Goal: Task Accomplishment & Management: Manage account settings

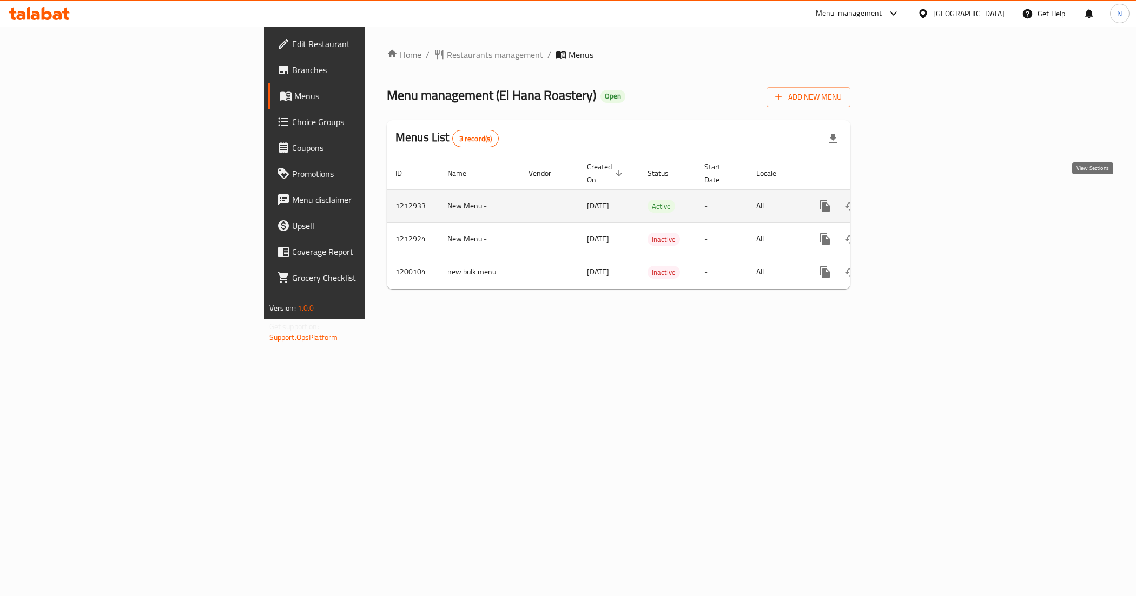
click at [910, 200] on icon "enhanced table" at bounding box center [903, 206] width 13 height 13
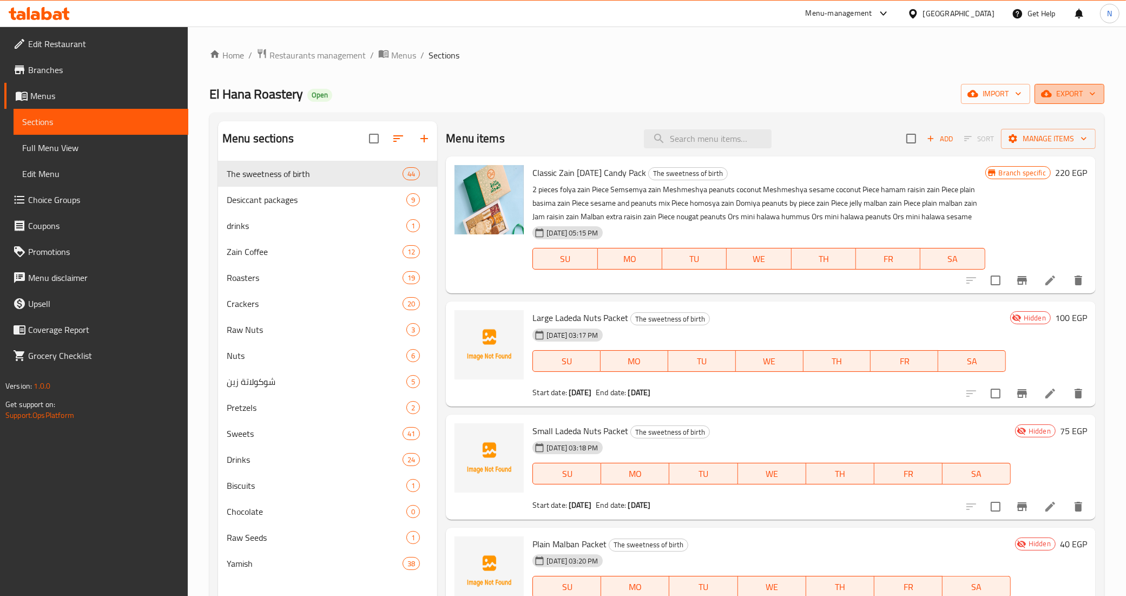
click at [1064, 95] on span "export" at bounding box center [1069, 94] width 52 height 14
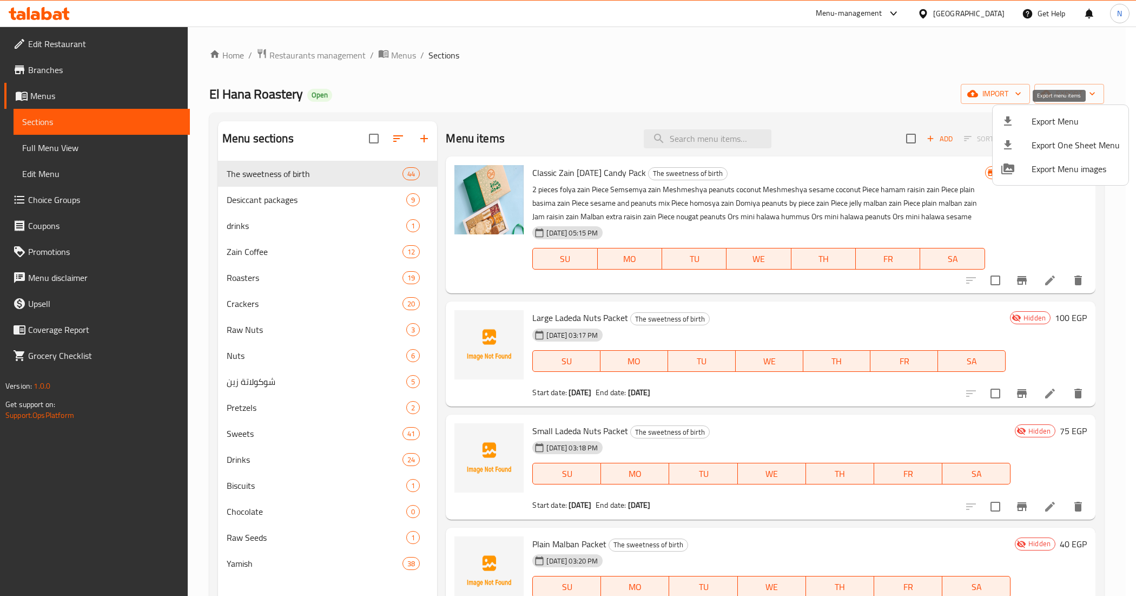
click at [1061, 120] on span "Export Menu" at bounding box center [1076, 121] width 88 height 13
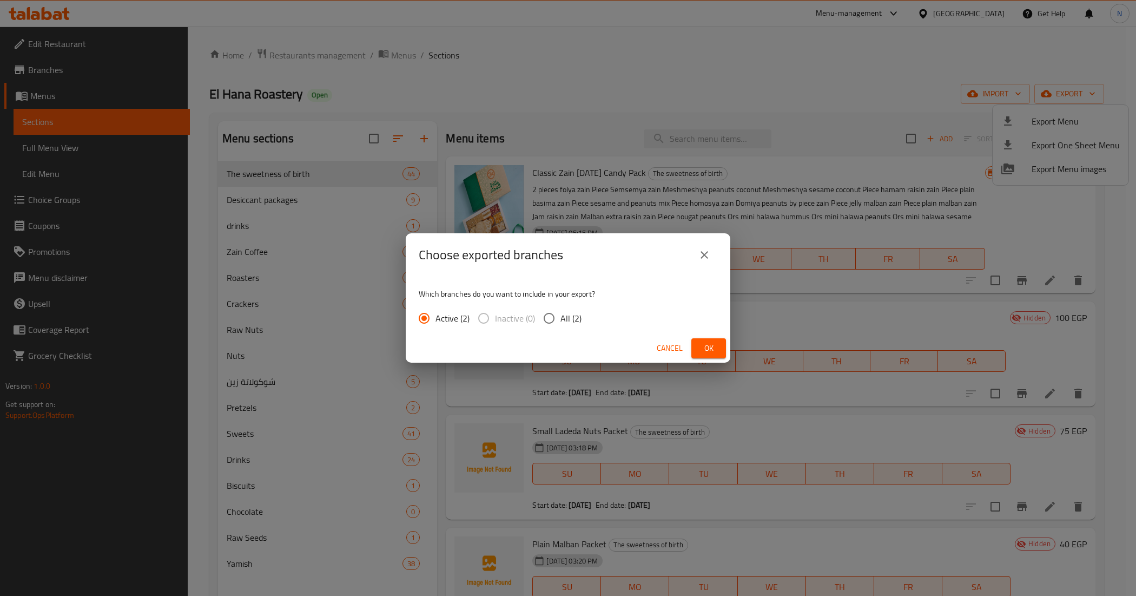
click at [575, 312] on span "All (2)" at bounding box center [571, 318] width 21 height 13
click at [561, 312] on input "All (2)" at bounding box center [549, 318] width 23 height 23
radio input "true"
click at [698, 350] on button "Ok" at bounding box center [709, 348] width 35 height 20
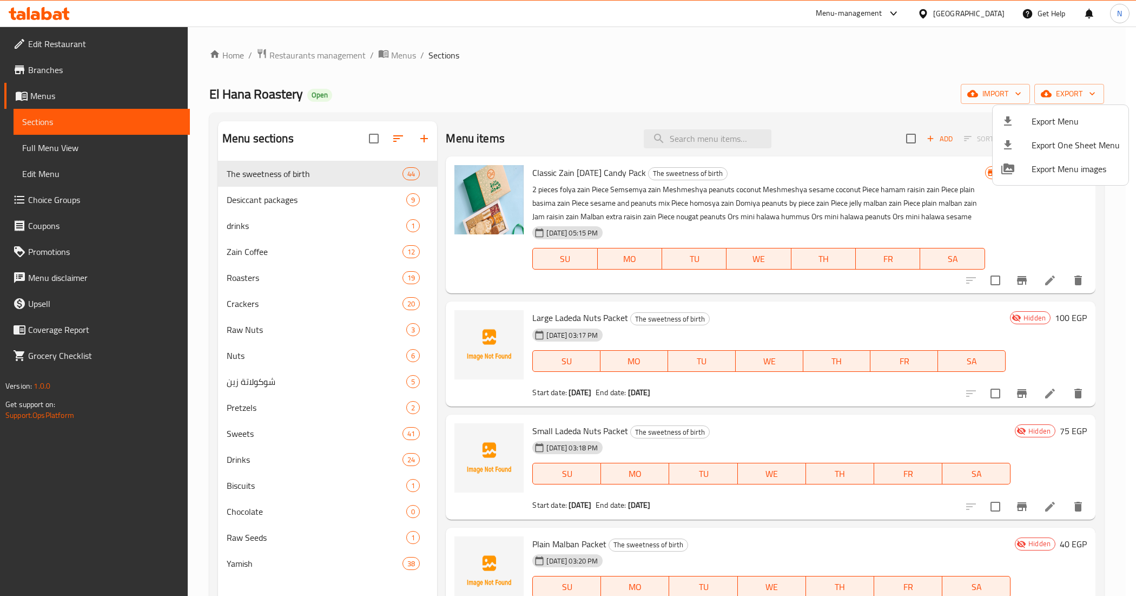
click at [431, 482] on div at bounding box center [568, 298] width 1136 height 596
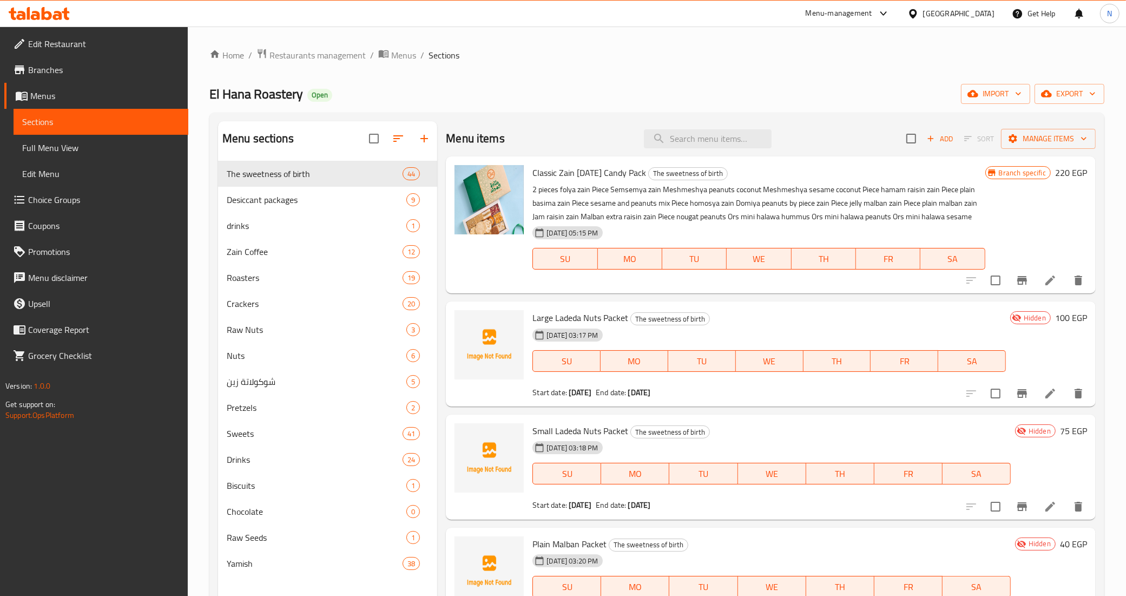
click at [57, 144] on span "Full Menu View" at bounding box center [100, 147] width 157 height 13
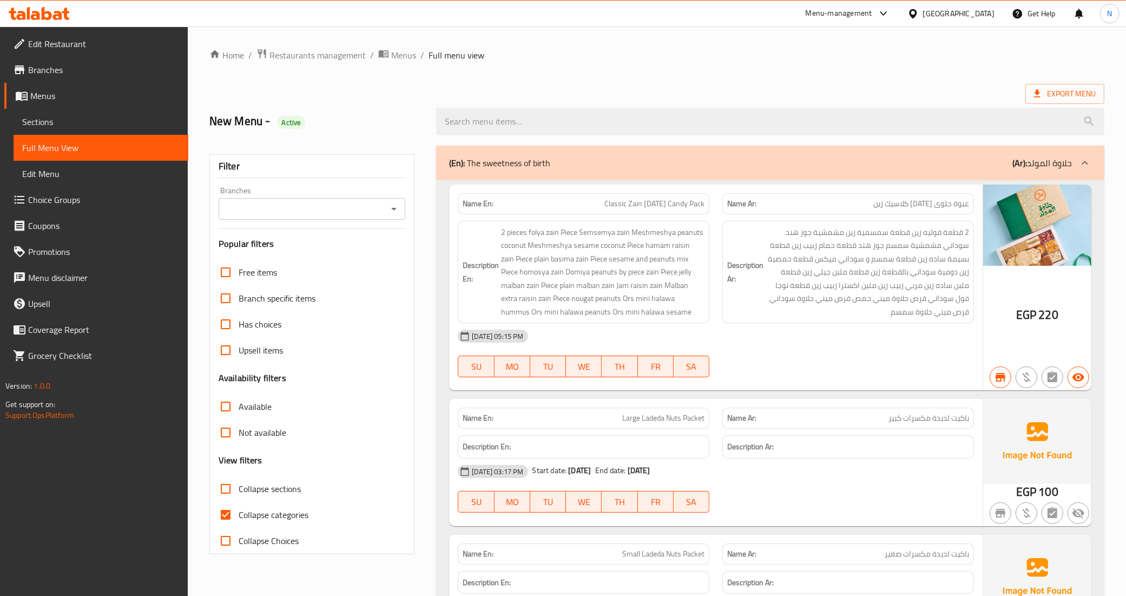
click at [331, 214] on input "Branches" at bounding box center [303, 208] width 163 height 15
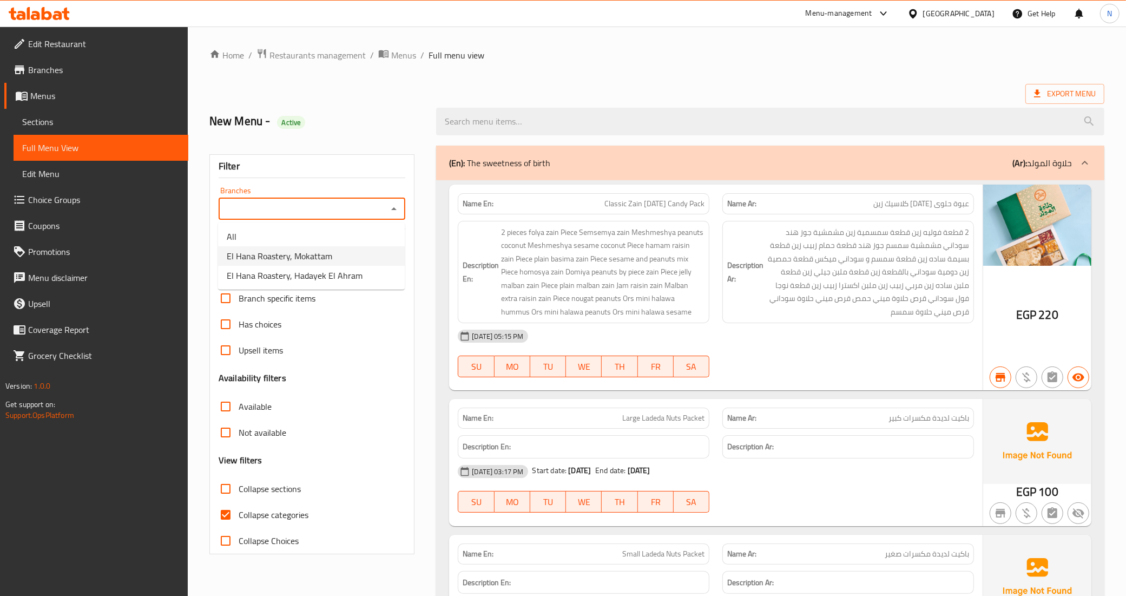
click at [323, 254] on span "El Hana Roastery, Mokattam" at bounding box center [280, 255] width 106 height 13
type input "El Hana Roastery, Mokattam"
click at [255, 490] on span "Collapse sections" at bounding box center [270, 488] width 62 height 13
click at [239, 490] on input "Collapse sections" at bounding box center [226, 489] width 26 height 26
checkbox input "true"
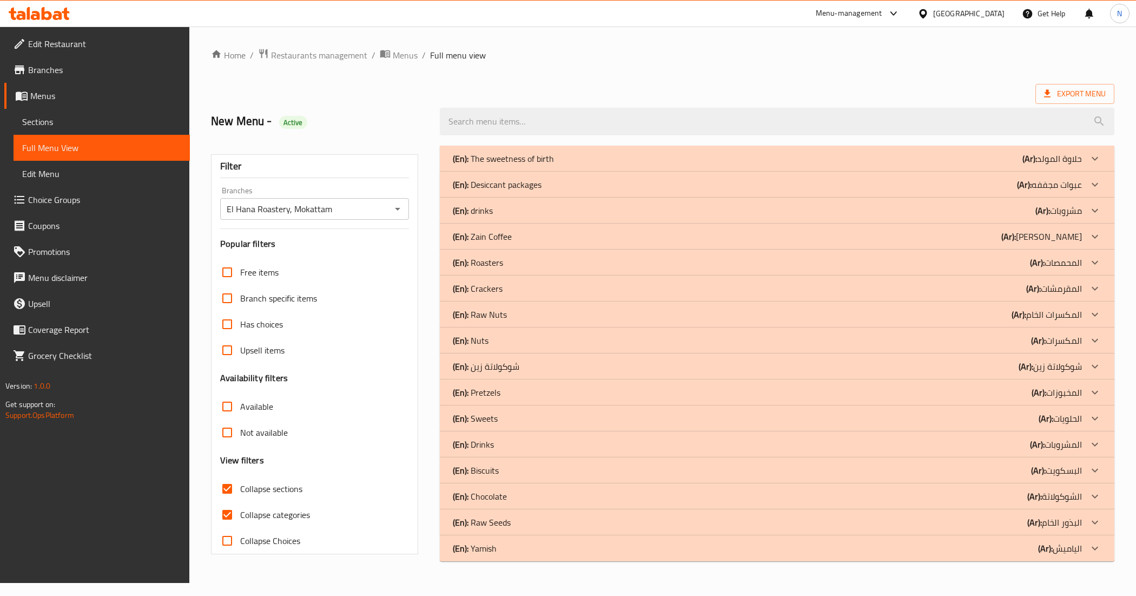
click at [252, 515] on span "Collapse categories" at bounding box center [275, 514] width 70 height 13
click at [240, 515] on input "Collapse categories" at bounding box center [227, 515] width 26 height 26
checkbox input "false"
click at [1074, 153] on p "(Ar): حلاوة المولد" at bounding box center [1053, 158] width 60 height 13
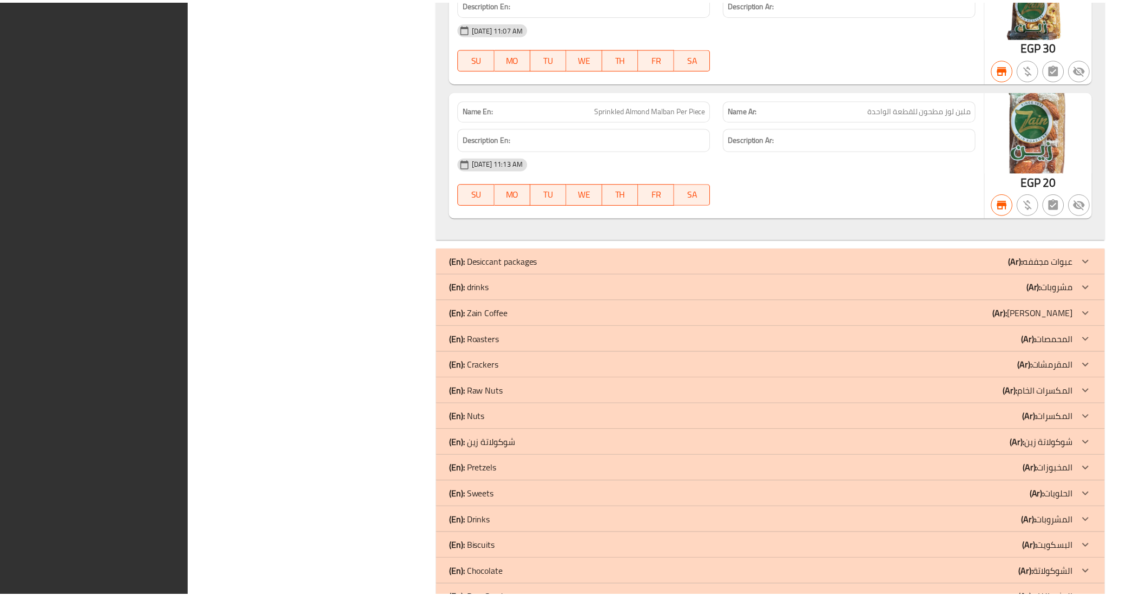
scroll to position [6367, 0]
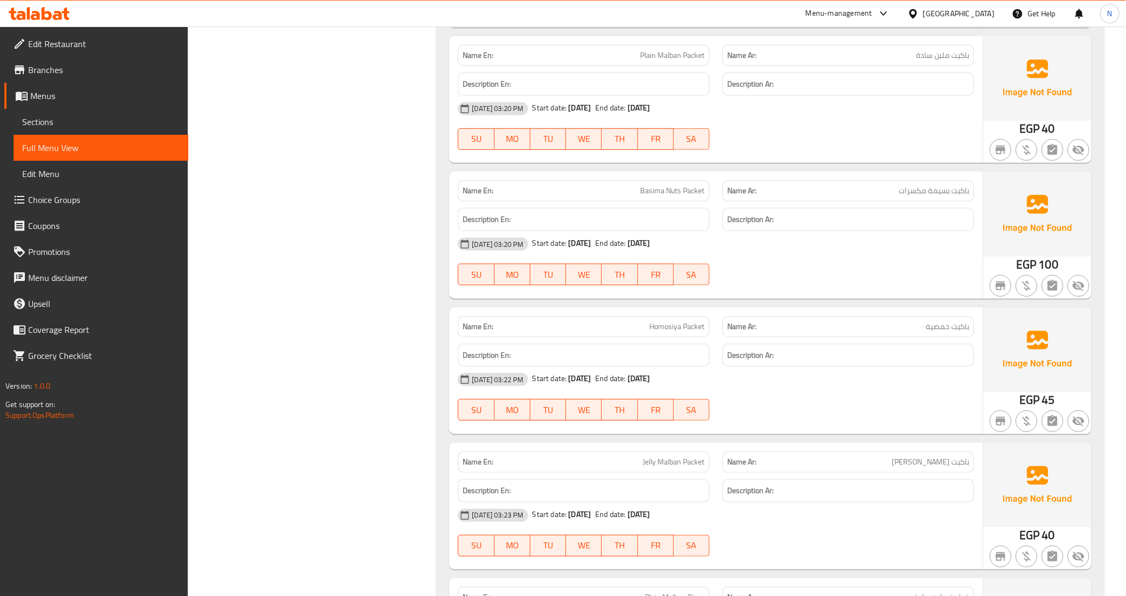
scroll to position [0, 0]
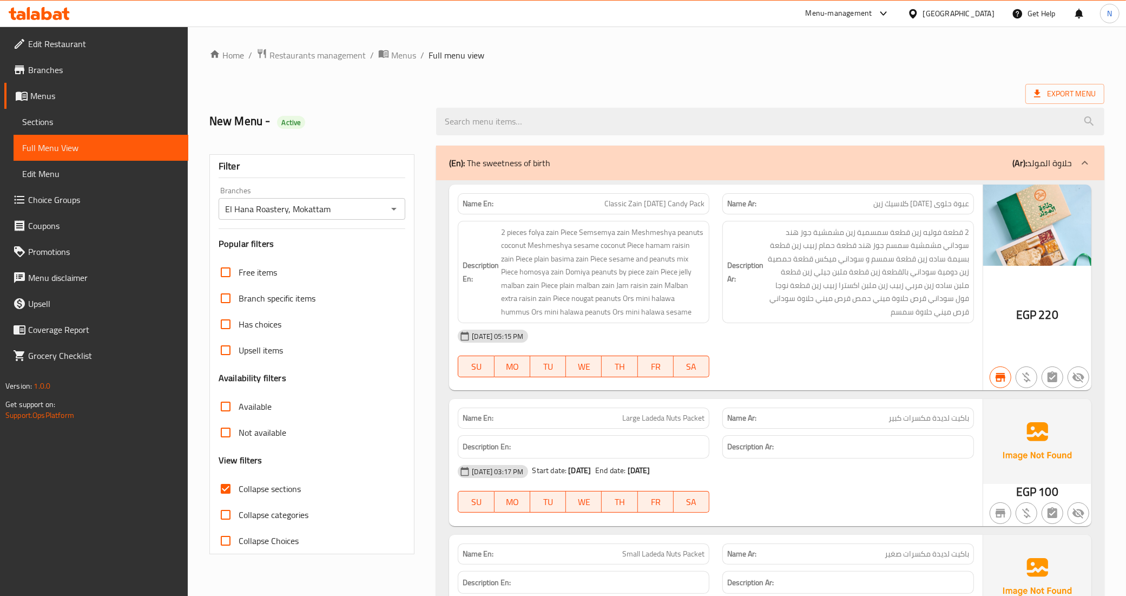
click at [366, 204] on input "El Hana Roastery, Mokattam" at bounding box center [303, 208] width 163 height 15
click at [398, 214] on icon "Open" at bounding box center [393, 208] width 13 height 13
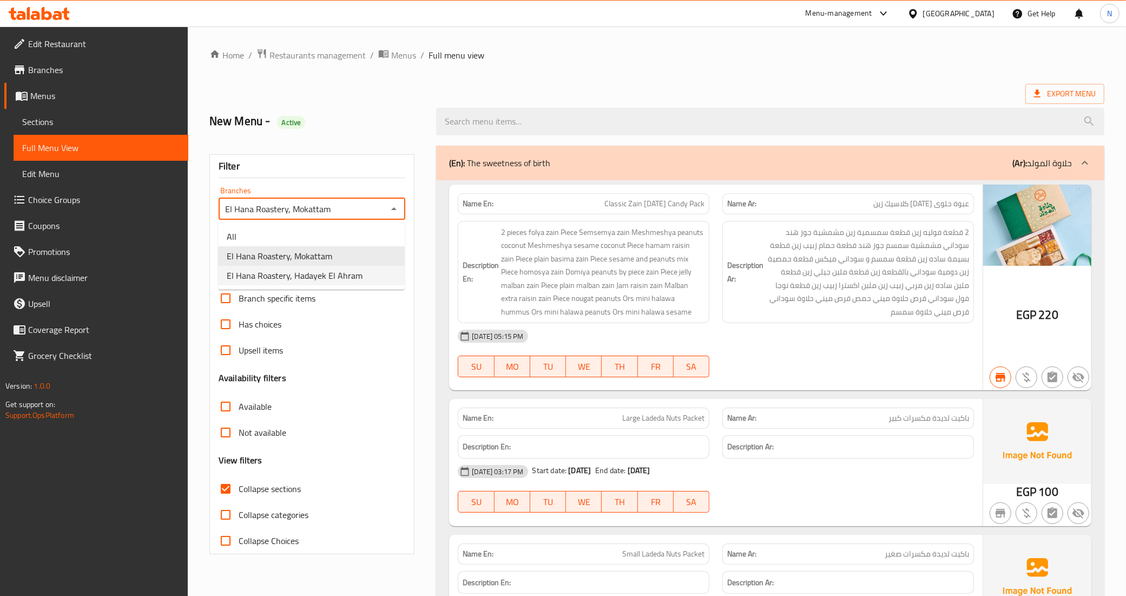
click at [355, 275] on span "El Hana Roastery, Hadayek El Ahram" at bounding box center [295, 275] width 136 height 13
type input "El Hana Roastery, Hadayek El Ahram"
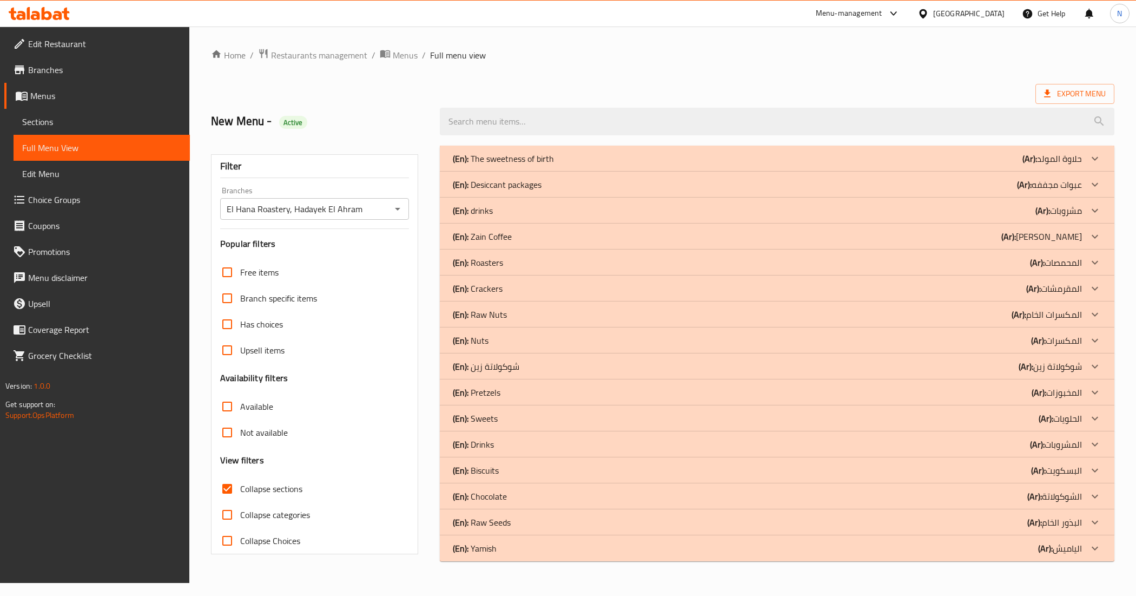
click at [588, 162] on div "(En): The sweetness of birth (Ar): حلاوة المولد" at bounding box center [767, 158] width 629 height 13
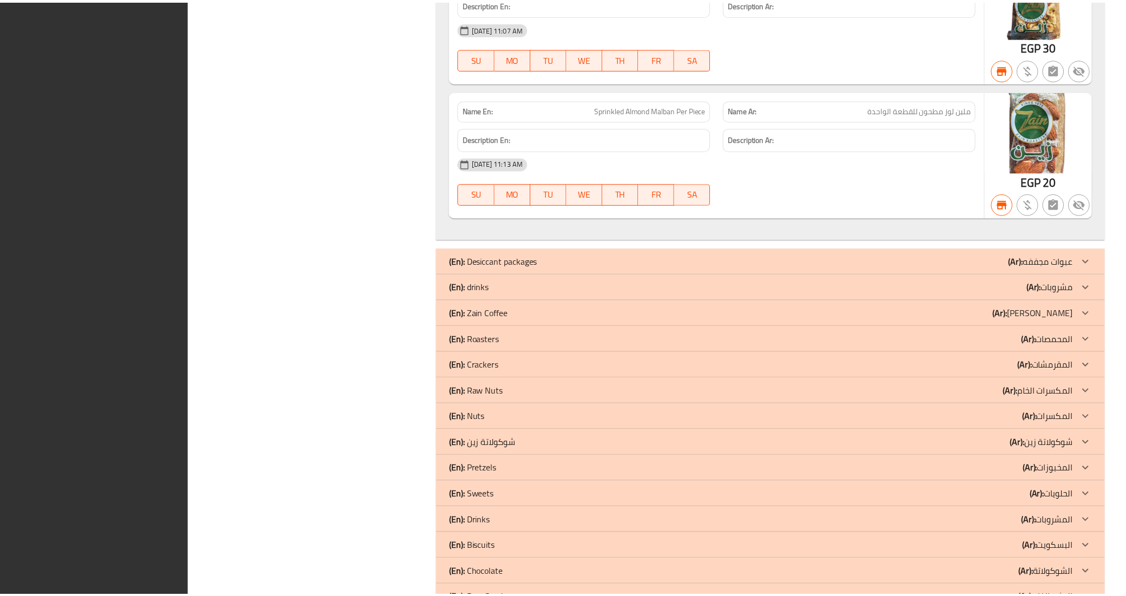
scroll to position [6367, 0]
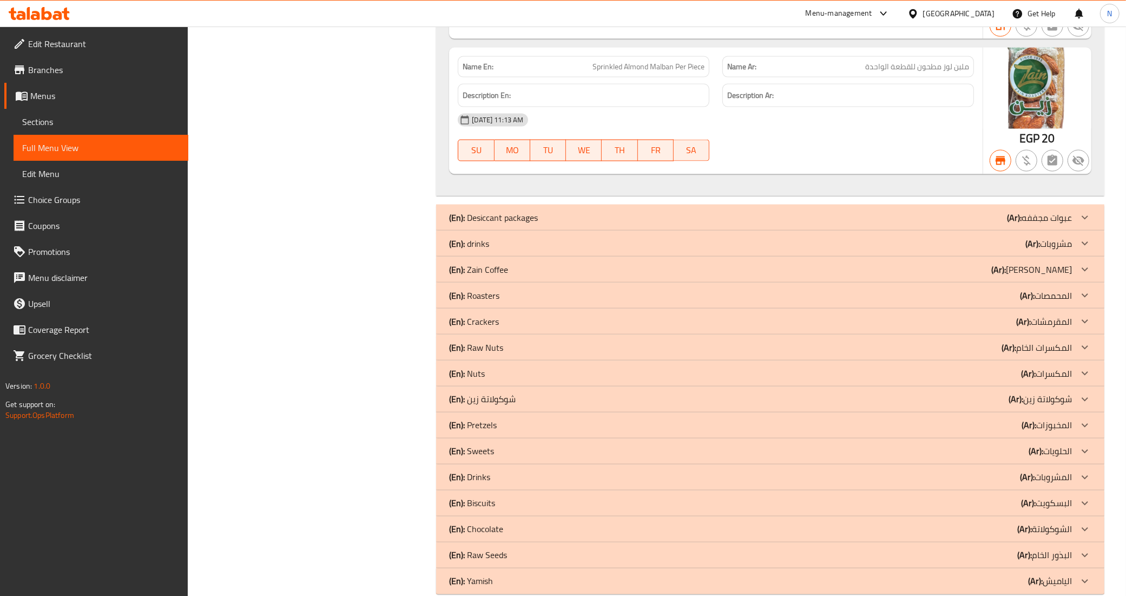
click at [90, 112] on link "Sections" at bounding box center [101, 122] width 175 height 26
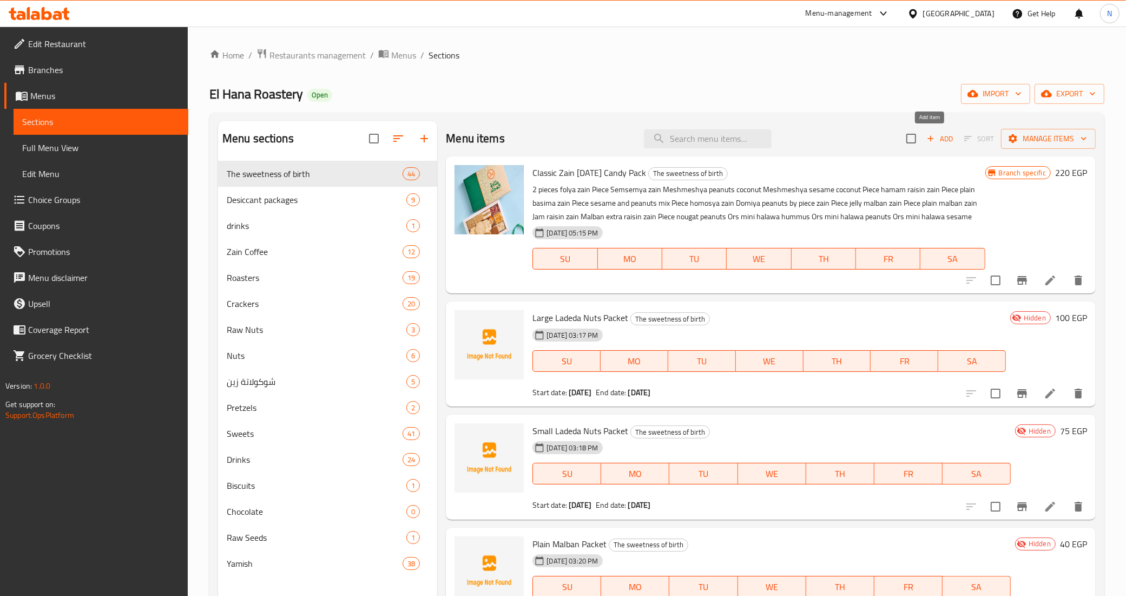
click at [926, 138] on icon "button" at bounding box center [931, 139] width 10 height 10
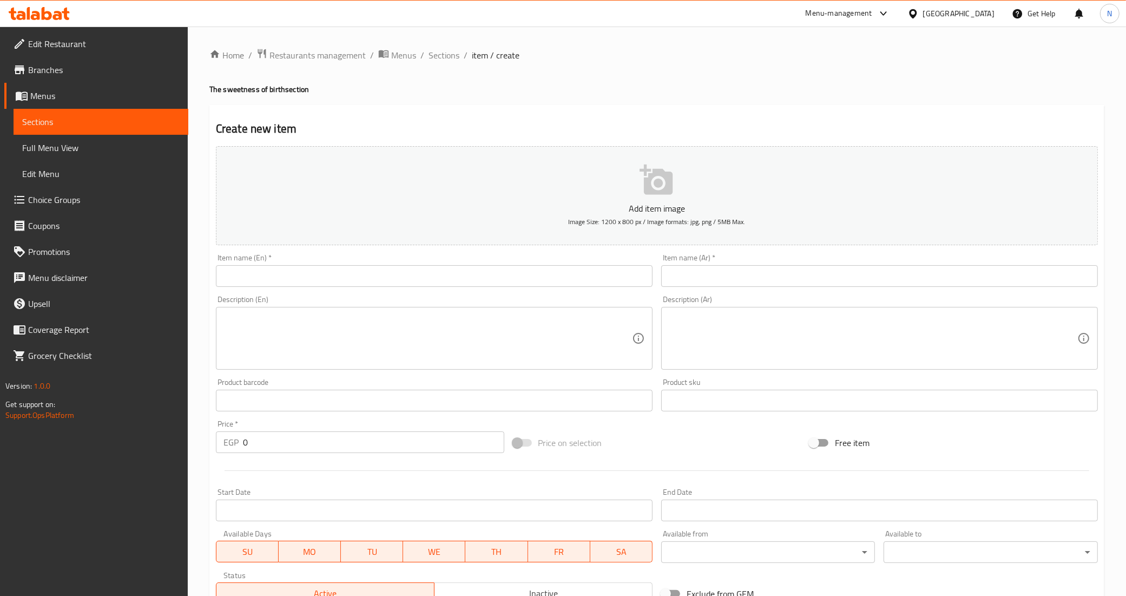
click at [742, 273] on input "text" at bounding box center [879, 276] width 437 height 22
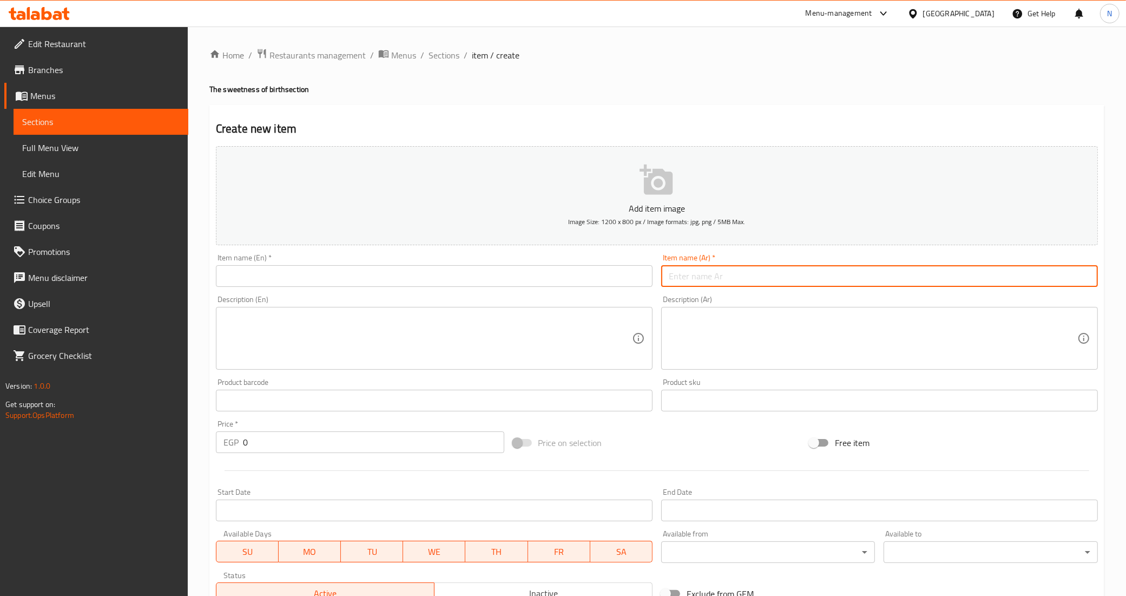
paste input "عبوة كلاسيك اكسترا"
type input "عبوة كلاسيك اكسترا"
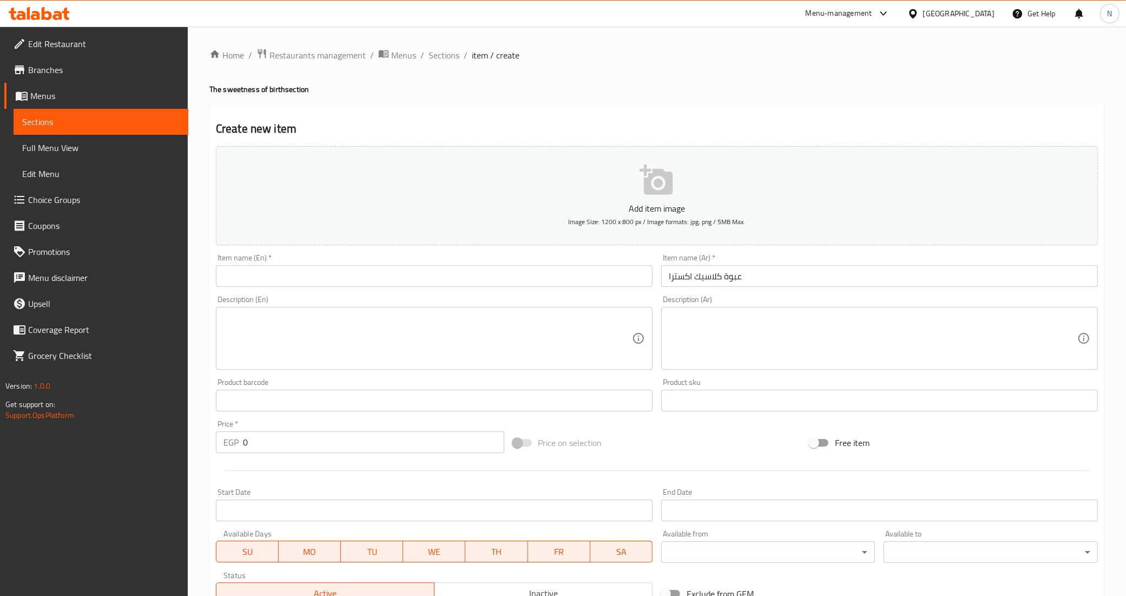
click at [351, 450] on input "0" at bounding box center [373, 442] width 261 height 22
paste input "325"
type input "325"
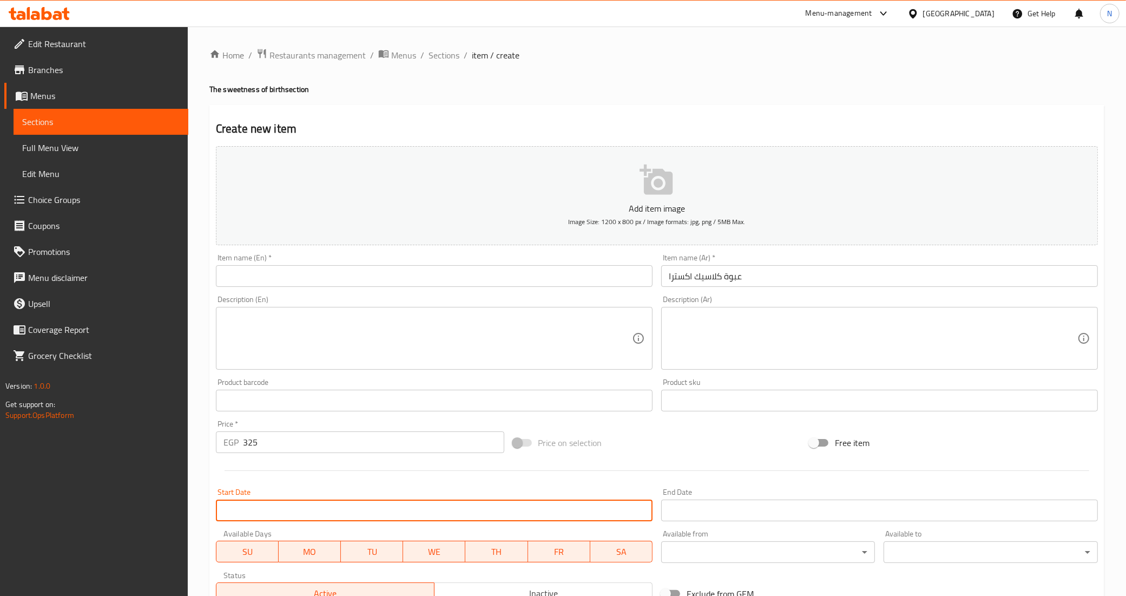
click at [370, 509] on input "Start Date" at bounding box center [434, 510] width 437 height 22
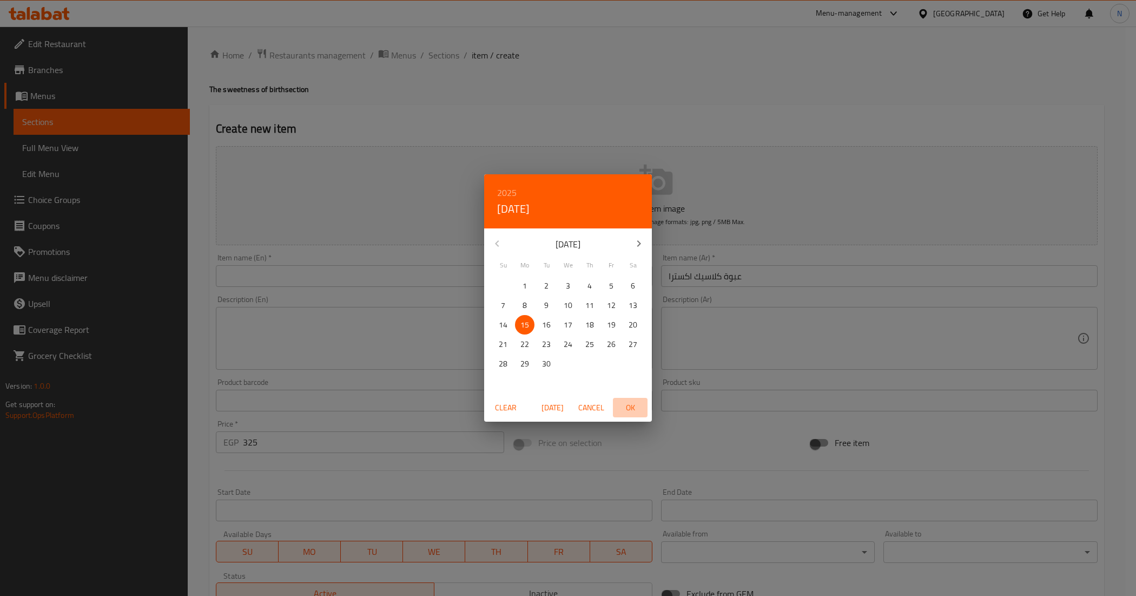
click at [628, 413] on span "OK" at bounding box center [630, 408] width 26 height 14
type input "[DATE]"
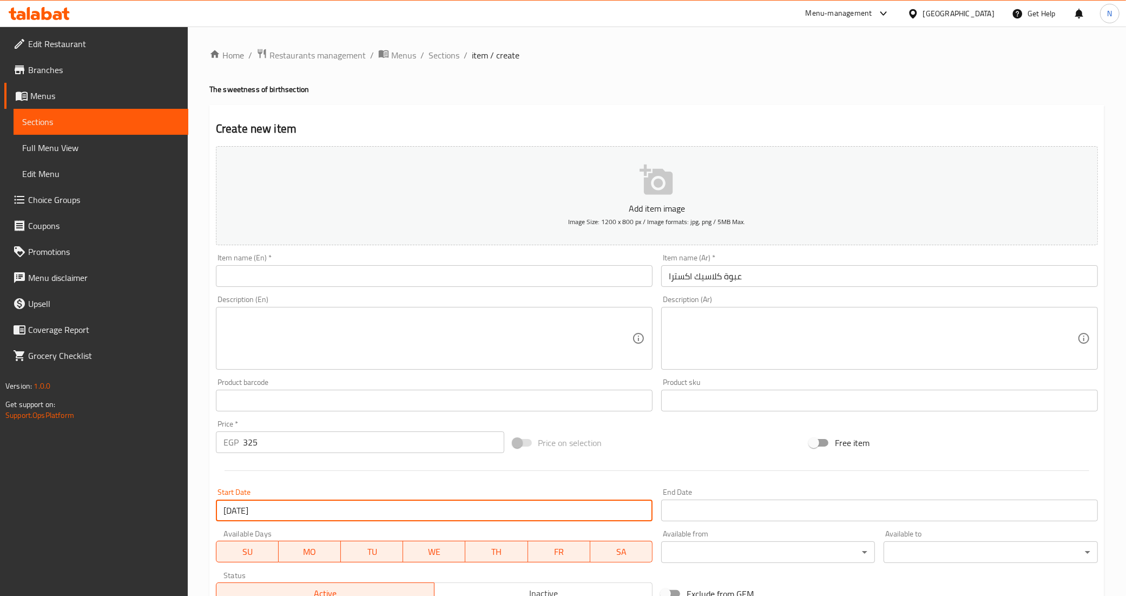
click at [736, 512] on input "Start Date" at bounding box center [879, 510] width 437 height 22
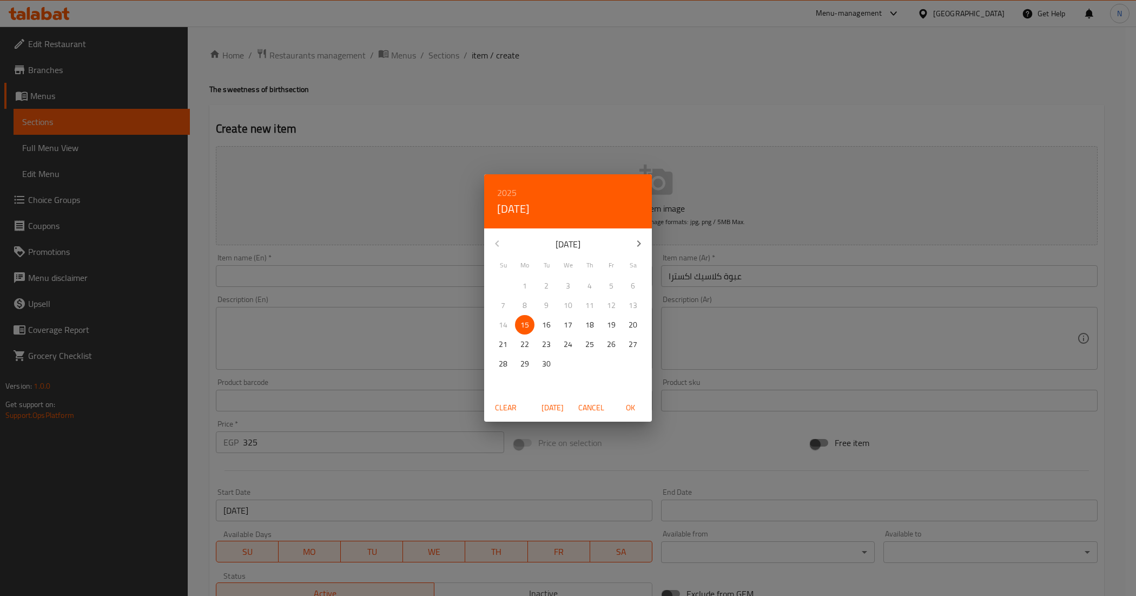
click at [635, 235] on button "button" at bounding box center [639, 244] width 26 height 26
click at [569, 329] on p "15" at bounding box center [568, 325] width 9 height 14
click at [635, 413] on span "OK" at bounding box center [630, 408] width 26 height 14
type input "[DATE]"
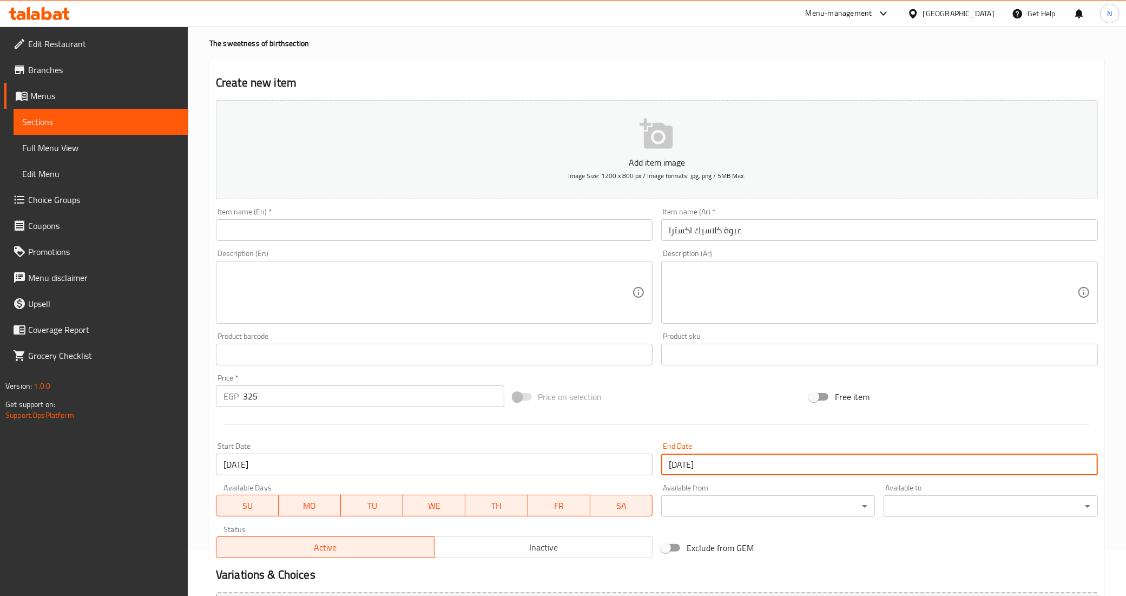
scroll to position [68, 0]
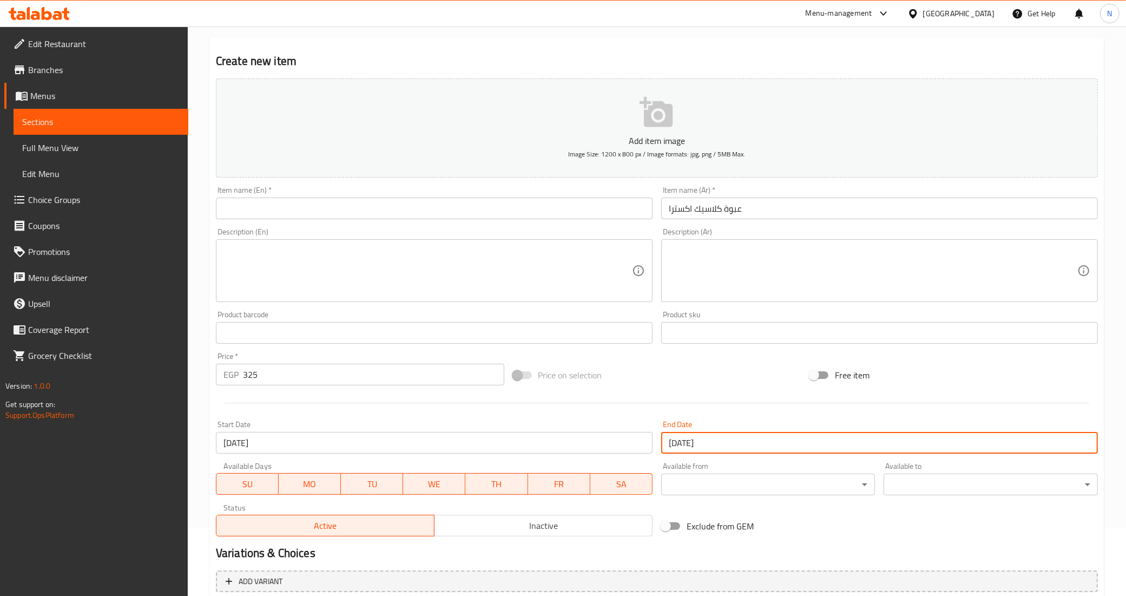
click at [488, 521] on span "Inactive" at bounding box center [543, 526] width 209 height 16
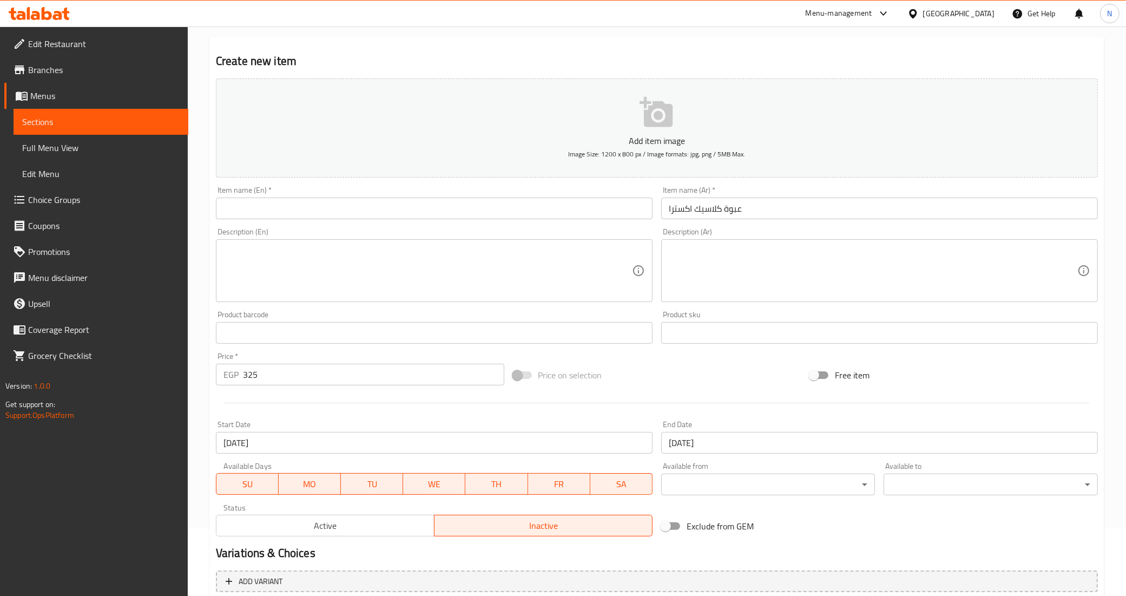
click at [751, 210] on input "عبوة كلاسيك اكسترا" at bounding box center [879, 209] width 437 height 22
click at [729, 285] on textarea at bounding box center [873, 270] width 409 height 51
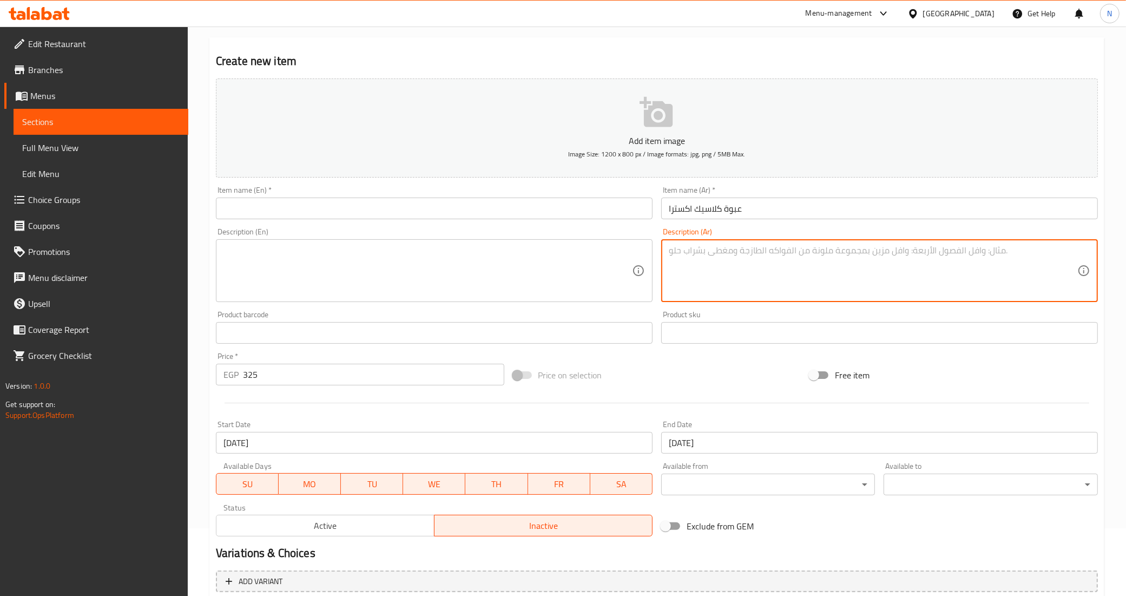
paste textarea "18 قطعة"
click at [745, 250] on textarea "18 قطعة" at bounding box center [873, 270] width 409 height 51
paste textarea "2قطعة فوليه زين قطعة حمصية زين قطعة نوجا فول قرص حلاوة ميني حمص قرص ميني حلاوة …"
click at [813, 284] on textarea "18 قطعة 2قطعة فوليه زين قطعة حمصية زين قطعة نوجا فول قرص حلاوة ميني حمص قرص مين…" at bounding box center [873, 270] width 409 height 51
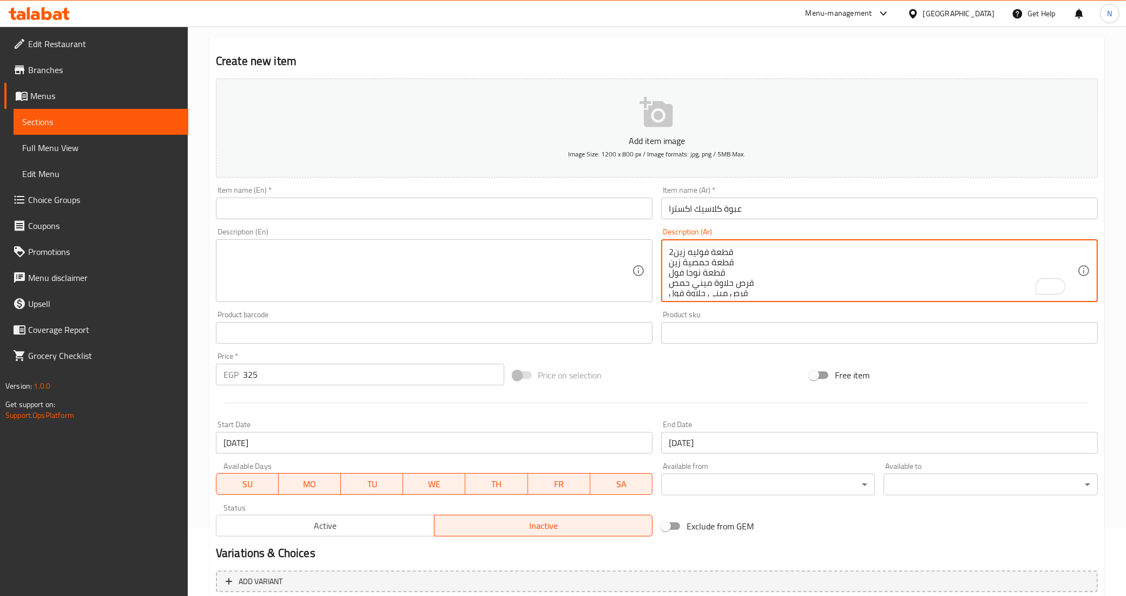
scroll to position [0, 0]
click at [702, 258] on textarea "18 قطعة 2قطعة فوليه زين قطعة حمصية زين قطعة نوجا فول قرص حلاوة ميني حمص قرص مين…" at bounding box center [873, 270] width 409 height 51
type textarea "18 قطعة 2 قطعة فوليه زين قطعة حمصية زين قطعة نوجا فول قرص حلاوة ميني حمص قرص مي…"
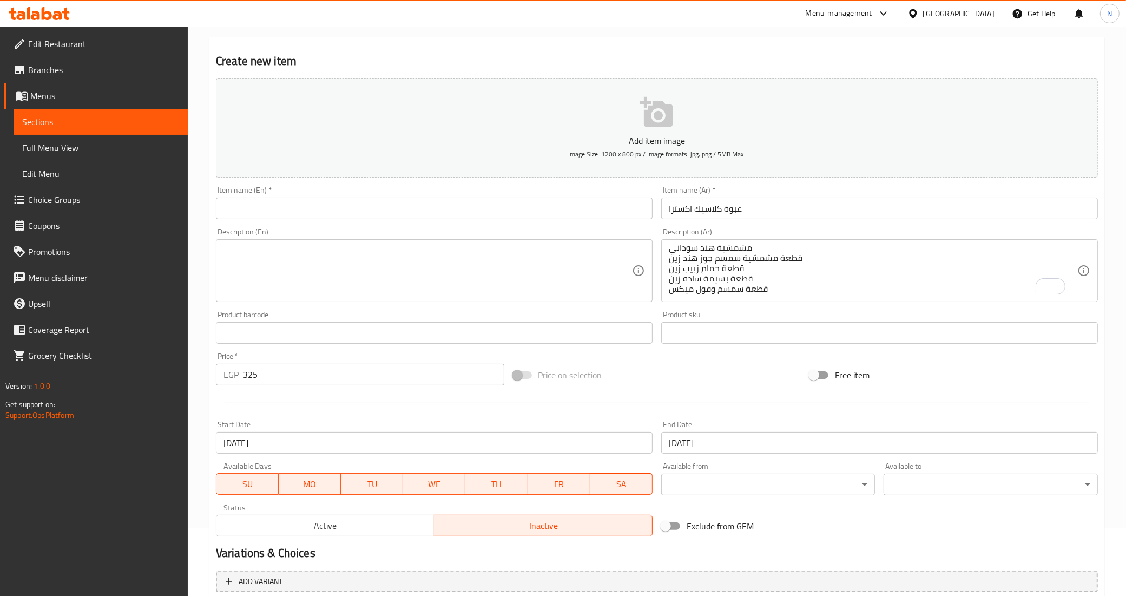
click at [414, 213] on input "text" at bounding box center [434, 209] width 437 height 22
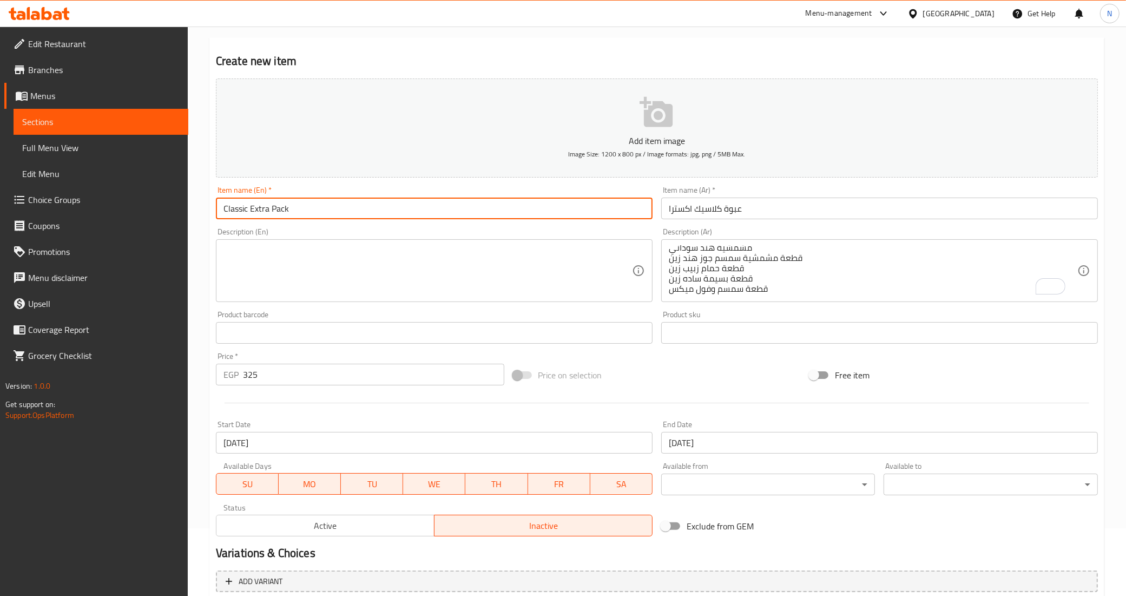
type input "Classic Extra Pack"
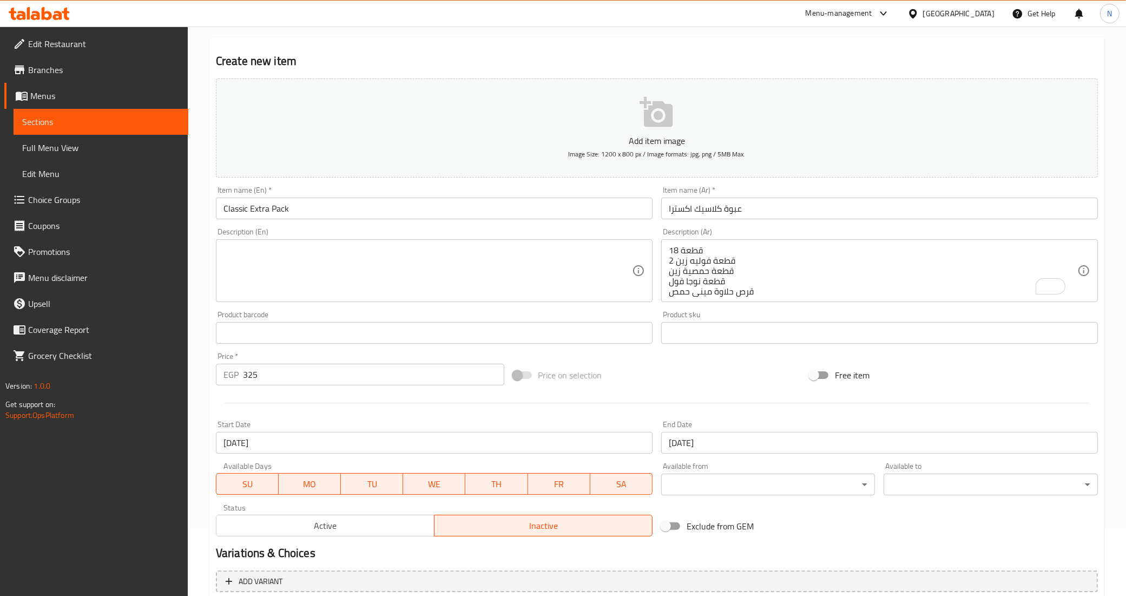
scroll to position [0, 0]
click at [452, 248] on textarea at bounding box center [427, 270] width 409 height 51
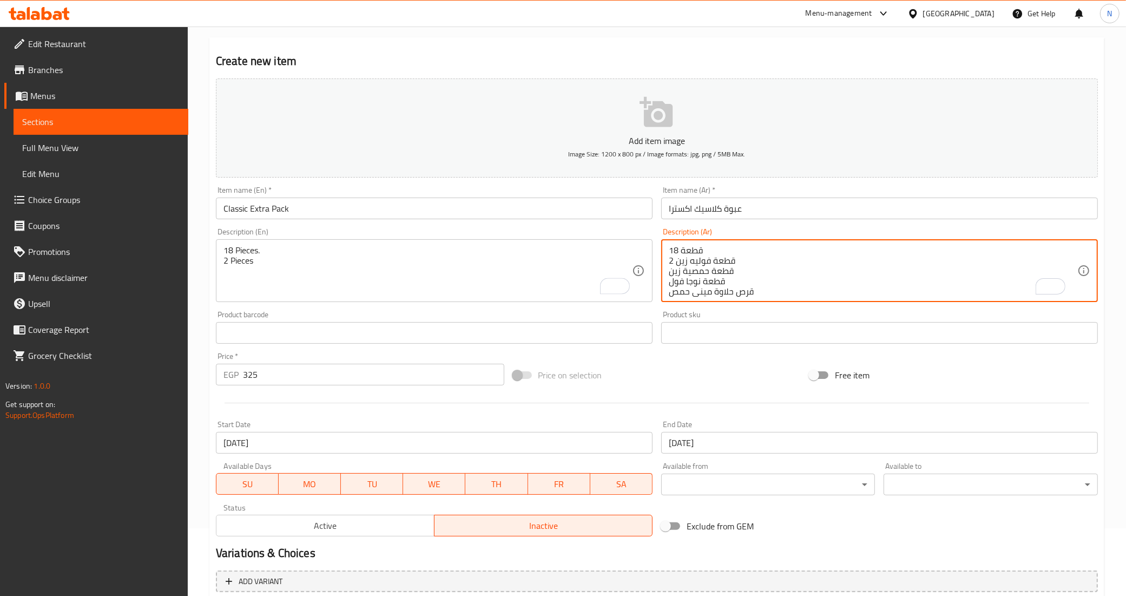
click at [696, 260] on textarea "18 قطعة 2 قطعة فوليه زين قطعة حمصية زين قطعة نوجا فول قرص حلاوة ميني حمص قرص مي…" at bounding box center [873, 270] width 409 height 51
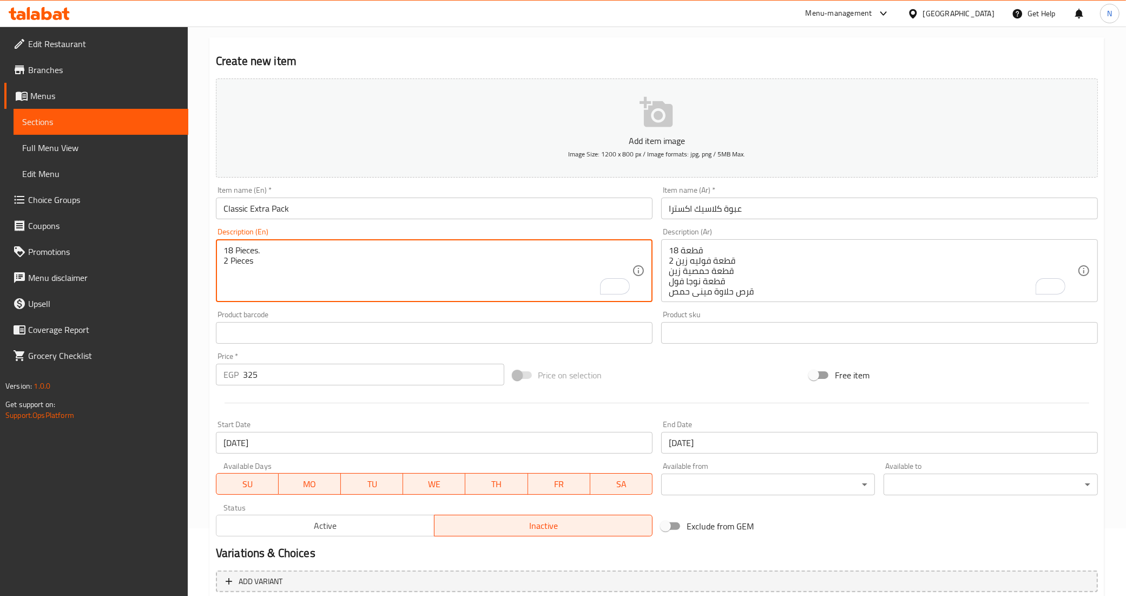
paste textarea "Foliya"
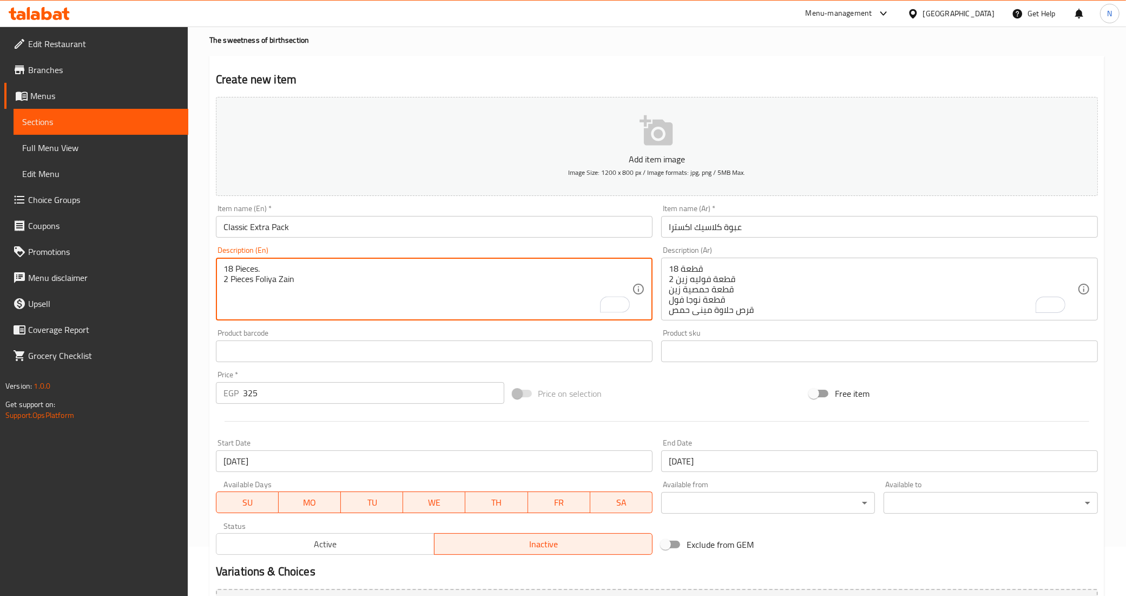
scroll to position [68, 0]
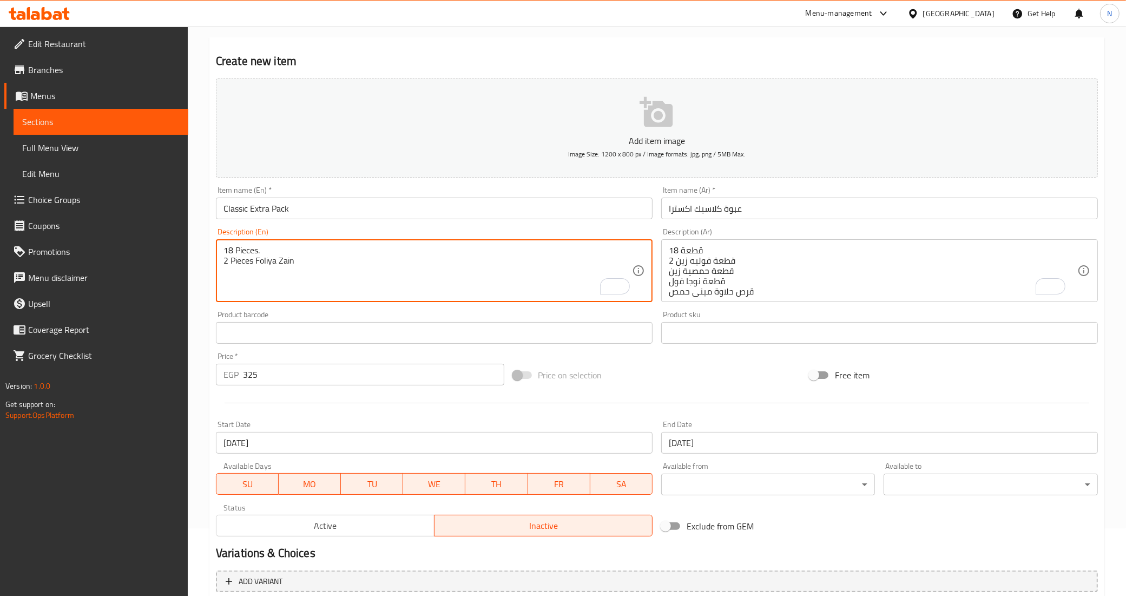
click at [696, 268] on textarea "18 قطعة 2 قطعة فوليه زين قطعة حمصية زين قطعة نوجا فول قرص حلاوة ميني حمص قرص مي…" at bounding box center [873, 270] width 409 height 51
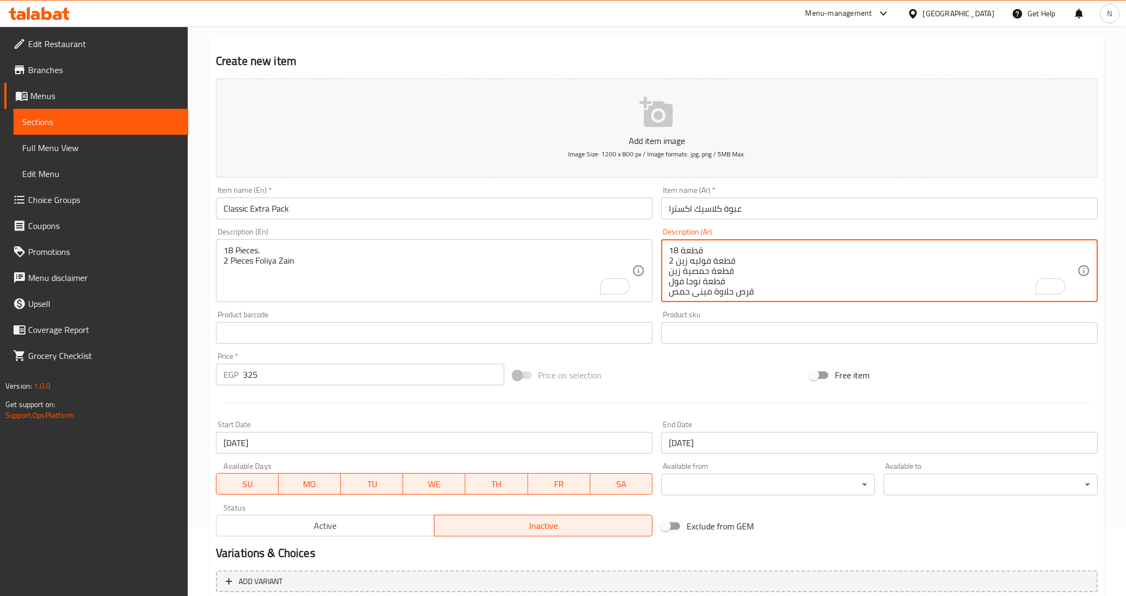
click at [696, 268] on textarea "18 قطعة 2 قطعة فوليه زين قطعة حمصية زين قطعة نوجا فول قرص حلاوة ميني حمص قرص مي…" at bounding box center [873, 270] width 409 height 51
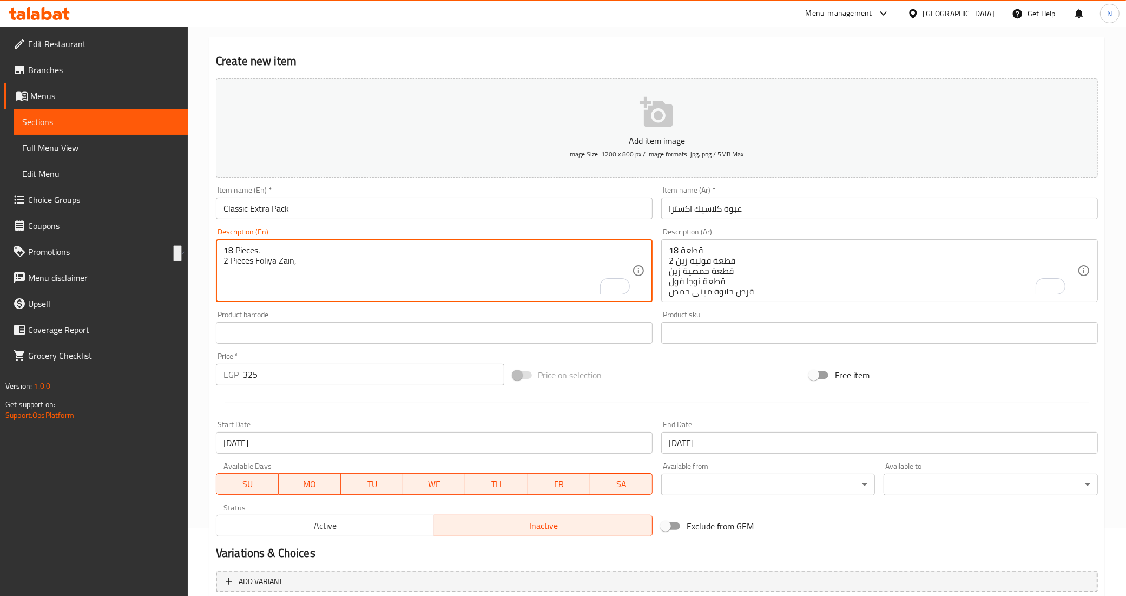
drag, startPoint x: 229, startPoint y: 260, endPoint x: 292, endPoint y: 259, distance: 63.3
click at [292, 259] on textarea "18 Pieces. 2 Pieces Foliya Zain," at bounding box center [427, 270] width 409 height 51
click at [314, 263] on textarea "18 Pieces. 2 Pieces Foliya Zain," at bounding box center [427, 270] width 409 height 51
paste textarea "Pieces Foliya Zain"
click at [318, 261] on textarea "18 Pieces. 2 Pieces Foliya Zain, Pieces Foliya Zain" at bounding box center [427, 270] width 409 height 51
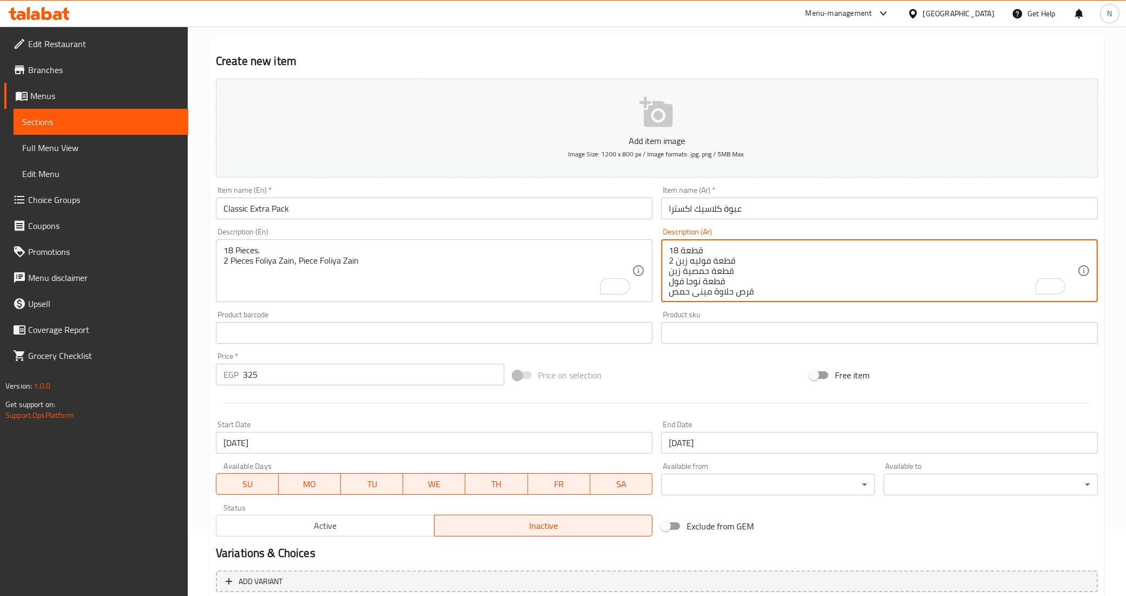
click at [699, 272] on textarea "18 قطعة 2 قطعة فوليه زين قطعة حمصية زين قطعة نوجا فول قرص حلاوة ميني حمص قرص مي…" at bounding box center [873, 270] width 409 height 51
click at [705, 267] on textarea "18 قطعة 2 قطعة فوليه زين قطعة حمصية زين قطعة نوجا فول قرص حلاوة ميني حمص قرص مي…" at bounding box center [873, 270] width 409 height 51
click at [329, 257] on textarea "18 Pieces. 2 Pieces Foliya Zain, Piece Foliya Zain" at bounding box center [427, 270] width 409 height 51
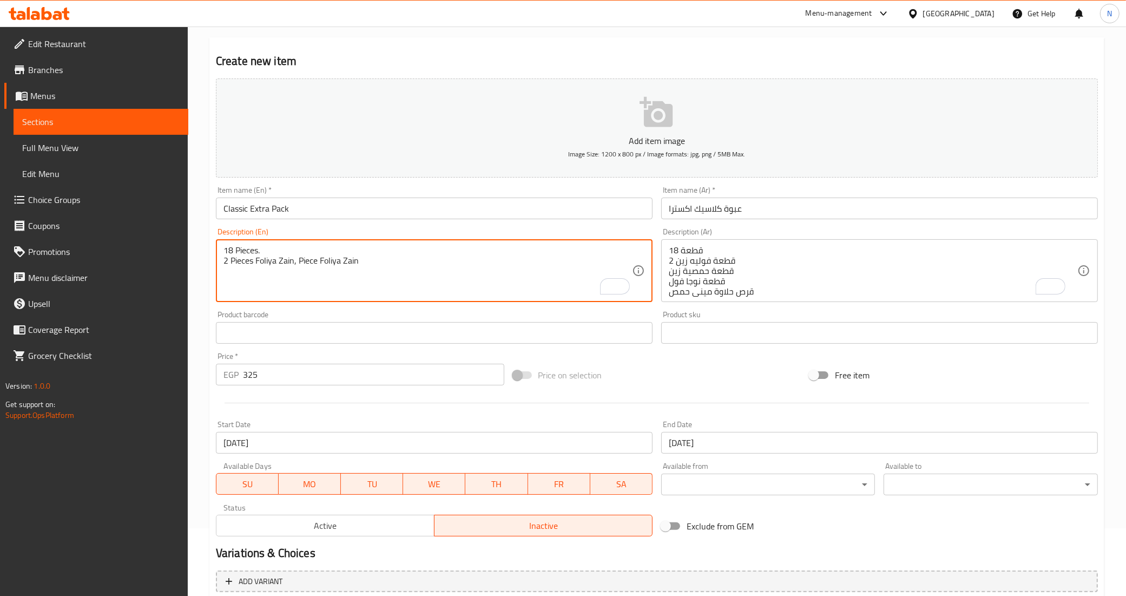
paste textarea "Homosiya"
click at [406, 267] on textarea "18 Pieces. 2 Pieces Foliya Zain, Piece Homosiya Zain" at bounding box center [427, 270] width 409 height 51
click at [307, 260] on textarea "18 Pieces. 2 Pieces Foliya Zain, Piece Homosiya Zain," at bounding box center [427, 270] width 409 height 51
click at [410, 264] on textarea "18 Pieces. 2 Pieces Foliya Zain, Piece Homosiya Zain," at bounding box center [427, 270] width 409 height 51
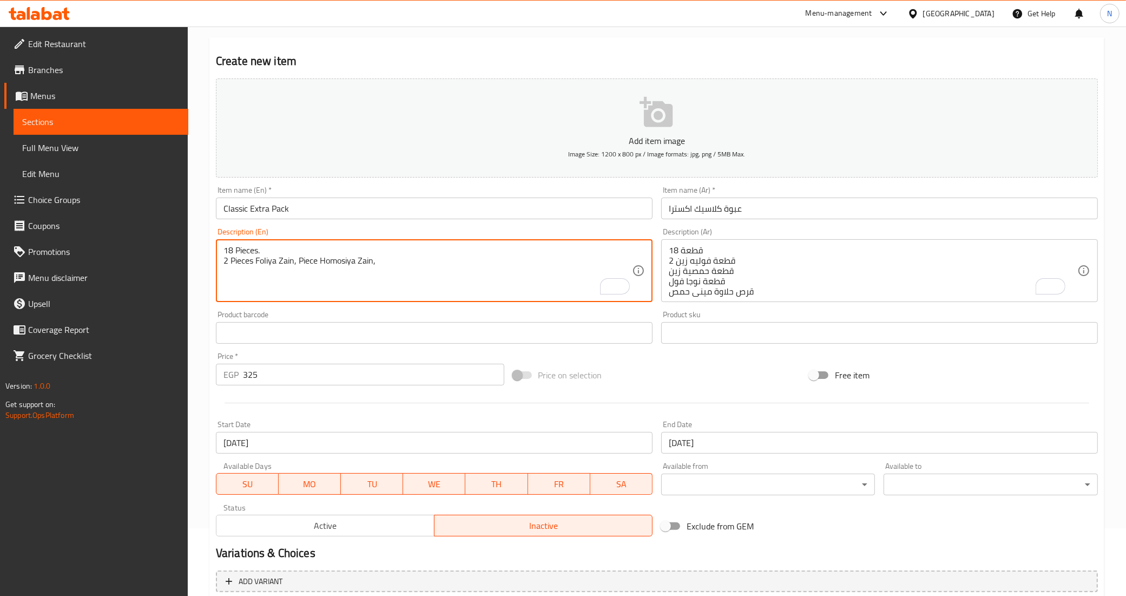
paste textarea "Piece"
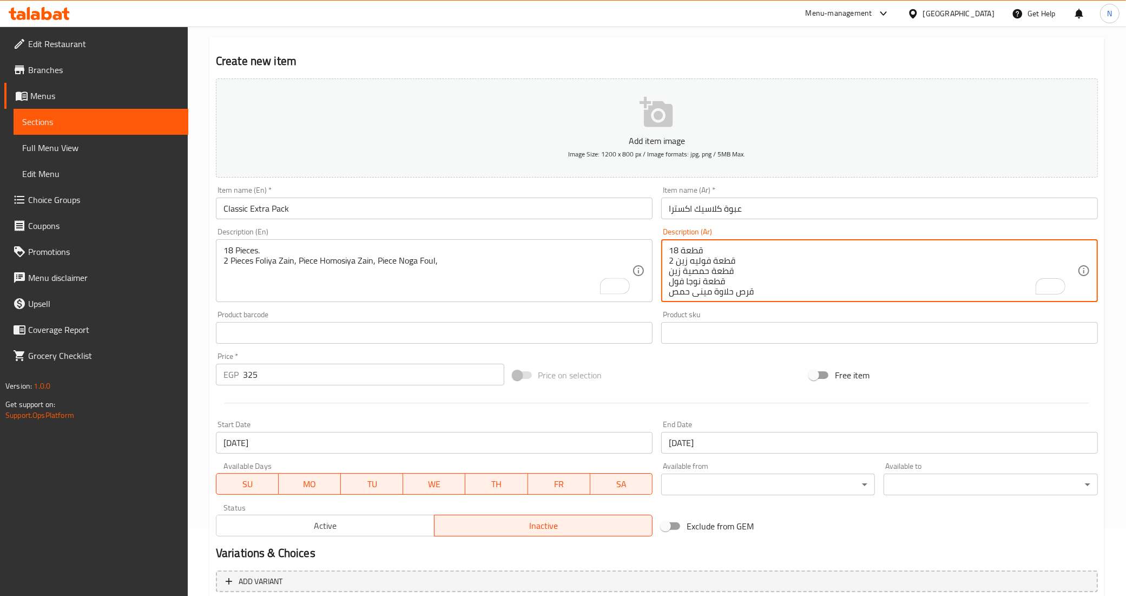
click at [697, 280] on textarea "18 قطعة 2 قطعة فوليه زين قطعة حمصية زين قطعة نوجا فول قرص حلاوة ميني حمص قرص مي…" at bounding box center [873, 270] width 409 height 51
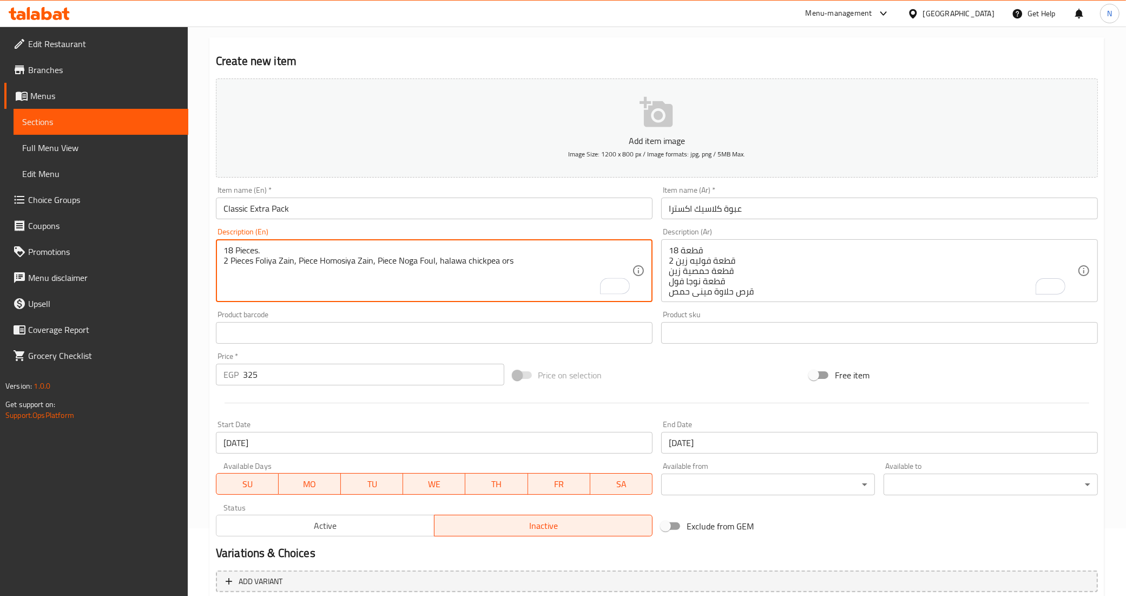
click at [439, 262] on textarea "18 Pieces. 2 Pieces Foliya Zain, Piece Homosiya Zain, Piece Noga Foul, halawa c…" at bounding box center [427, 270] width 409 height 51
click at [548, 264] on textarea "18 Pieces. 2 Pieces Foliya Zain, Piece Homosiya Zain, Piece Noga Foul, mini hal…" at bounding box center [427, 270] width 409 height 51
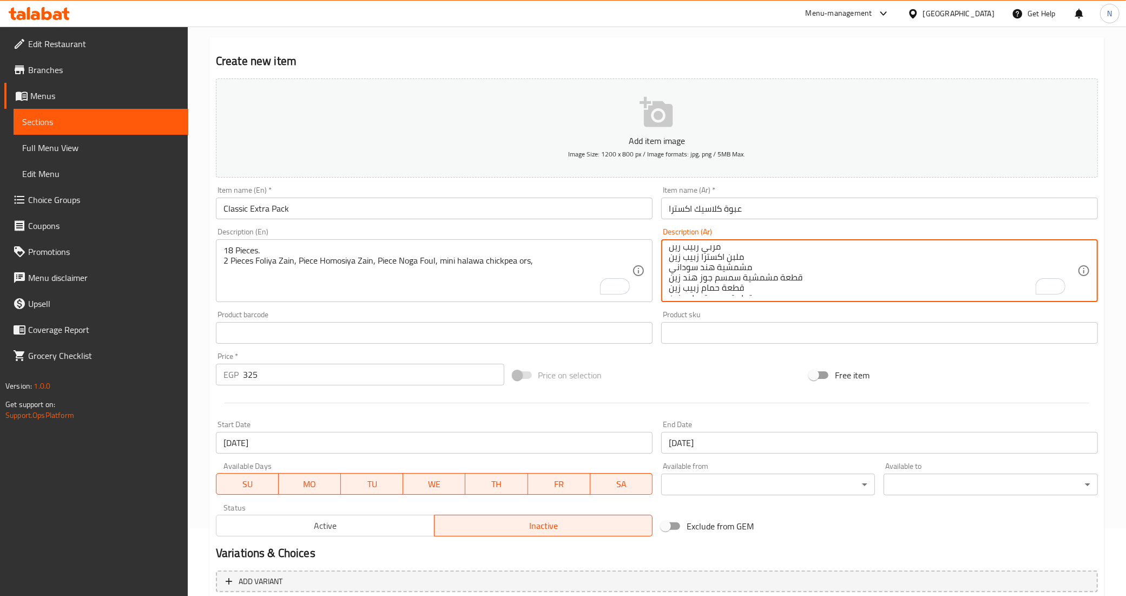
scroll to position [136, 0]
drag, startPoint x: 732, startPoint y: 290, endPoint x: 673, endPoint y: 285, distance: 59.2
click at [721, 277] on textarea "18 قطعة 2 قطعة فوليه زين قطعة حمصية زين قطعة نوجا فول قرص حلاوة ميني حمص قرص مي…" at bounding box center [873, 270] width 409 height 51
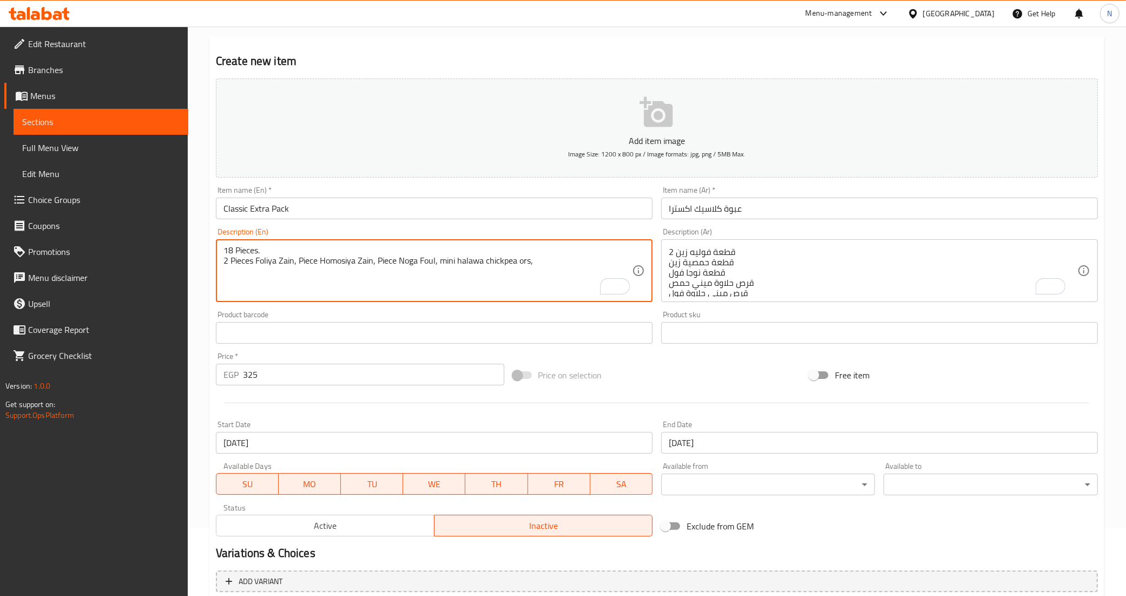
click at [499, 262] on textarea "18 Pieces. 2 Pieces Foliya Zain, Piece Homosiya Zain, Piece Noga Foul, mini hal…" at bounding box center [427, 270] width 409 height 51
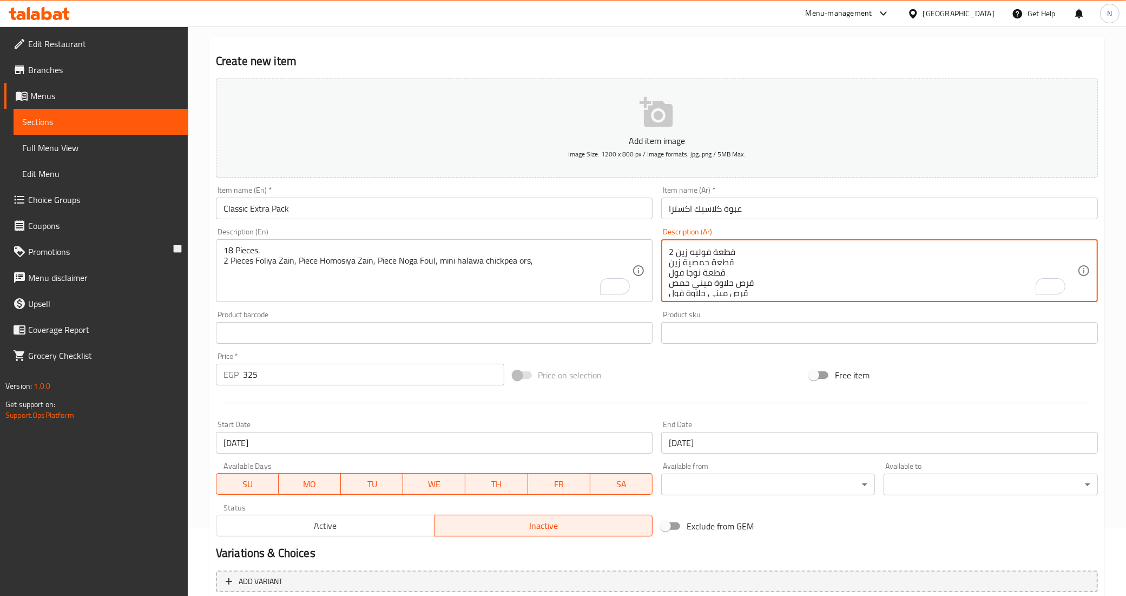
drag, startPoint x: 714, startPoint y: 282, endPoint x: 747, endPoint y: 282, distance: 33.0
click at [721, 285] on textarea "18 قطعة 2 قطعة فوليه زين قطعة حمصية زين قطعة نوجا فول قرص حلاوة ميني حمص قرص مي…" at bounding box center [873, 270] width 409 height 51
drag, startPoint x: 731, startPoint y: 282, endPoint x: 672, endPoint y: 282, distance: 59.0
click at [672, 282] on textarea "18 قطعة 2 قطعة فوليه زين قطعة حمصية زين قطعة نوجا فول قرص حلاوة ميني حمص قرص مي…" at bounding box center [873, 270] width 409 height 51
click at [761, 271] on textarea "18 قطعة 2 قطعة فوليه زين قطعة حمصية زين قطعة نوجا فول قرص حلاوة ميني حمص قرص مي…" at bounding box center [873, 270] width 409 height 51
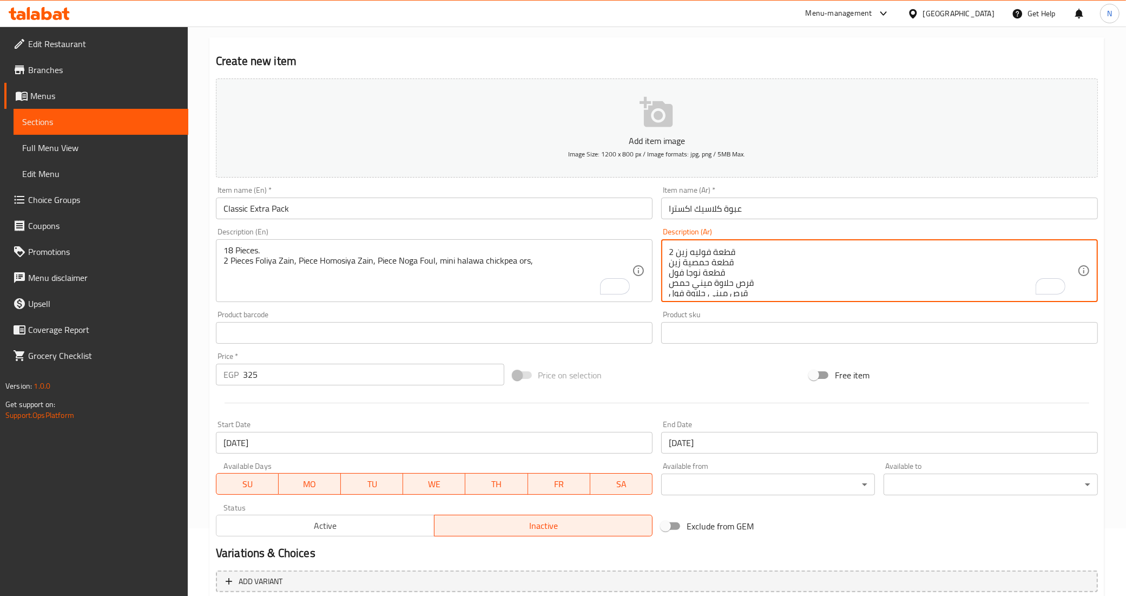
click at [713, 283] on textarea "18 قطعة 2 قطعة فوليه زين قطعة حمصية زين قطعة نوجا فول قرص حلاوة ميني حمص قرص مي…" at bounding box center [873, 270] width 409 height 51
click at [714, 283] on textarea "18 قطعة 2 قطعة فوليه زين قطعة حمصية زين قطعة نوجا فول قرص حلاوة ميني حمص قرص مي…" at bounding box center [873, 270] width 409 height 51
click at [725, 292] on textarea "18 قطعة 2 قطعة فوليه زين قطعة حمصية زين قطعة نوجا فول قرص حلاوة ميني حمص قرص مي…" at bounding box center [873, 270] width 409 height 51
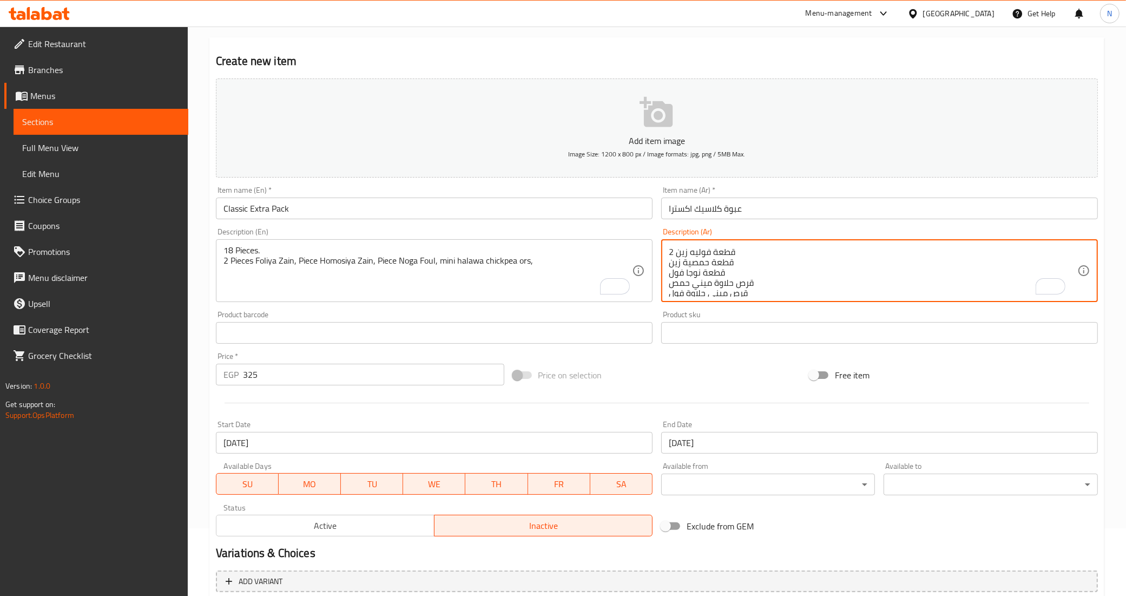
click at [732, 293] on textarea "18 قطعة 2 قطعة فوليه زين قطعة حمصية زين قطعة نوجا فول قرص حلاوة ميني حمص قرص مي…" at bounding box center [873, 270] width 409 height 51
click at [760, 266] on textarea "18 قطعة 2 قطعة فوليه زين قطعة حمصية زين قطعة نوجا فول قرص حلاوة ميني حمص قرص مي…" at bounding box center [873, 270] width 409 height 51
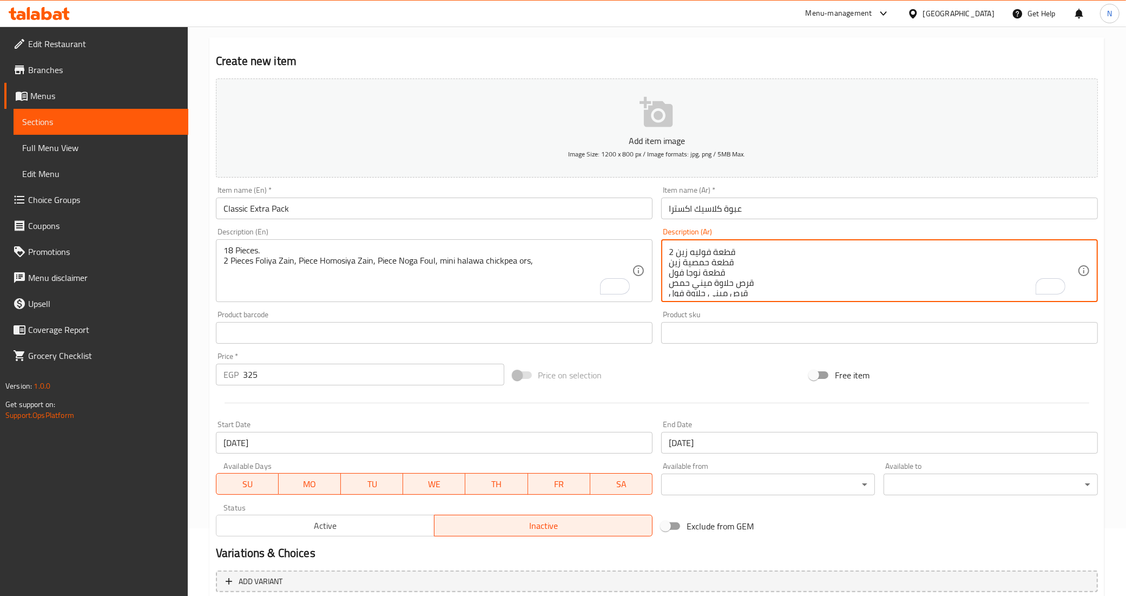
click at [760, 266] on textarea "18 قطعة 2 قطعة فوليه زين قطعة حمصية زين قطعة نوجا فول قرص حلاوة ميني حمص قرص مي…" at bounding box center [873, 270] width 409 height 51
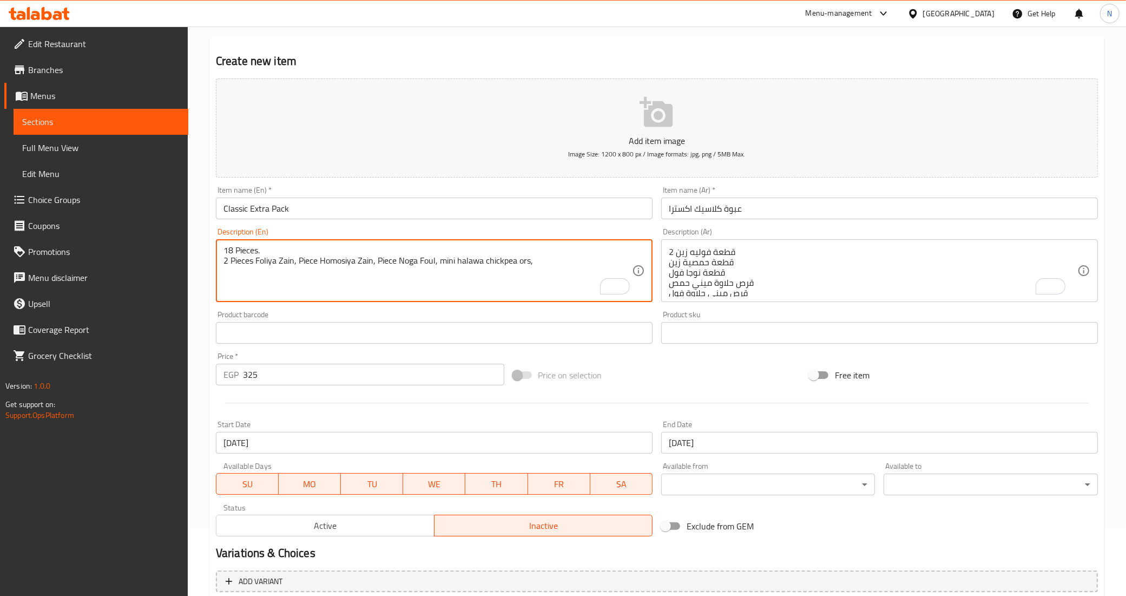
paste textarea "Mini Foul Halawa Disc Mini Sesame Halawa Disc Zein Sesame Piece Zein Sudanese D…"
click at [539, 262] on textarea "18 Pieces. 2 Pieces Foliya Zain, Piece Homosiya Zain, Piece Noga Foul, mini hal…" at bounding box center [427, 270] width 409 height 51
click at [522, 260] on textarea "18 Pieces. 2 Pieces Foliya Zain, Piece Homosiya Zain, Piece Noga Foul, mini hal…" at bounding box center [427, 270] width 409 height 51
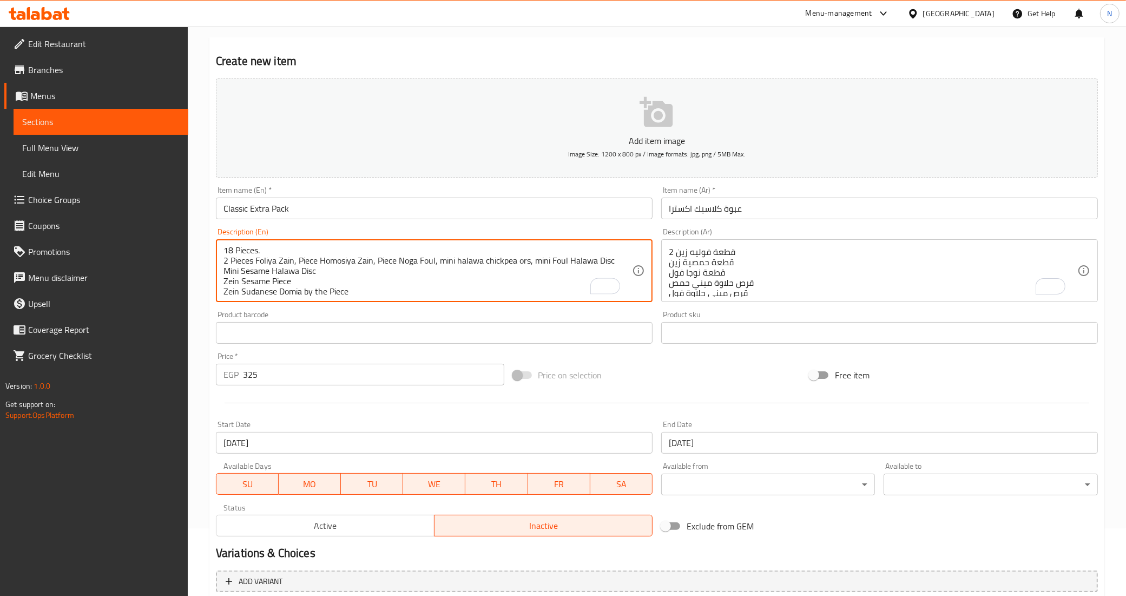
click at [603, 260] on textarea "18 Pieces. 2 Pieces Foliya Zain, Piece Homosiya Zain, Piece Noga Foul, mini hal…" at bounding box center [427, 270] width 409 height 51
paste textarea "ors"
type textarea "18 Pieces. 2 Pieces Foliya Zain, Piece Homosiya Zain, Piece Noga Foul, mini hal…"
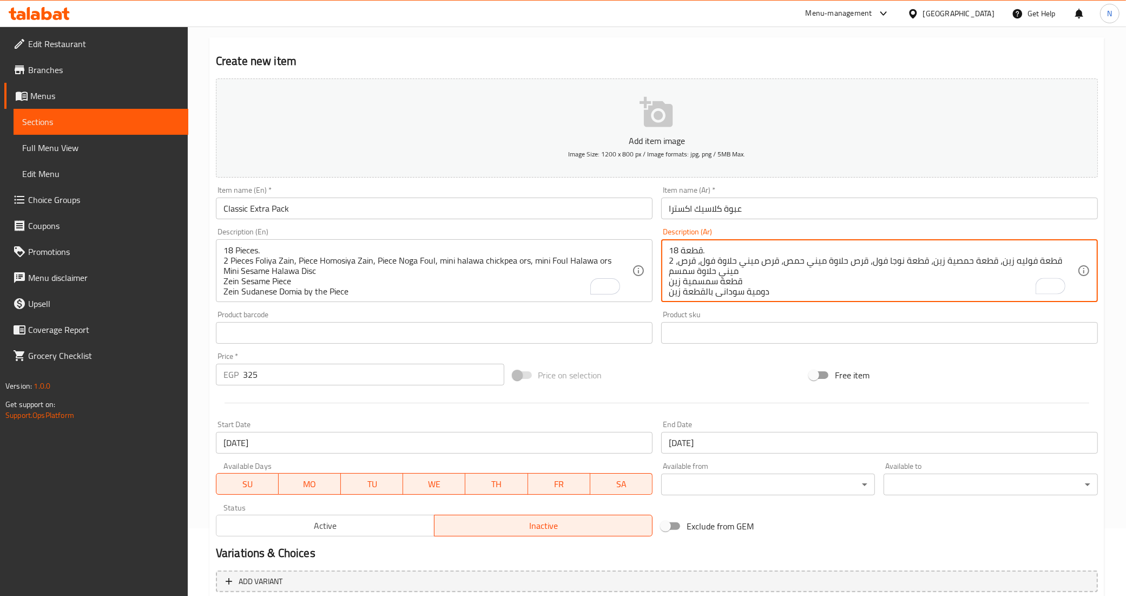
click at [678, 274] on textarea "18 قطعة. 2 قطعة فوليه زين، قطعة حمصية زين، قطعة نوجا فول، قرص حلاوة ميني حمص، ق…" at bounding box center [873, 270] width 409 height 51
click at [687, 277] on textarea "18 قطعة. 2 قطعة فوليه زين، قطعة حمصية زين، قطعة نوجا فول، قرص حلاوة ميني حمص، ق…" at bounding box center [873, 270] width 409 height 51
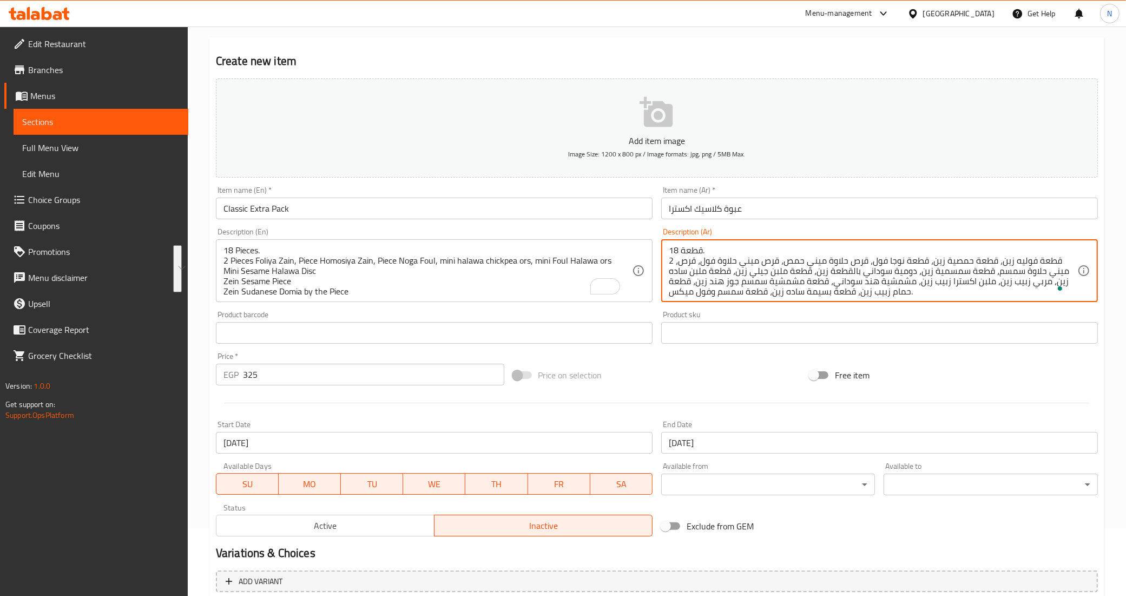
type textarea "18 قطعة. 2 قطعة فوليه زين، قطعة حمصية زين، قطعة نوجا فول، قرص حلاوة ميني حمص، ق…"
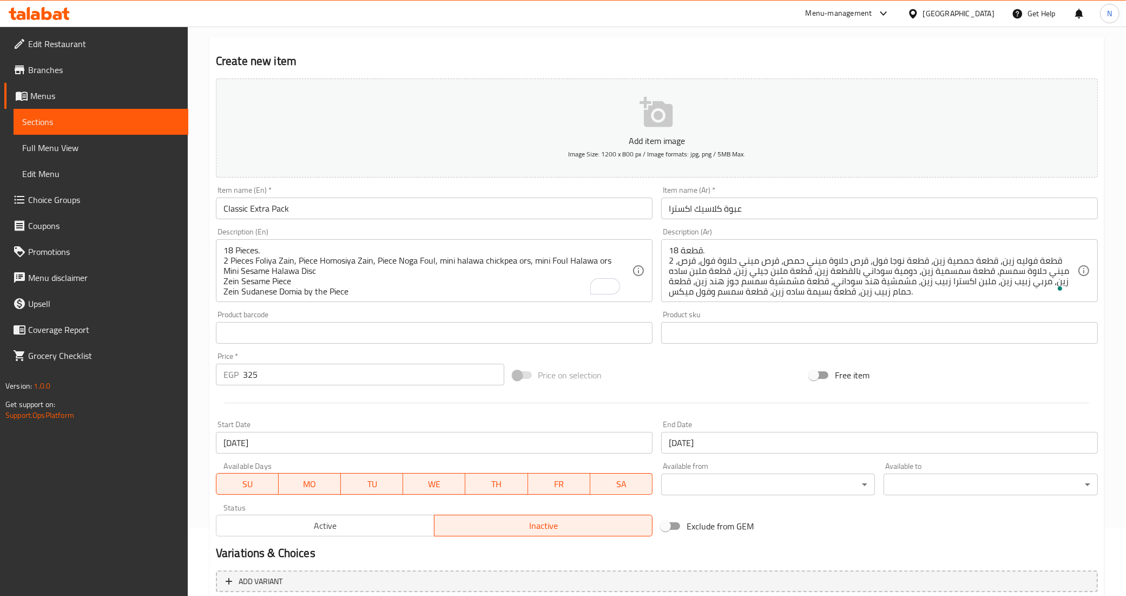
drag, startPoint x: 219, startPoint y: 260, endPoint x: 304, endPoint y: 285, distance: 88.5
click at [304, 285] on div "18 Pieces. 2 Pieces Foliya Zain, Piece Homosiya Zain, Piece Noga Foul, mini hal…" at bounding box center [434, 270] width 437 height 63
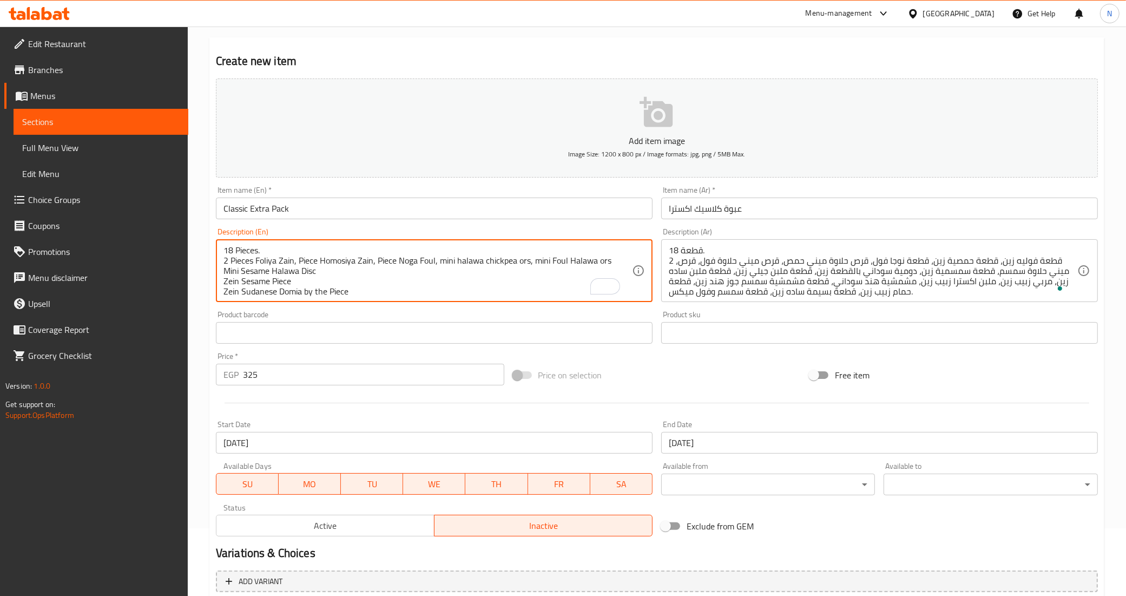
click at [374, 268] on textarea "18 Pieces. 2 Pieces Foliya Zain, Piece Homosiya Zain, Piece Noga Foul, mini hal…" at bounding box center [427, 270] width 409 height 51
drag, startPoint x: 223, startPoint y: 272, endPoint x: 466, endPoint y: 308, distance: 246.2
click at [466, 308] on div "Add item image Image Size: 1200 x 800 px / Image formats: jpg, png / 5MB Max. I…" at bounding box center [657, 307] width 891 height 466
paste textarea "2 pieces of Zain foul, Zain hummus, Zain nougat, mini hummus disc, mini fava be…"
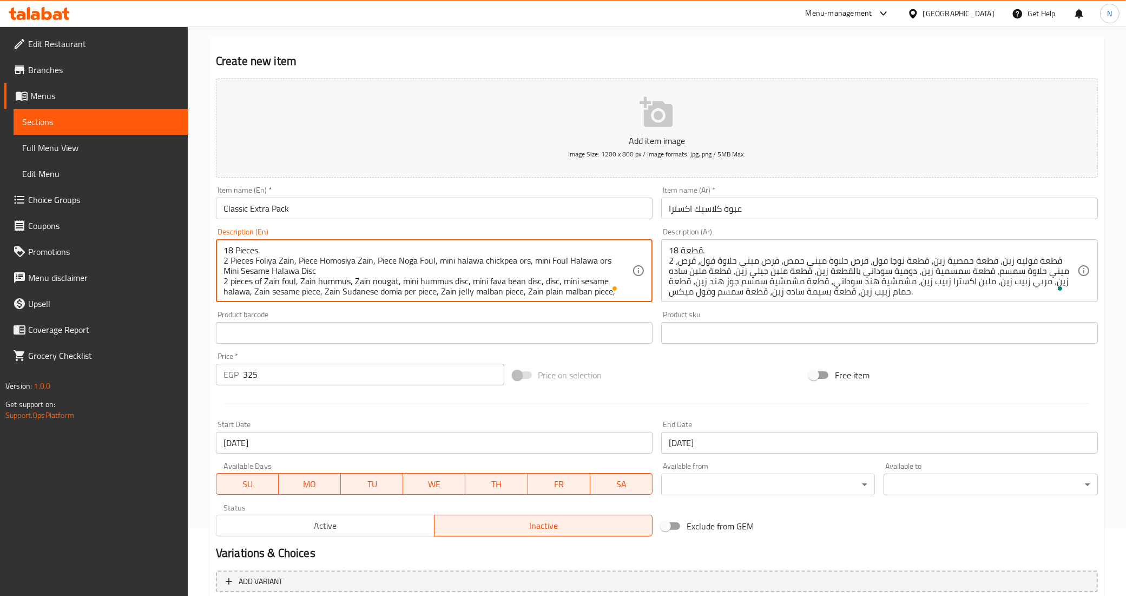
click at [604, 257] on textarea "18 Pieces. 2 Pieces Foliya Zain, Piece Homosiya Zain, Piece Noga Foul, mini hal…" at bounding box center [427, 270] width 409 height 51
click at [301, 268] on textarea "18 Pieces. 2 Pieces Foliya Zain, Piece Homosiya Zain, Piece Noga Foul, mini hal…" at bounding box center [427, 270] width 409 height 51
paste textarea "ors"
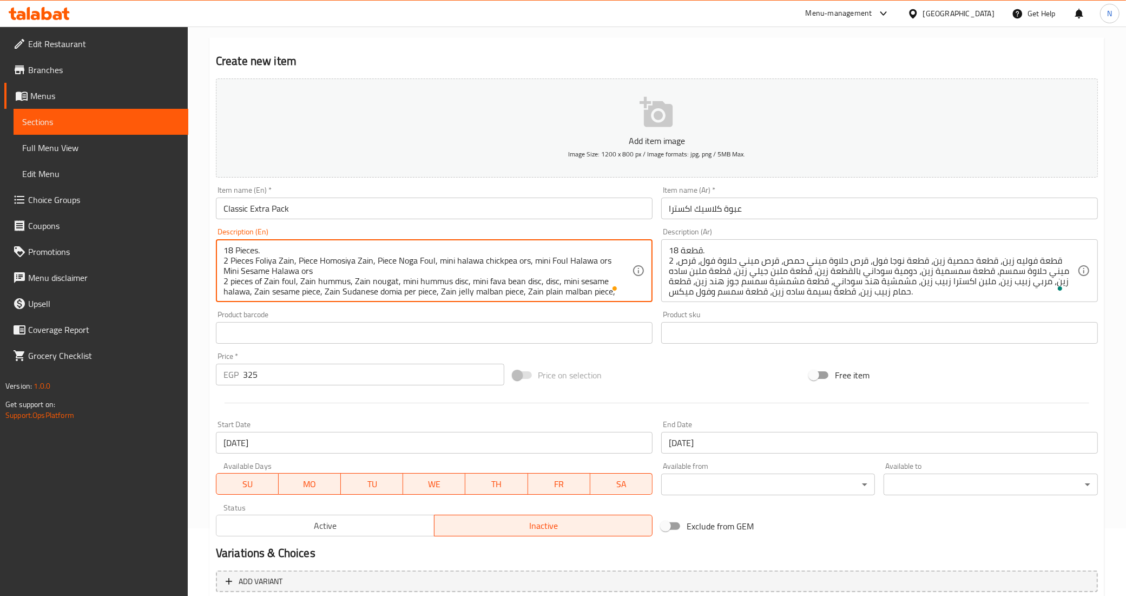
click at [318, 272] on textarea "18 Pieces. 2 Pieces Foliya Zain, Piece Homosiya Zain, Piece Noga Foul, mini hal…" at bounding box center [427, 270] width 409 height 51
drag, startPoint x: 318, startPoint y: 272, endPoint x: 333, endPoint y: 282, distance: 18.2
click at [333, 282] on textarea "18 Pieces. 2 Pieces Foliya Zain, Piece Homosiya Zain, Piece Noga Foul, mini hal…" at bounding box center [427, 270] width 409 height 51
click at [348, 272] on textarea "18 Pieces. 2 Pieces Foliya Zain, Piece Homosiya Zain, Piece Noga Foul, mini hal…" at bounding box center [427, 270] width 409 height 51
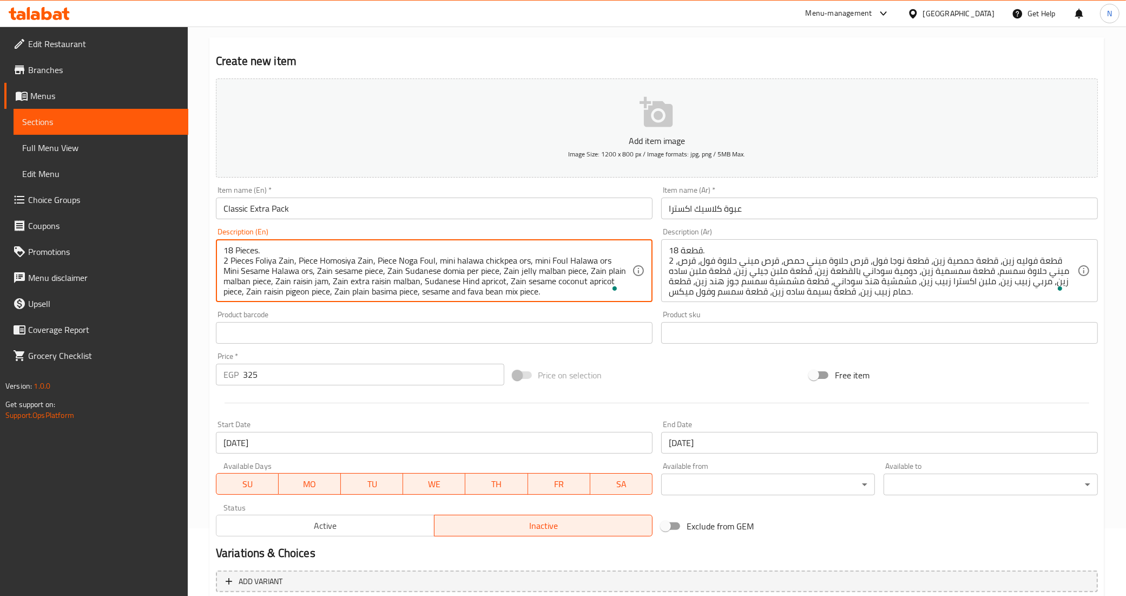
paste textarea "Semsemya"
click at [433, 272] on textarea "18 Pieces. 2 Pieces Foliya Zain, Piece Homosiya Zain, Piece Noga Foul, mini hal…" at bounding box center [427, 270] width 409 height 51
click at [458, 274] on textarea "18 Pieces. 2 Pieces Foliya Zain, Piece Homosiya Zain, Piece Noga Foul, mini hal…" at bounding box center [427, 270] width 409 height 51
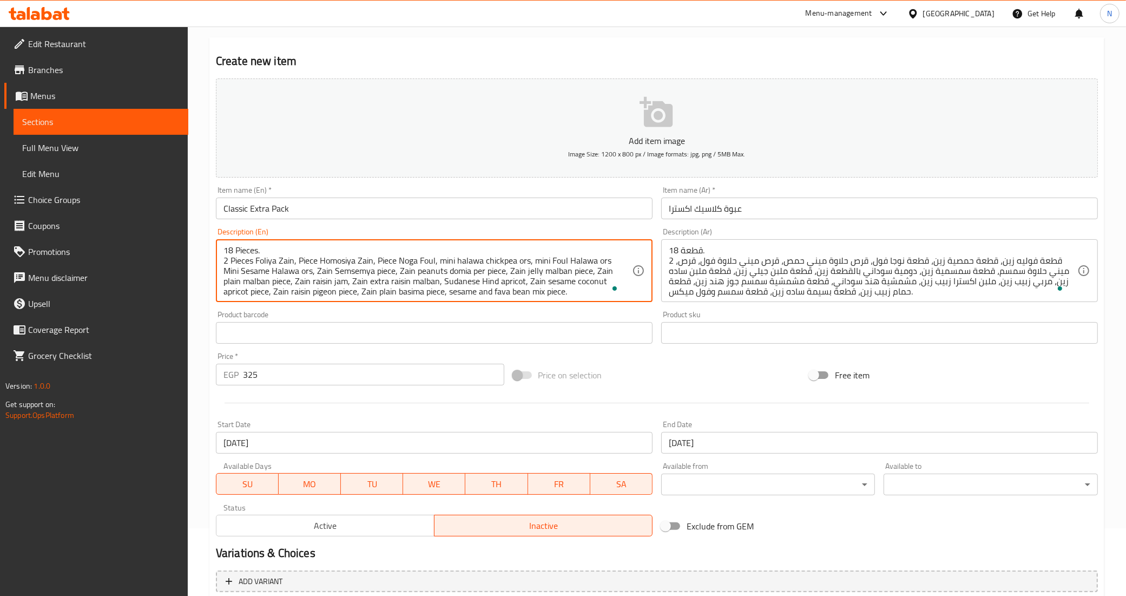
paste textarea "Domiya"
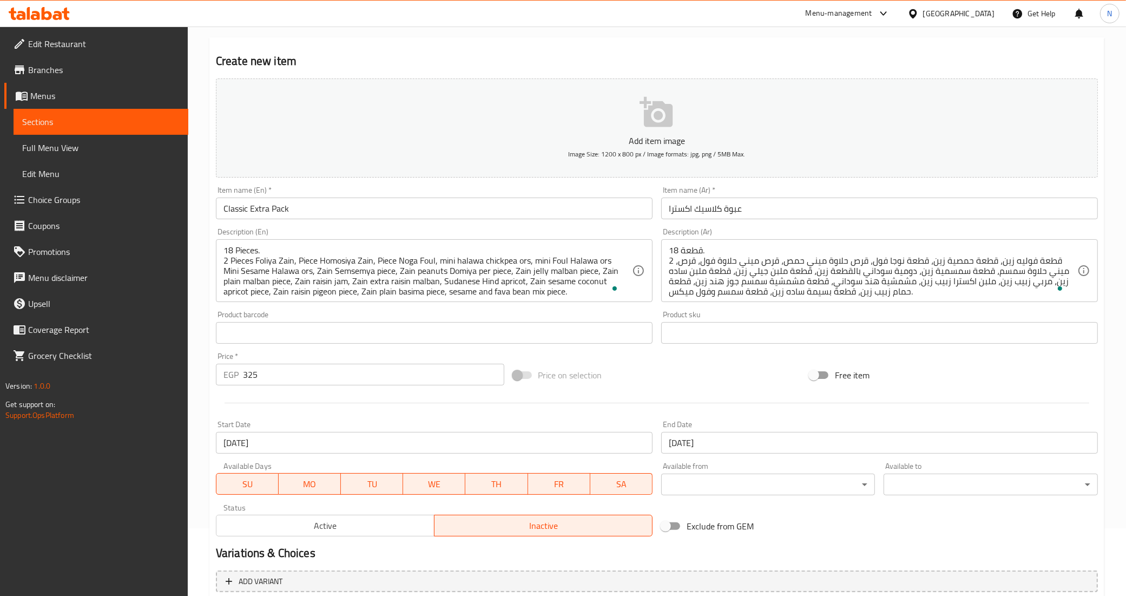
click at [480, 272] on textarea "18 Pieces. 2 Pieces Foliya Zain, Piece Homosiya Zain, Piece Noga Foul, mini hal…" at bounding box center [427, 270] width 409 height 51
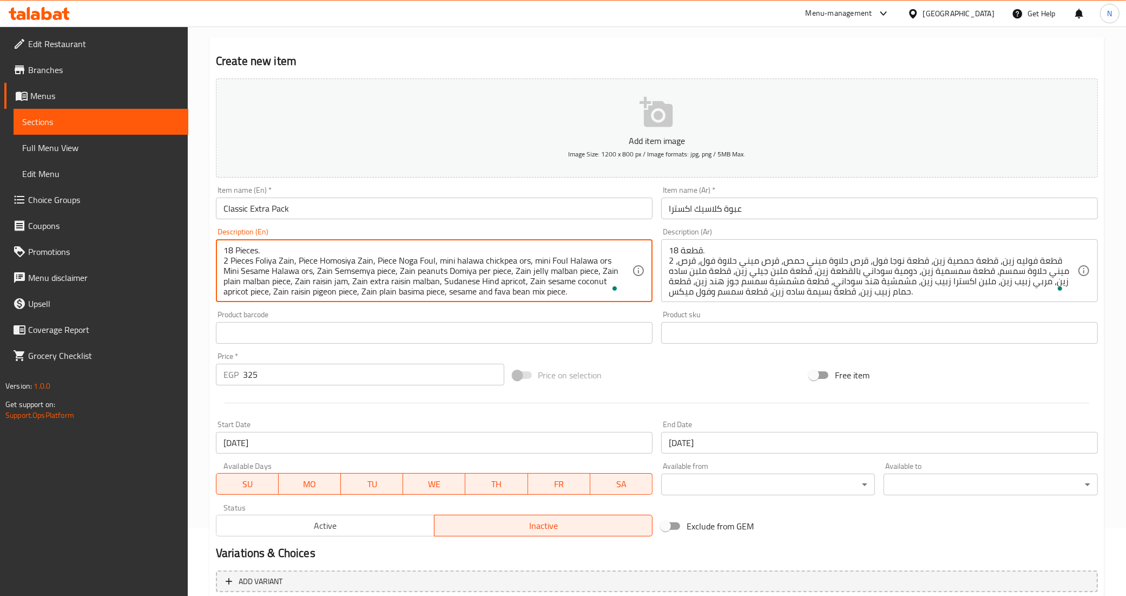
click at [480, 272] on textarea "18 Pieces. 2 Pieces Foliya Zain, Piece Homosiya Zain, Piece Noga Foul, mini hal…" at bounding box center [427, 270] width 409 height 51
click at [427, 272] on textarea "18 Pieces. 2 Pieces Foliya Zain, Piece Homosiya Zain, Piece Noga Foul, mini hal…" at bounding box center [427, 270] width 409 height 51
click at [439, 284] on textarea "18 Pieces. 2 Pieces Foliya Zain, Piece Homosiya Zain, Piece Noga Foul, mini hal…" at bounding box center [427, 270] width 409 height 51
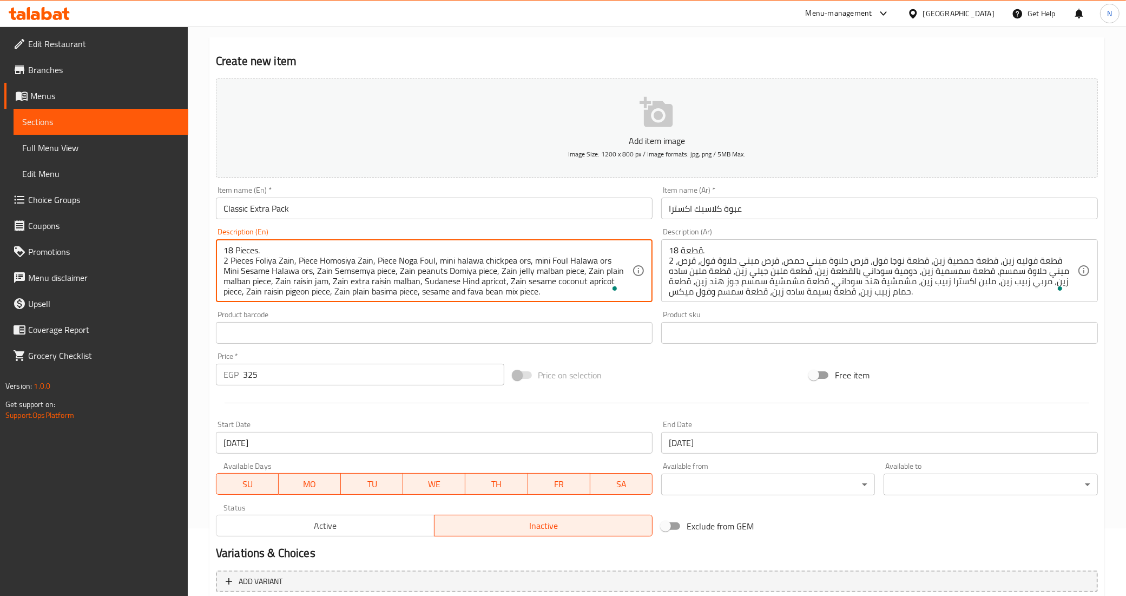
paste textarea "peanuts"
click at [464, 282] on textarea "18 Pieces. 2 Pieces Foliya Zain, Piece Homosiya Zain, Piece Noga Foul, mini hal…" at bounding box center [427, 270] width 409 height 51
click at [558, 286] on textarea "18 Pieces. 2 Pieces Foliya Zain, Piece Homosiya Zain, Piece Noga Foul, mini hal…" at bounding box center [427, 270] width 409 height 51
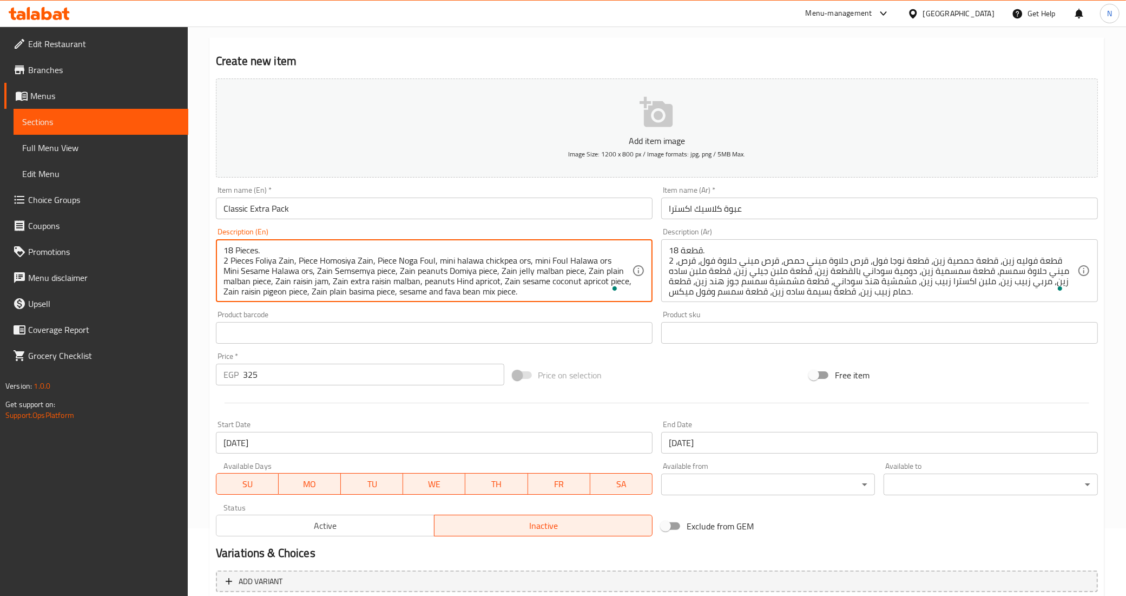
click at [455, 282] on textarea "18 Pieces. 2 Pieces Foliya Zain, Piece Homosiya Zain, Piece Noga Foul, mini hal…" at bounding box center [427, 270] width 409 height 51
paste textarea "coconut"
click at [495, 281] on textarea "18 Pieces. 2 Pieces Foliya Zain, Piece Homosiya Zain, Piece Noga Foul, mini hal…" at bounding box center [427, 270] width 409 height 51
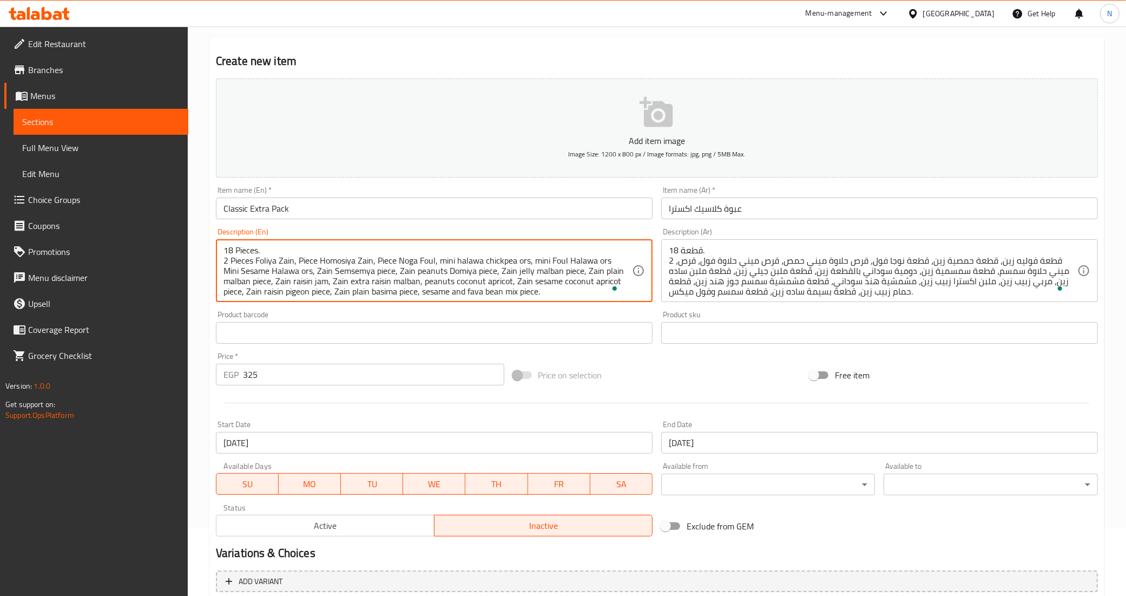
paste textarea "Meshmeshya"
type textarea "18 Pieces. 2 Pieces Foliya Zain, Piece Homosiya Zain, Piece Noga Foul, mini hal…"
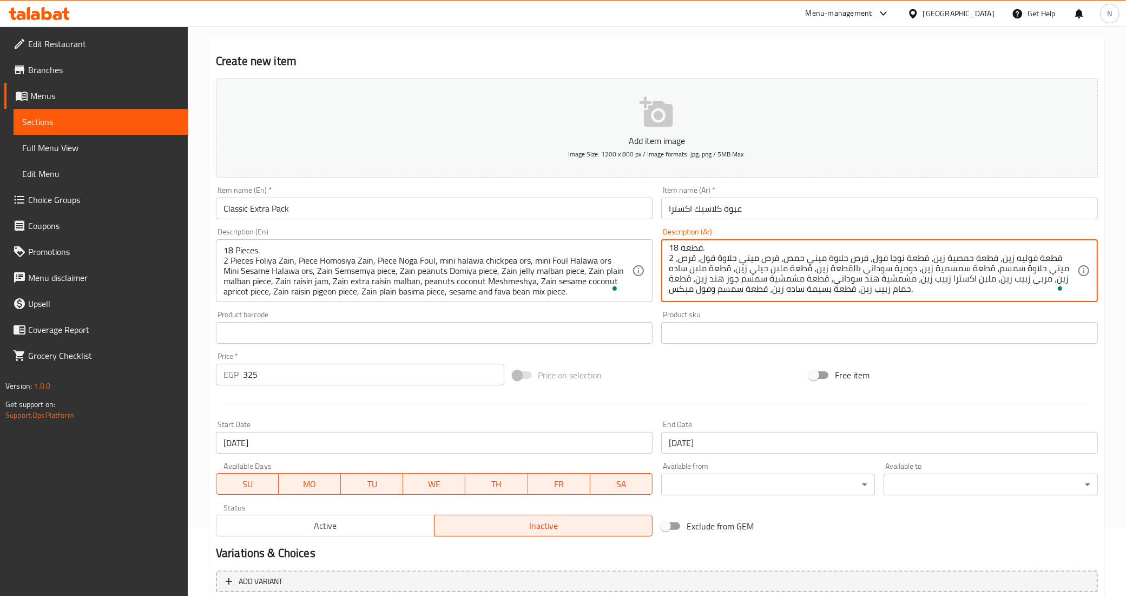
scroll to position [3, 0]
type textarea "18 قطعة. 2 قطعة فوليه زين، قطعة حمصية زين، قطعة نوجا فول، قرص حلاوة ميني حمص، ق…"
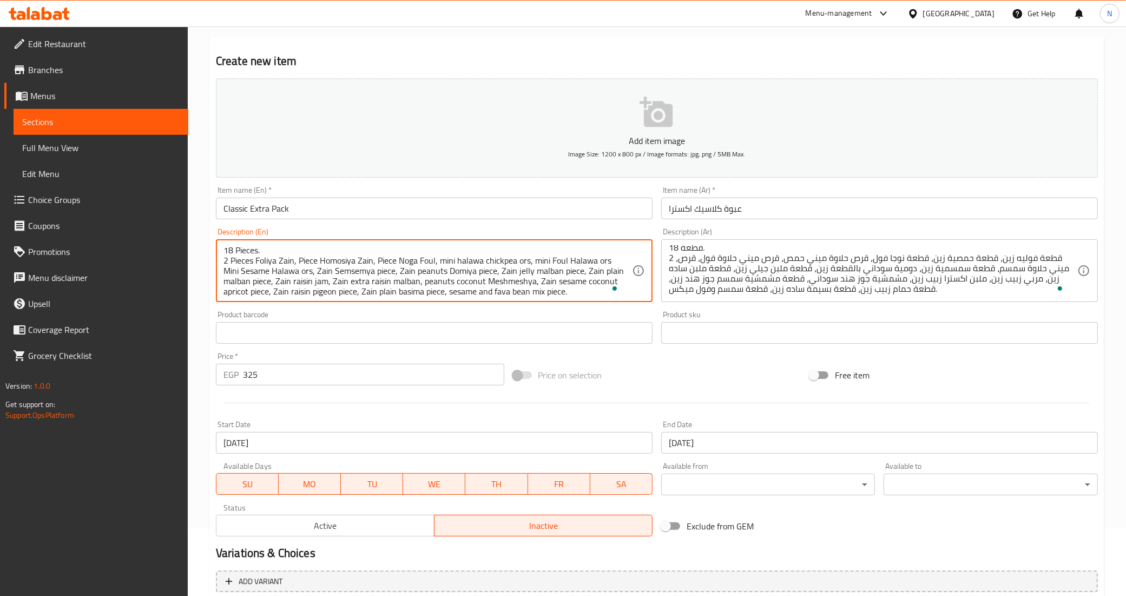
click at [504, 280] on textarea "18 Pieces. 2 Pieces Foliya Zain, Piece Homosiya Zain, Piece Noga Foul, mini hal…" at bounding box center [427, 270] width 409 height 51
click at [237, 293] on textarea "18 Pieces. 2 Pieces Foliya Zain, Piece Homosiya Zain, Piece Noga Foul, mini hal…" at bounding box center [427, 270] width 409 height 51
paste textarea "Meshmeshya"
click at [341, 269] on textarea "18 Pieces. 2 Pieces Foliya Zain, Piece Homosiya Zain, Piece Noga Foul, mini hal…" at bounding box center [427, 270] width 409 height 51
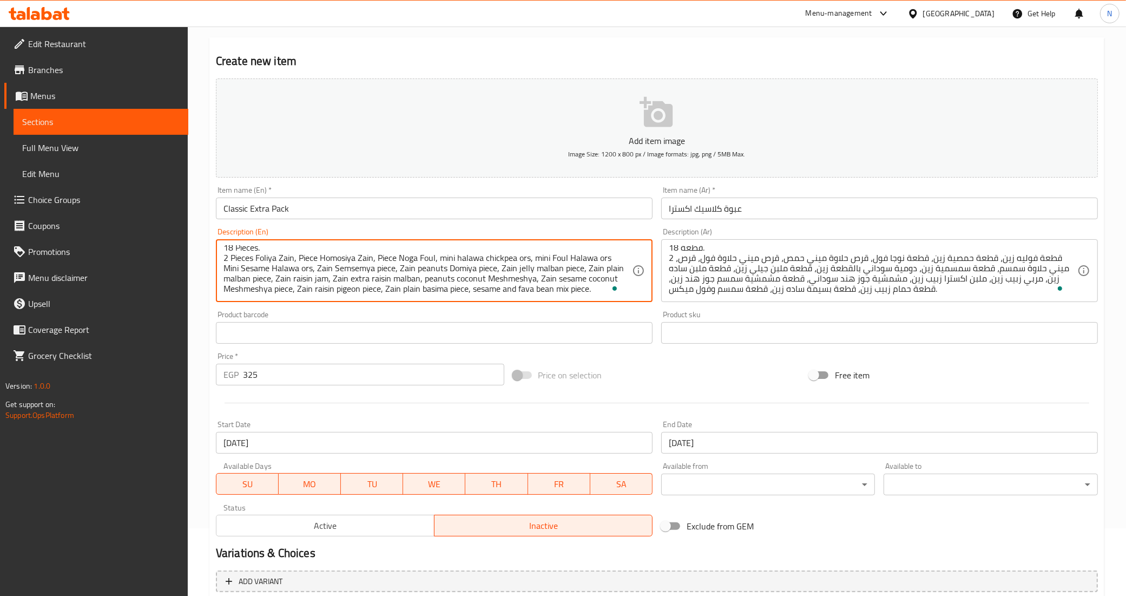
click at [341, 269] on textarea "18 Pieces. 2 Pieces Foliya Zain, Piece Homosiya Zain, Piece Noga Foul, mini hal…" at bounding box center [427, 270] width 409 height 51
click at [564, 280] on textarea "18 Pieces. 2 Pieces Foliya Zain, Piece Homosiya Zain, Piece Noga Foul, mini hal…" at bounding box center [427, 270] width 409 height 51
paste textarea "Semsemya"
click at [345, 292] on textarea "18 Pieces. 2 Pieces Foliya Zain, Piece Homosiya Zain, Piece Noga Foul, mini hal…" at bounding box center [427, 270] width 409 height 51
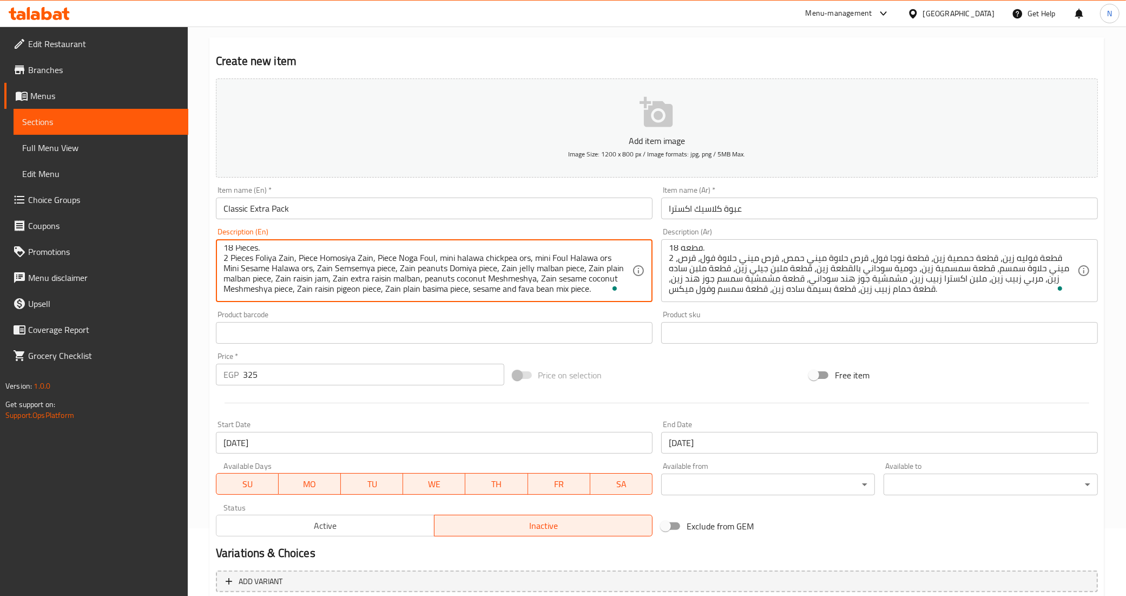
click at [345, 292] on textarea "18 Pieces. 2 Pieces Foliya Zain, Piece Homosiya Zain, Piece Noga Foul, mini hal…" at bounding box center [427, 270] width 409 height 51
paste textarea "Hamam"
click at [532, 290] on textarea "18 Pieces. 2 Pieces Foliya Zain, Piece Homosiya Zain, Piece [PERSON_NAME] Foul,…" at bounding box center [427, 270] width 409 height 51
type textarea "18 Pieces. 2 Pieces Foliya Zain, Piece Homosiya Zain, Piece [PERSON_NAME] Foul,…"
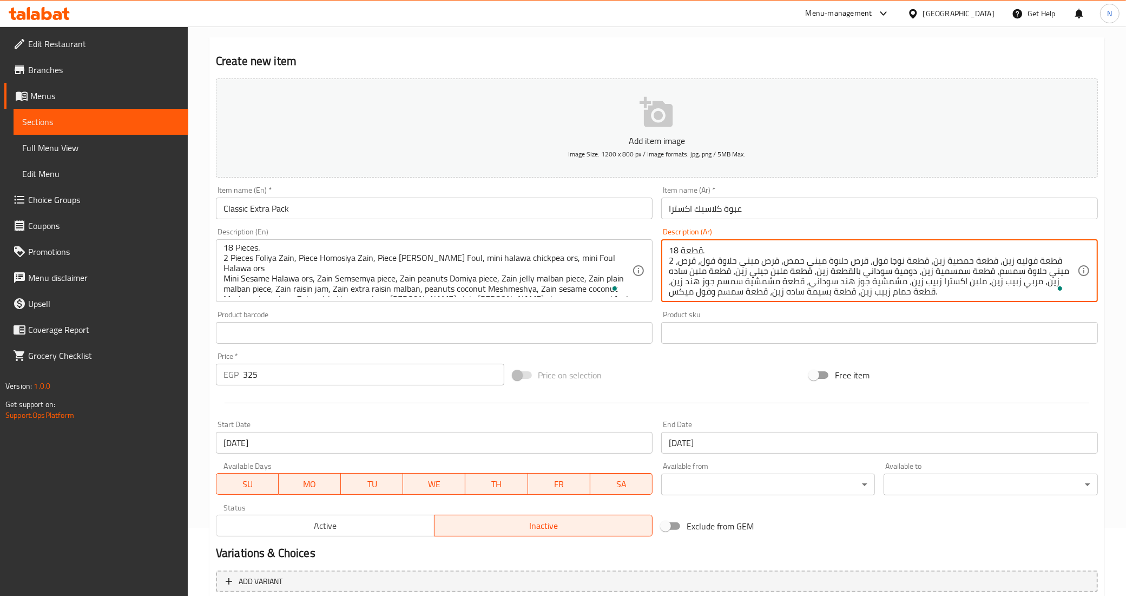
scroll to position [0, 0]
click at [414, 365] on input "325" at bounding box center [373, 375] width 261 height 22
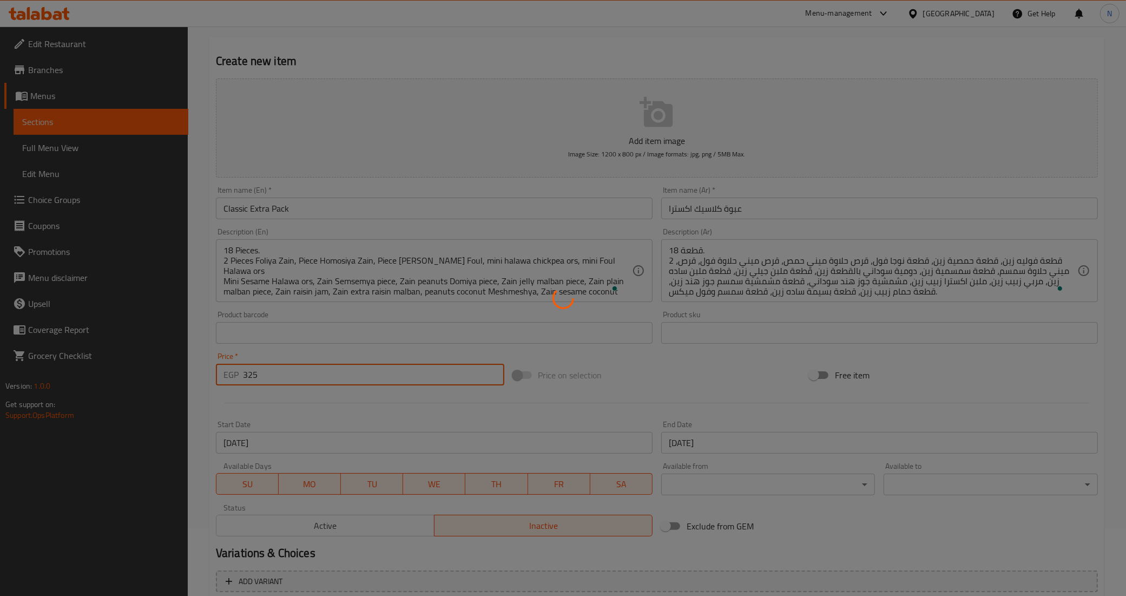
type input "0"
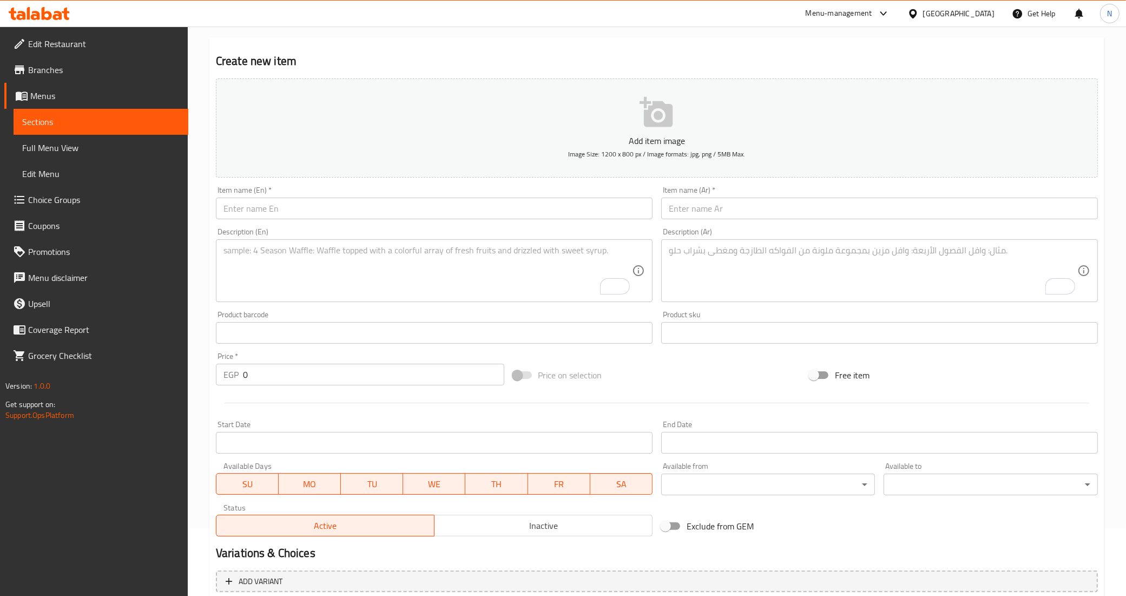
click at [714, 209] on input "text" at bounding box center [879, 209] width 437 height 22
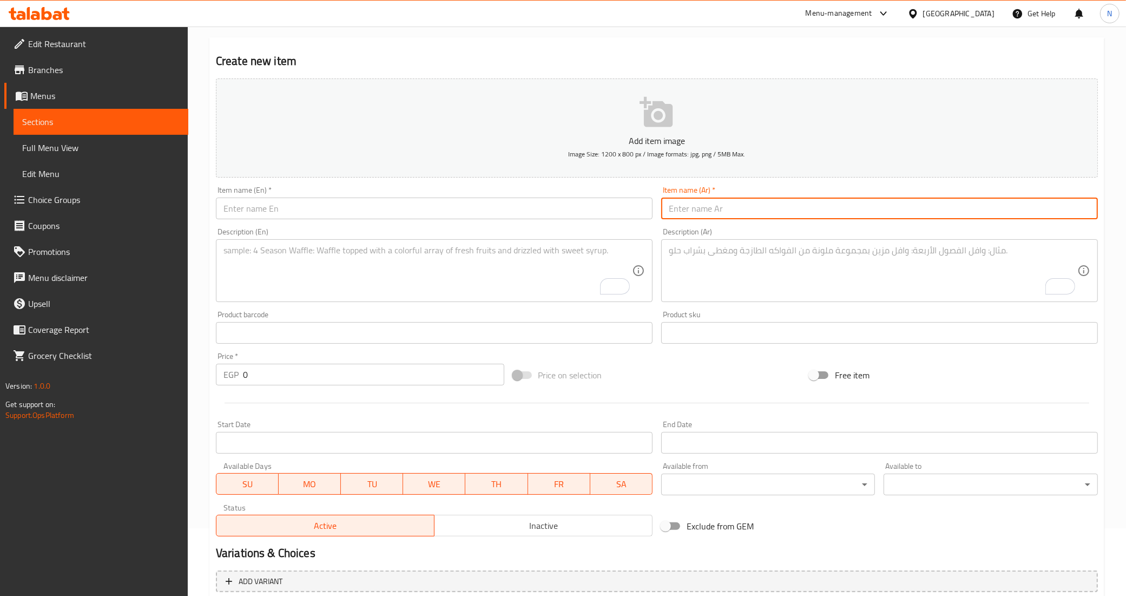
paste input "عبوة كلاسيك اكسترا"
type input "عبوة كلاسيك اكسترا"
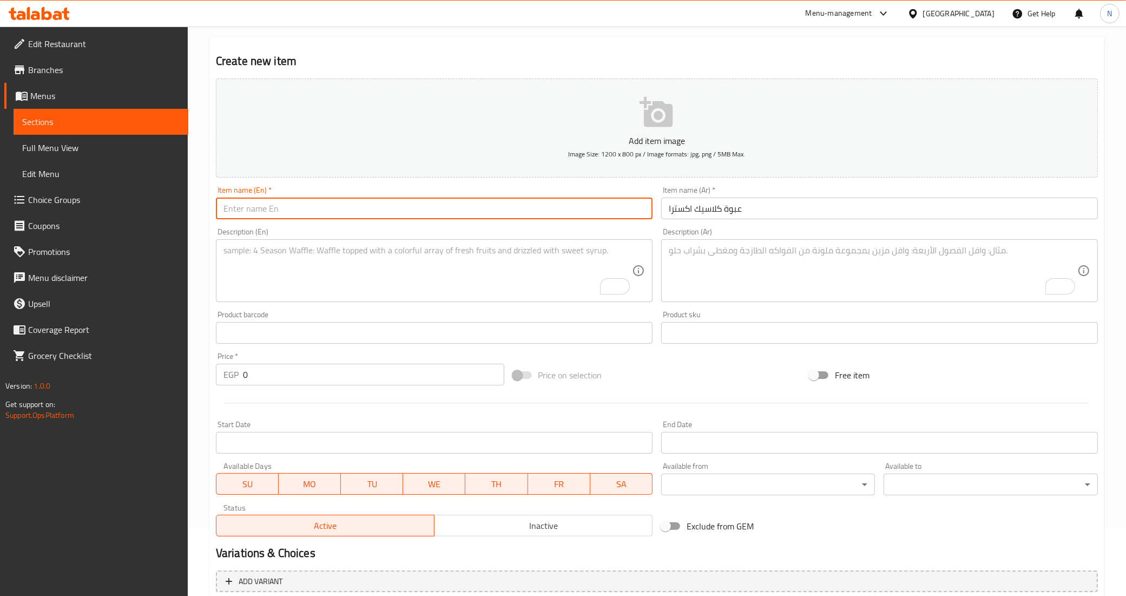
click at [472, 201] on input "text" at bounding box center [434, 209] width 437 height 22
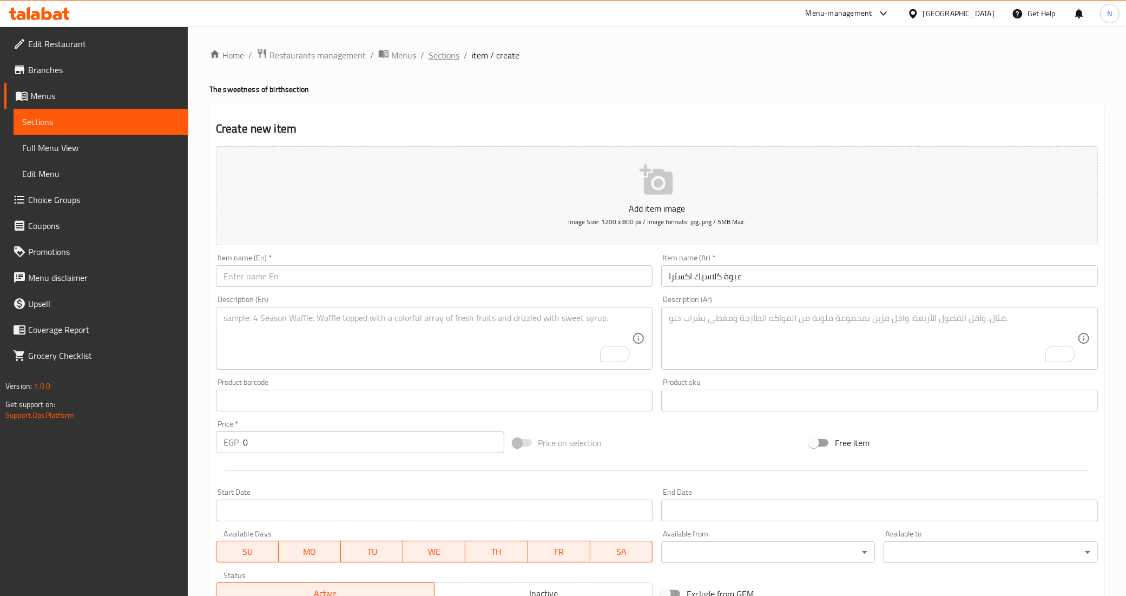
click at [442, 56] on span "Sections" at bounding box center [444, 55] width 31 height 13
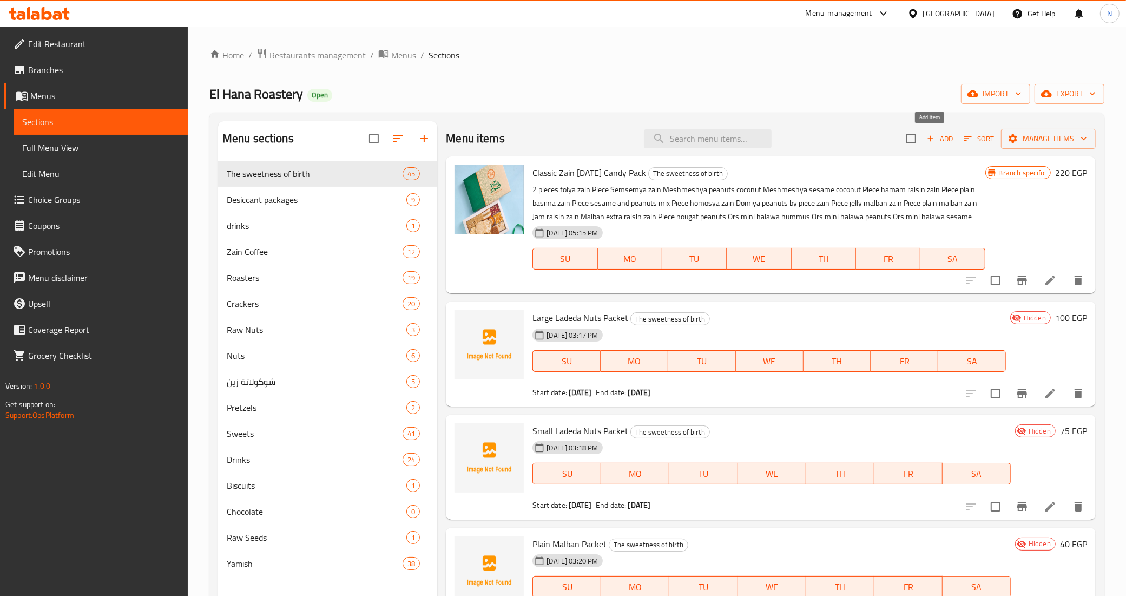
click at [937, 142] on span "Add" at bounding box center [939, 139] width 29 height 12
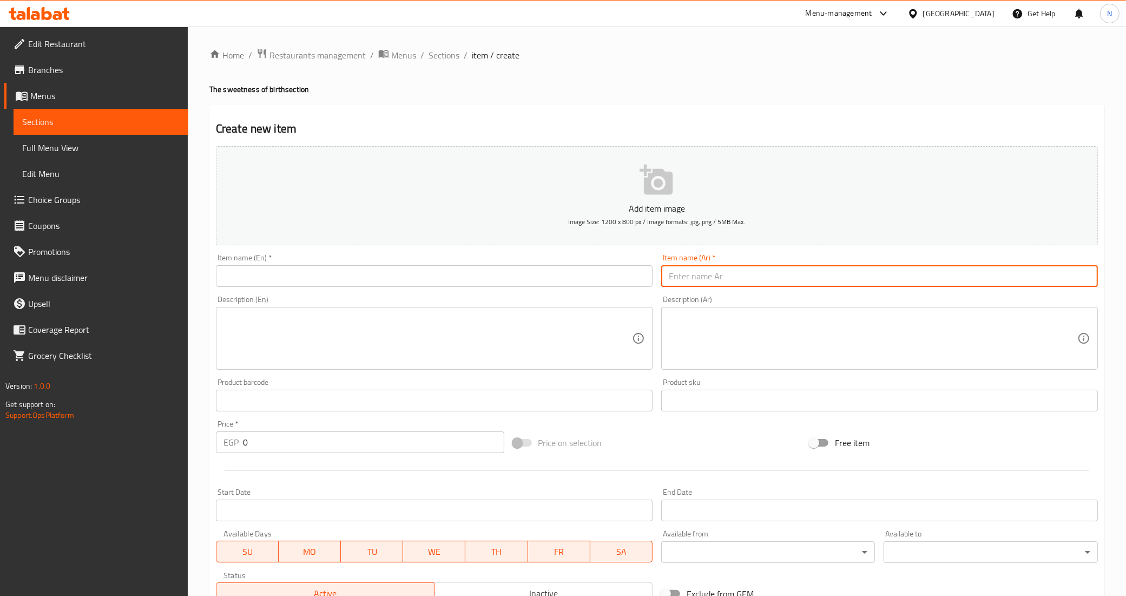
click at [753, 272] on input "text" at bounding box center [879, 276] width 437 height 22
paste input "عبوة كلاسيك اكسترا"
type input "عبوة كلاسيك اكسترا"
click at [490, 276] on input "text" at bounding box center [434, 276] width 437 height 22
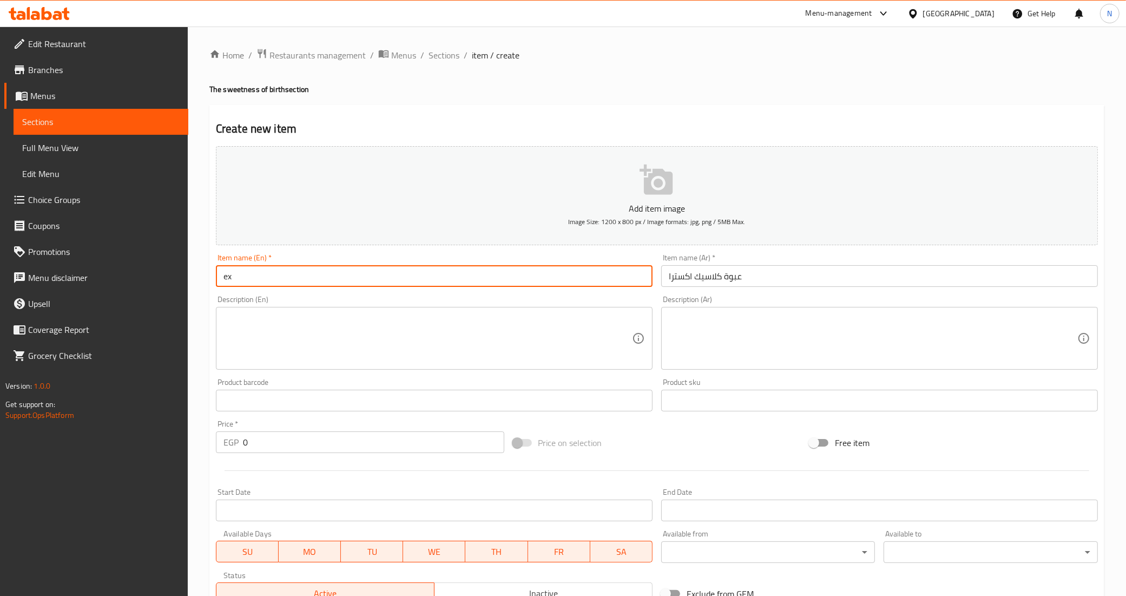
type input "e"
type input "Classic Extra Pack"
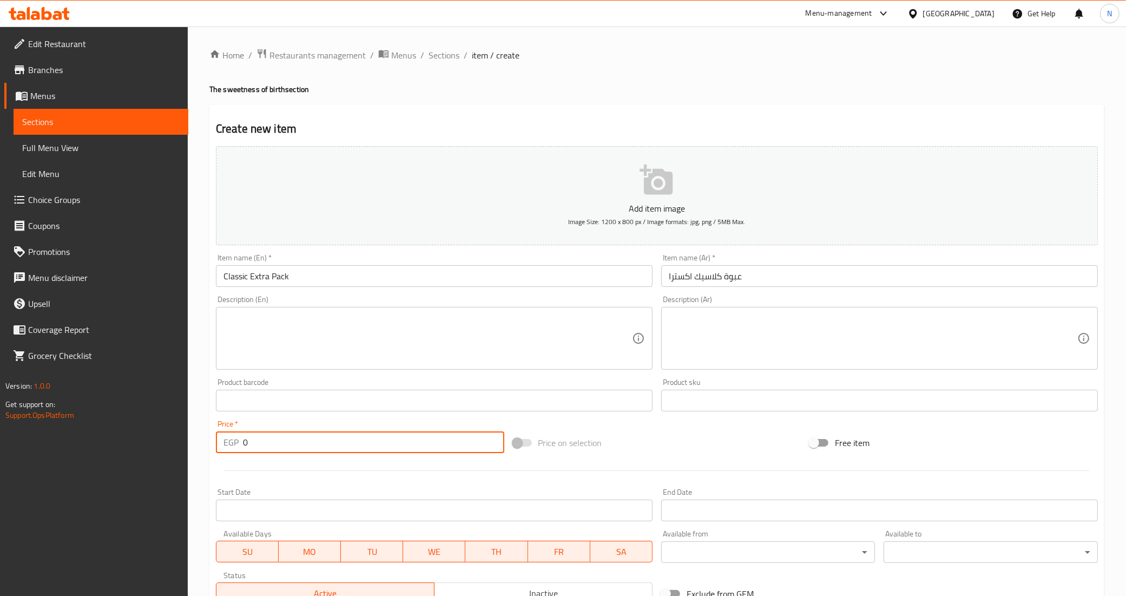
click at [296, 445] on input "0" at bounding box center [373, 442] width 261 height 22
paste input "325"
type input "325"
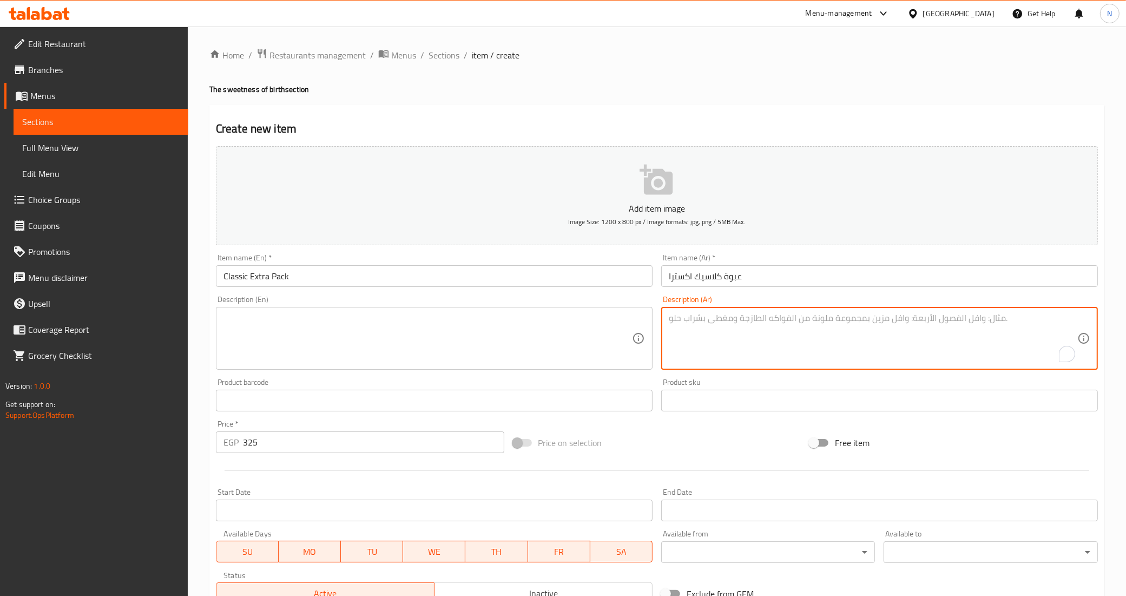
click at [772, 314] on textarea "To enrich screen reader interactions, please activate Accessibility in Grammarl…" at bounding box center [873, 338] width 409 height 51
paste textarea "20 قطعة"
click at [713, 338] on textarea "20 قطعة." at bounding box center [873, 338] width 409 height 51
paste textarea "2قطعة حمصية زين 2قطعة فولية زين قرص ميني حلاوة حمص قرص ميني حلاوة فول قرص ميني …"
click at [747, 326] on textarea "20 قطعة. 2قطعة حمصية زين 2قطعة فولية زين قرص ميني حلاوة حمص قرص ميني حلاوة فول …" at bounding box center [873, 338] width 409 height 51
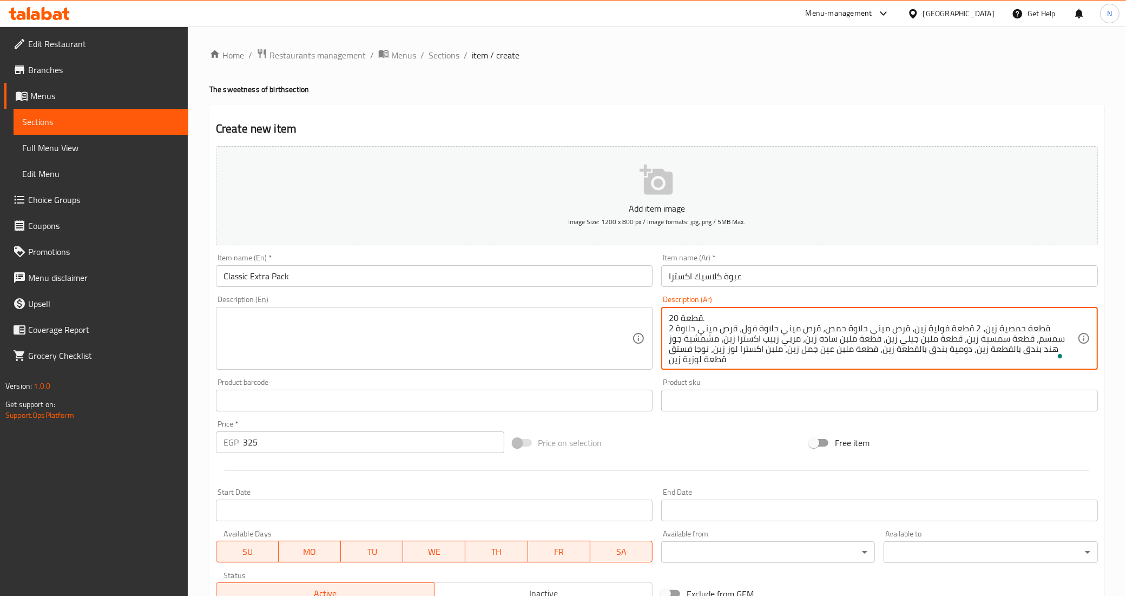
scroll to position [3, 0]
click at [748, 336] on textarea "20 قطعة. 2 قطعة حمصية زين، 2 قطعة فولية زين، قرص ميني حلاوة حمص، قرص ميني حلاوة…" at bounding box center [873, 338] width 409 height 51
click at [780, 332] on textarea "20 قطعة. 2 قطعة حمصية زين، 2 قطعة فولية زين، قرص ميني حلاوة حمص، قرص ميني حلاوة…" at bounding box center [873, 338] width 409 height 51
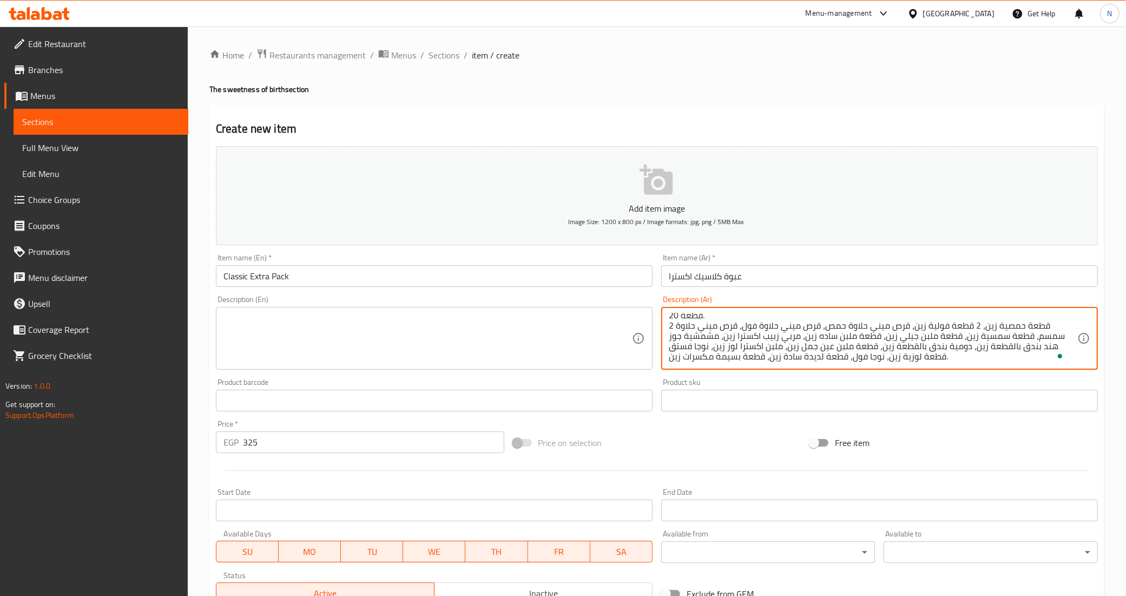
click at [812, 344] on textarea "20 قطعة. 2 قطعة حمصية زين، 2 قطعة فولية زين، قرص ميني حلاوة حمص، قرص ميني حلاوة…" at bounding box center [873, 338] width 409 height 51
click at [862, 345] on textarea "20 قطعة. 2 قطعة حمصية زين، 2 قطعة فولية زين، قرص ميني حلاوة حمص، قرص ميني حلاوة…" at bounding box center [873, 338] width 409 height 51
type textarea "20 قطعة. 2 قطعة حمصية زين، 2 قطعة فولية زين، قرص ميني حلاوة حمص، قرص ميني حلاوة…"
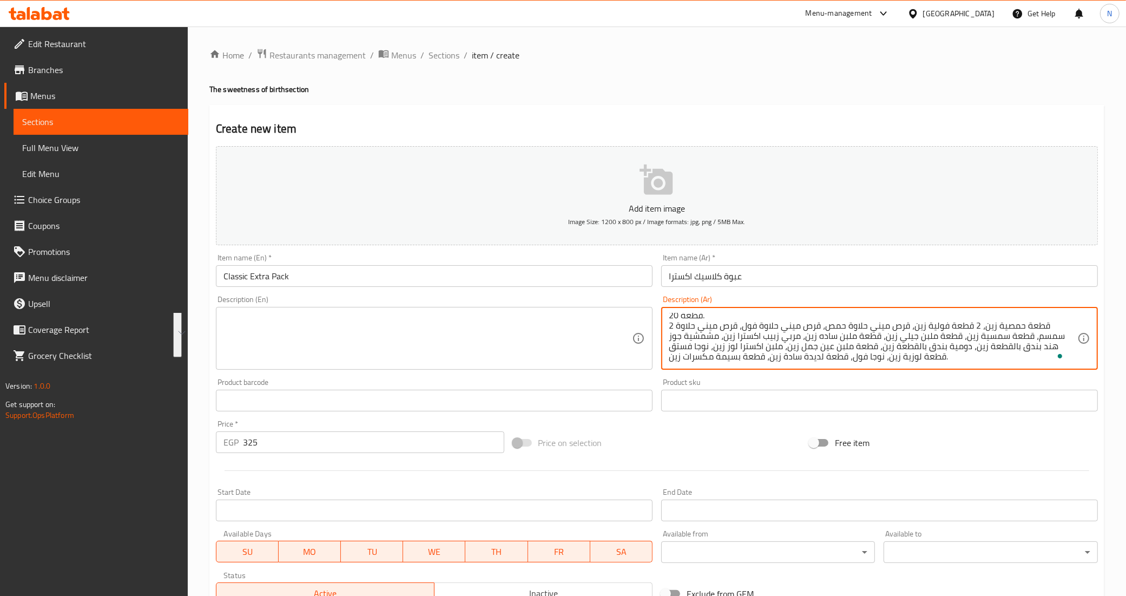
click at [535, 332] on textarea at bounding box center [427, 338] width 409 height 51
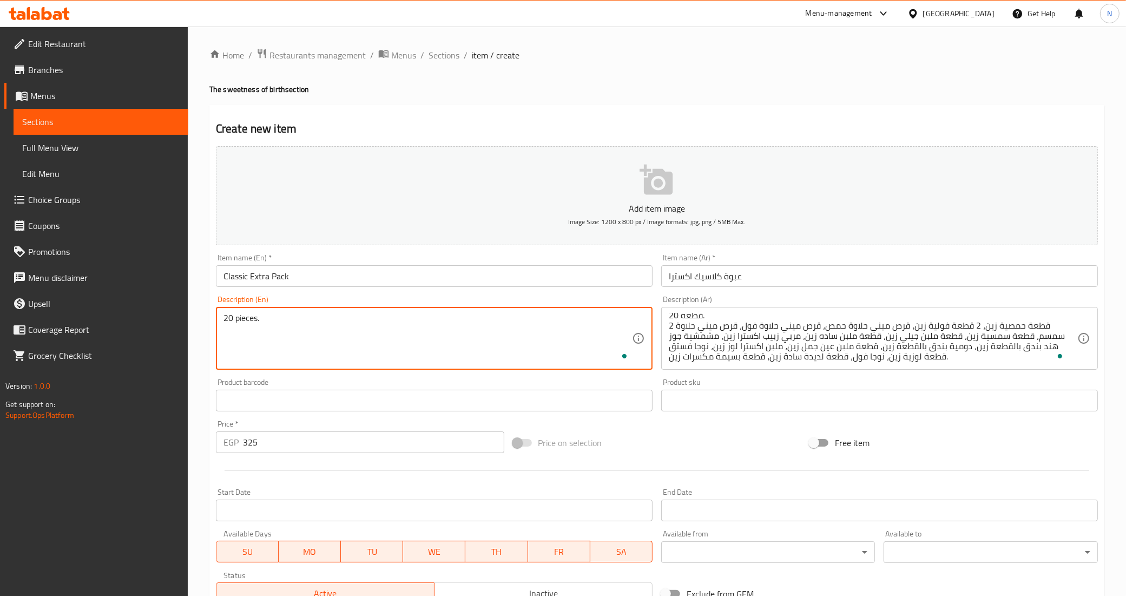
paste textarea "2 قطعة حمصية زين، 2 قطعة فولية زين، قرص ميني حلاوة حمص، قرص ميني حلاوة فول، قرص…"
type textarea "20 pieces."
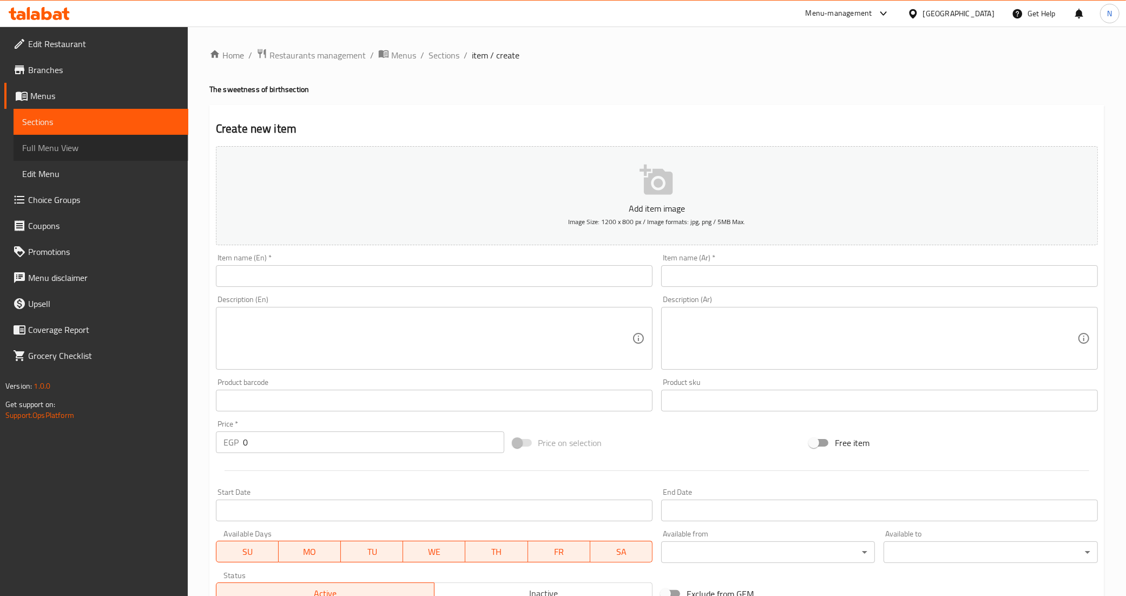
click at [43, 144] on span "Full Menu View" at bounding box center [100, 147] width 157 height 13
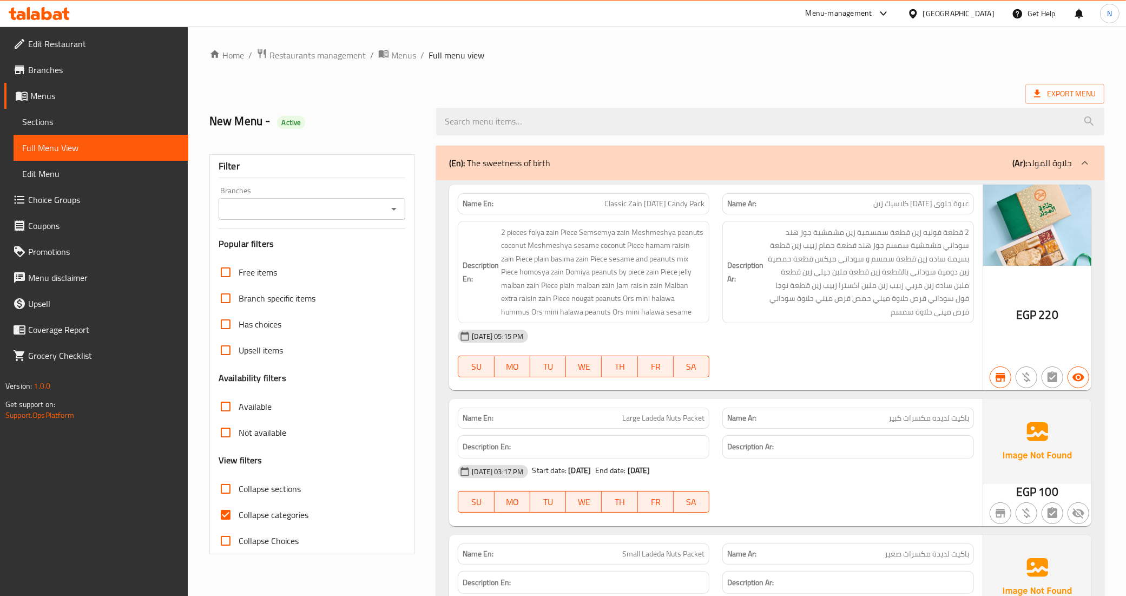
click at [763, 90] on div "Export Menu" at bounding box center [656, 94] width 895 height 20
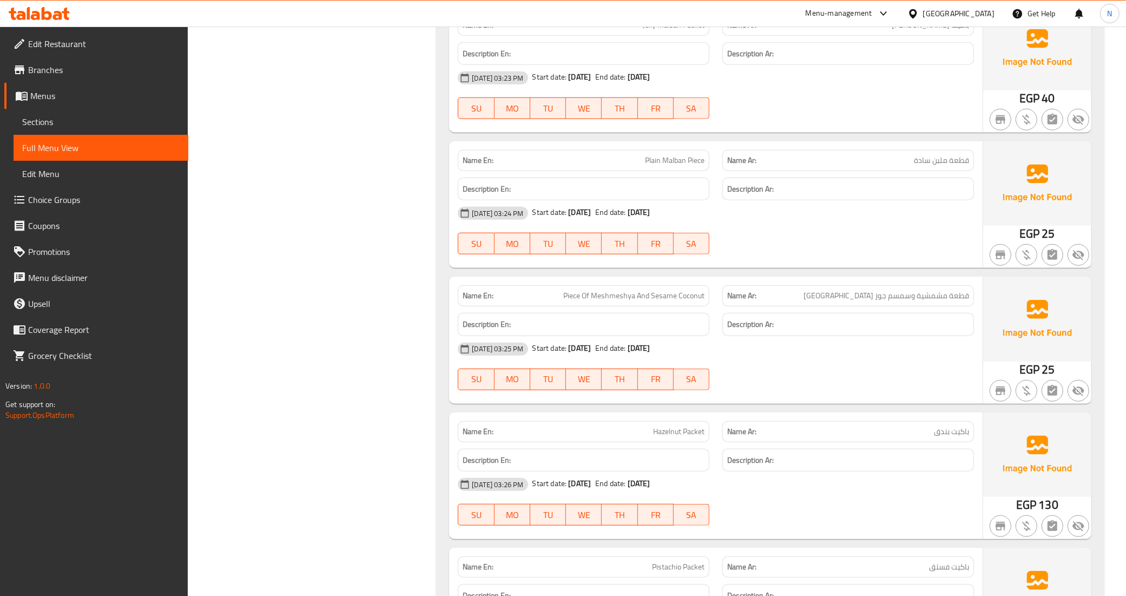
click at [613, 300] on span "Piece Of Meshmeshya And Sesame Coconut" at bounding box center [633, 295] width 141 height 11
click at [615, 299] on span "Piece Of Meshmeshya And Sesame Coconut" at bounding box center [633, 295] width 141 height 11
copy span "Meshmeshya"
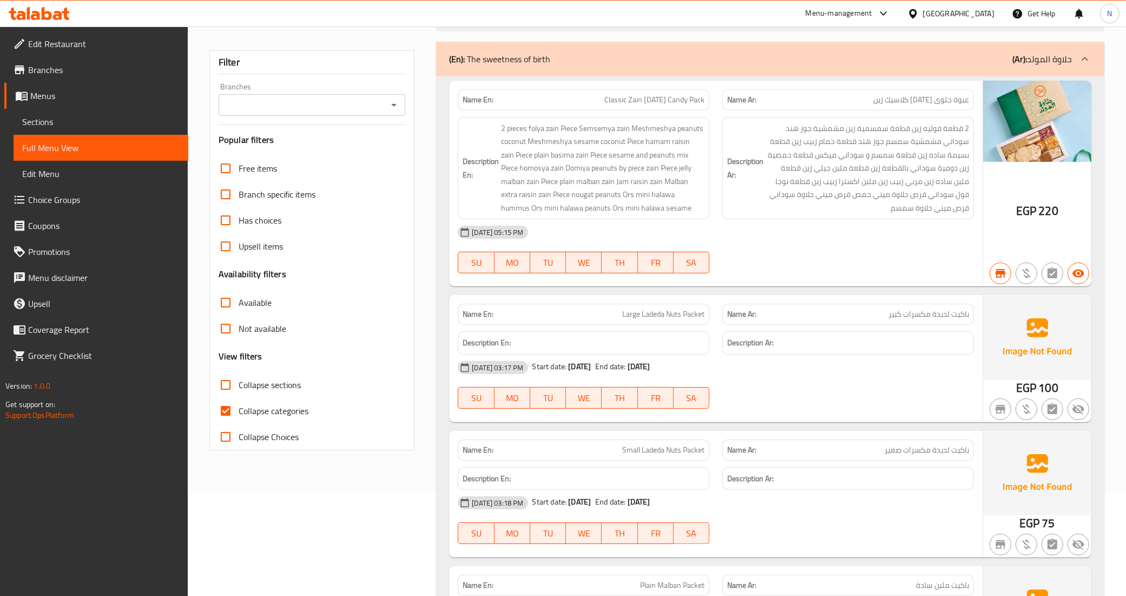
scroll to position [0, 0]
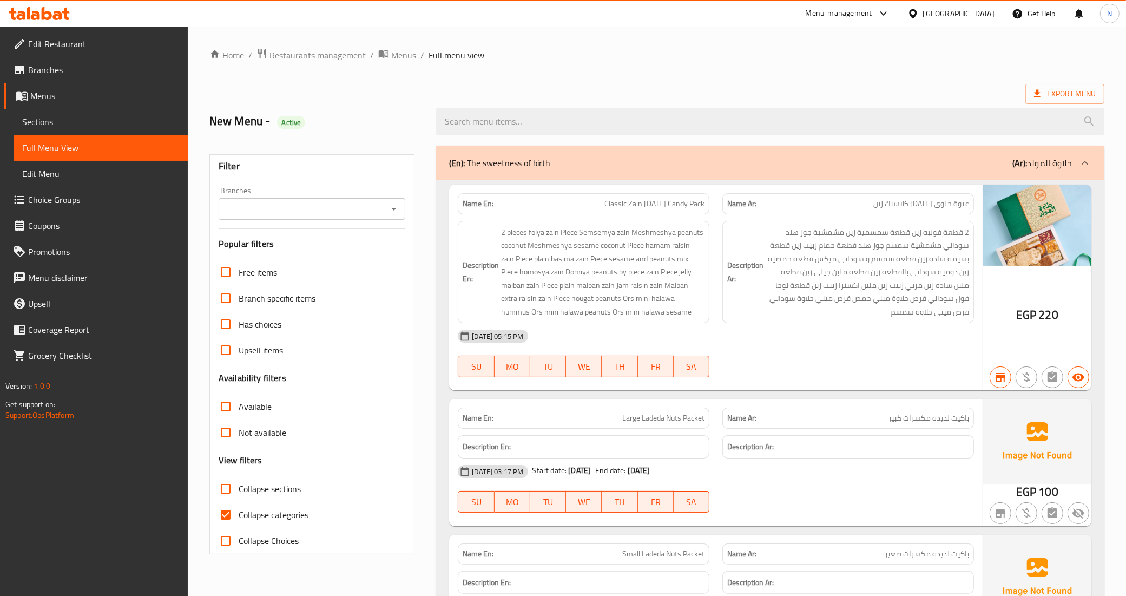
click at [977, 12] on div "[GEOGRAPHIC_DATA]" at bounding box center [958, 14] width 71 height 12
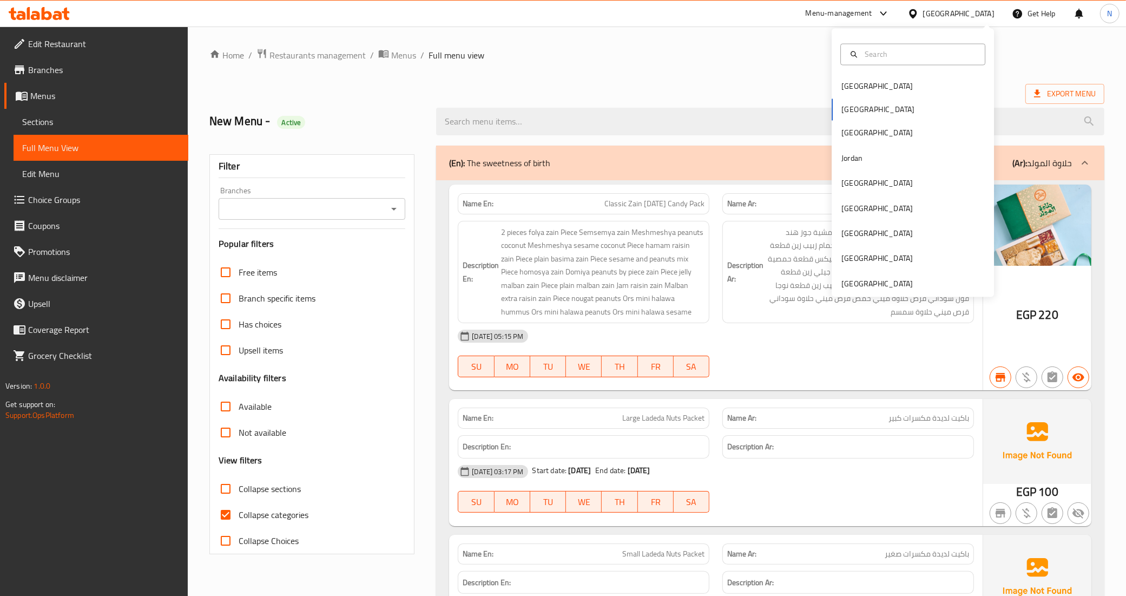
click at [872, 11] on div "Menu-management" at bounding box center [839, 13] width 67 height 13
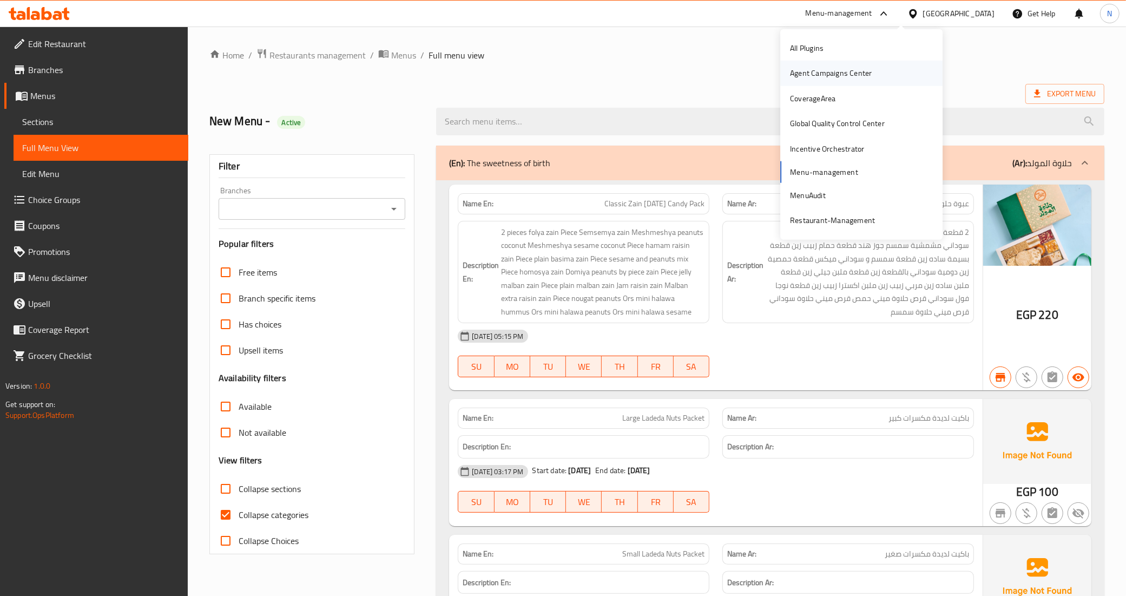
click at [864, 80] on div "Agent Campaigns Center" at bounding box center [830, 73] width 99 height 25
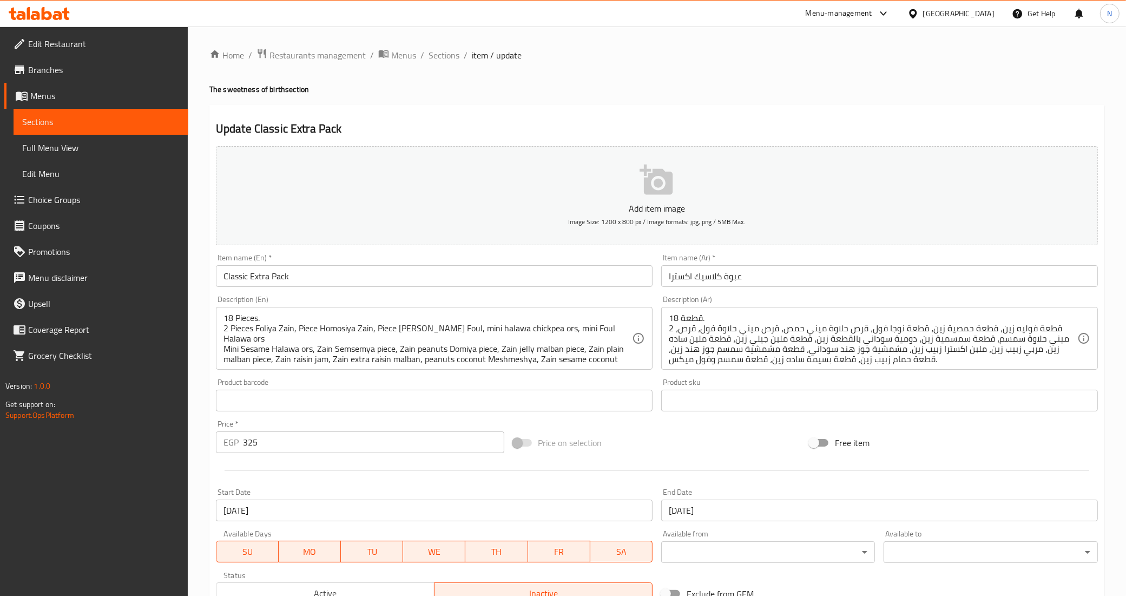
click at [683, 281] on input "عبوة كلاسيك اكسترا" at bounding box center [879, 276] width 437 height 22
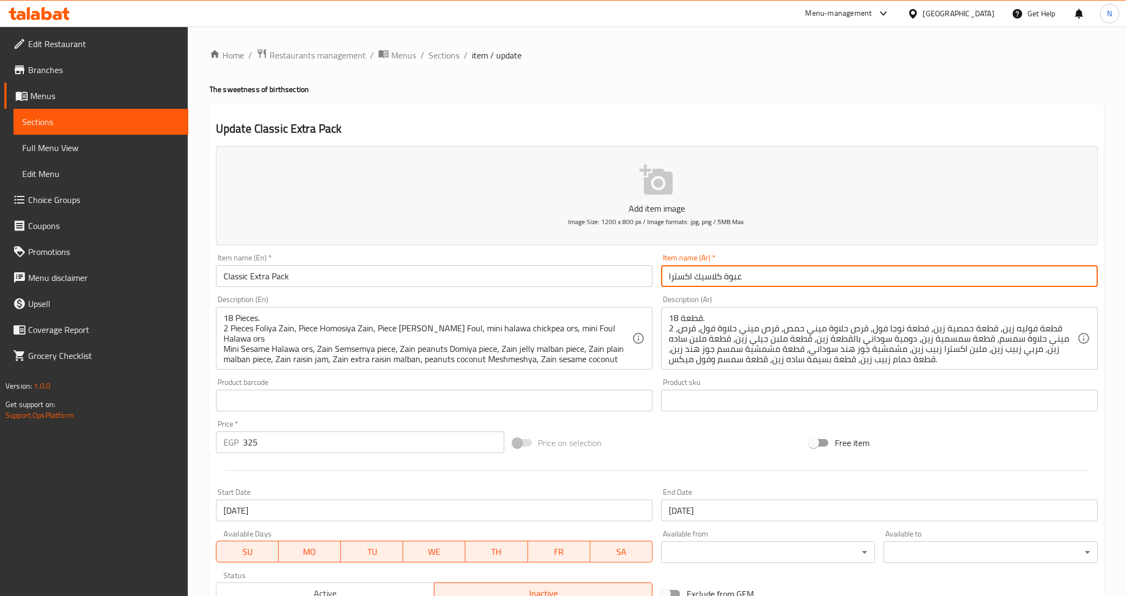
click at [683, 281] on input "عبوة كلاسيك اكسترا" at bounding box center [879, 276] width 437 height 22
type input "عبوة كلاسيك"
click at [253, 277] on input "Classic Extra Pack" at bounding box center [434, 276] width 437 height 22
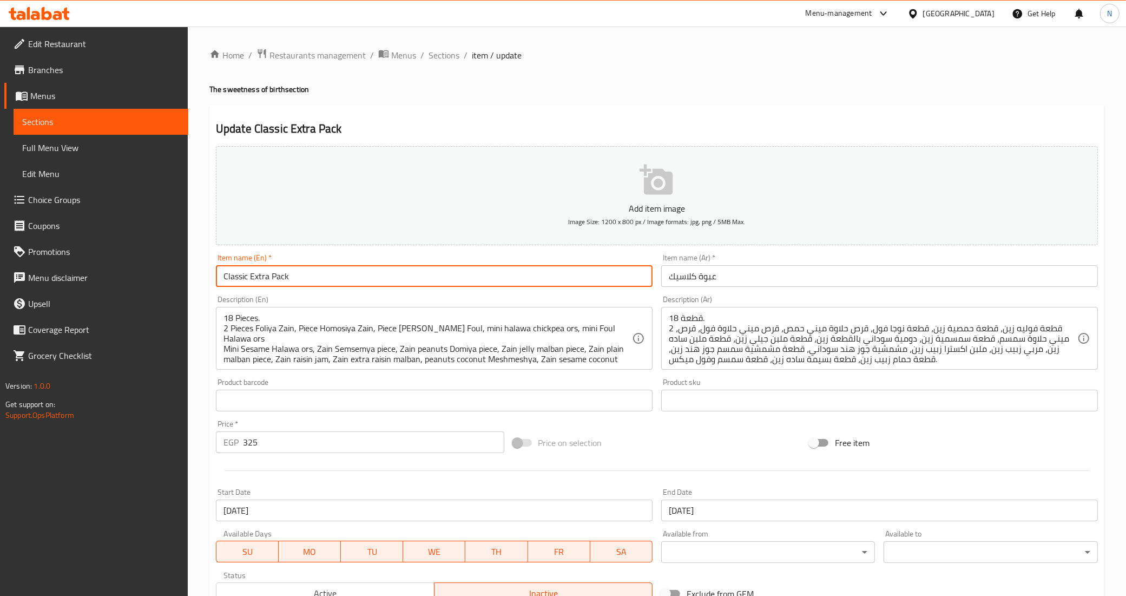
click at [253, 277] on input "Classic Extra Pack" at bounding box center [434, 276] width 437 height 22
type input "Classic Pack"
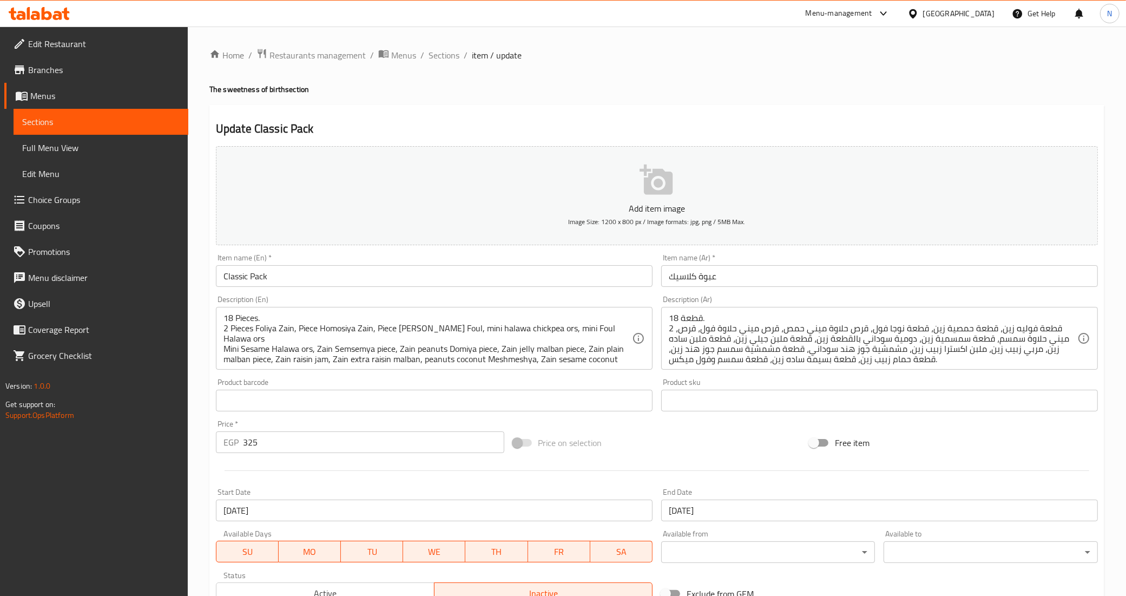
click at [290, 437] on input "325" at bounding box center [373, 442] width 261 height 22
paste input "220"
type input "220"
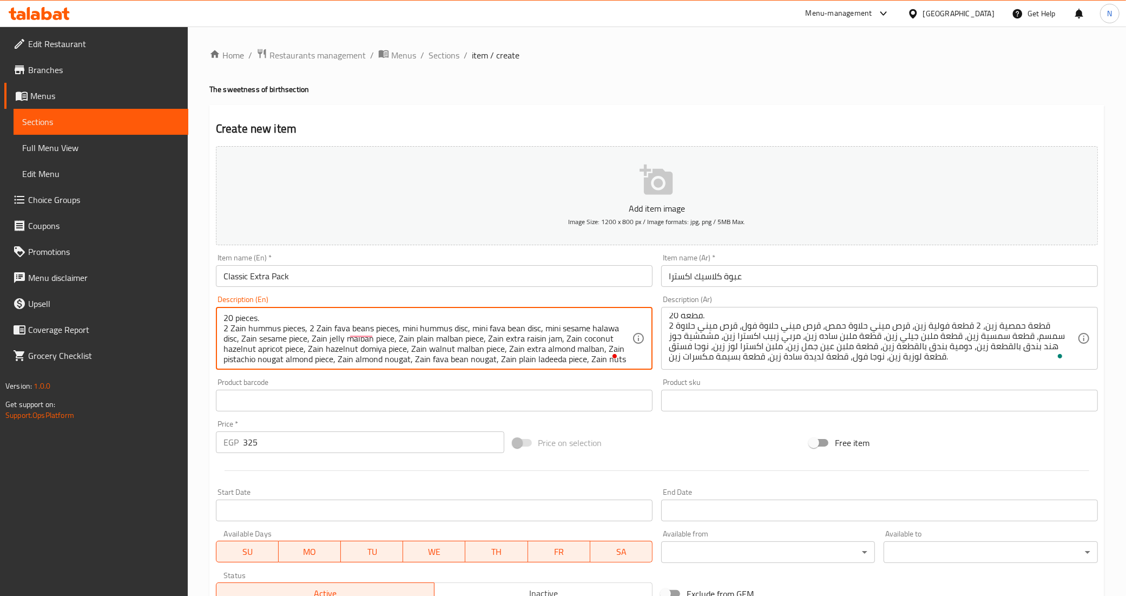
click at [257, 328] on textarea "20 pieces. 2 Zain hummus pieces, 2 Zain fava beans pieces, mini hummus disc, mi…" at bounding box center [427, 338] width 409 height 51
paste textarea "To enrich screen reader interactions, please activate Accessibility in Grammarl…"
paste textarea "Homosiya"
click at [343, 328] on textarea "20 pieces. 2 Zain Homosiya pieces, 2 Zain fava beans pieces, mini hummus disc, …" at bounding box center [427, 338] width 409 height 51
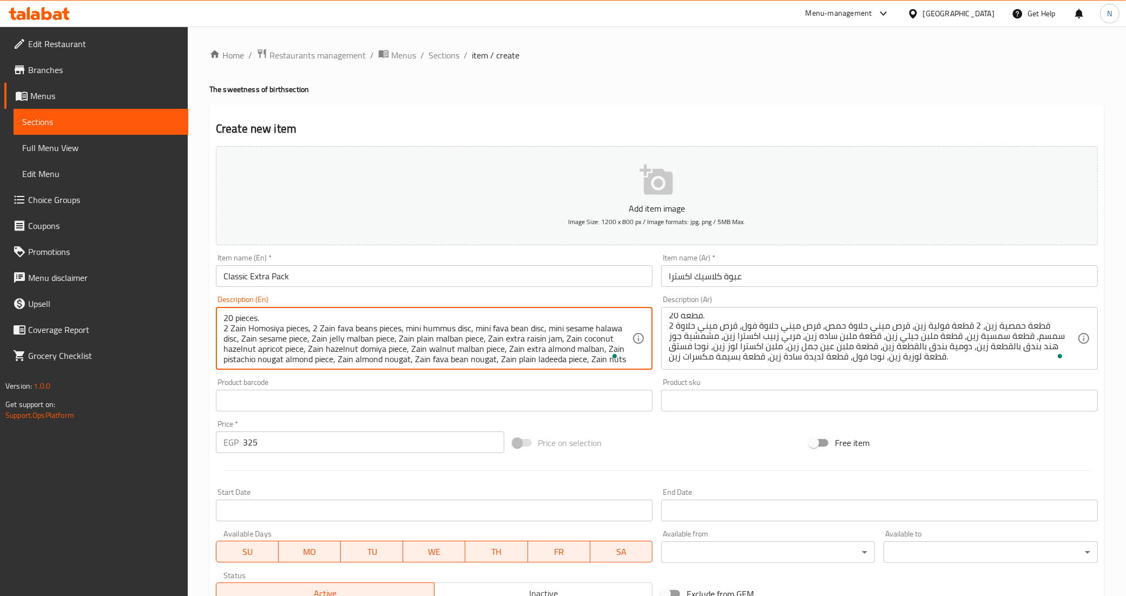
click at [343, 328] on textarea "20 pieces. 2 Zain Homosiya pieces, 2 Zain fava beans pieces, mini hummus disc, …" at bounding box center [427, 338] width 409 height 51
click at [347, 326] on textarea "20 pieces. 2 Zain Homosiya pieces, 2 Zain beans pieces, mini hummus disc, mini …" at bounding box center [427, 338] width 409 height 51
paste textarea "Foliya"
click at [417, 328] on textarea "20 pieces. 2 Zain Homosiya pieces, 2 Zain Foliya pieces, mini hummus disc, mini…" at bounding box center [427, 338] width 409 height 51
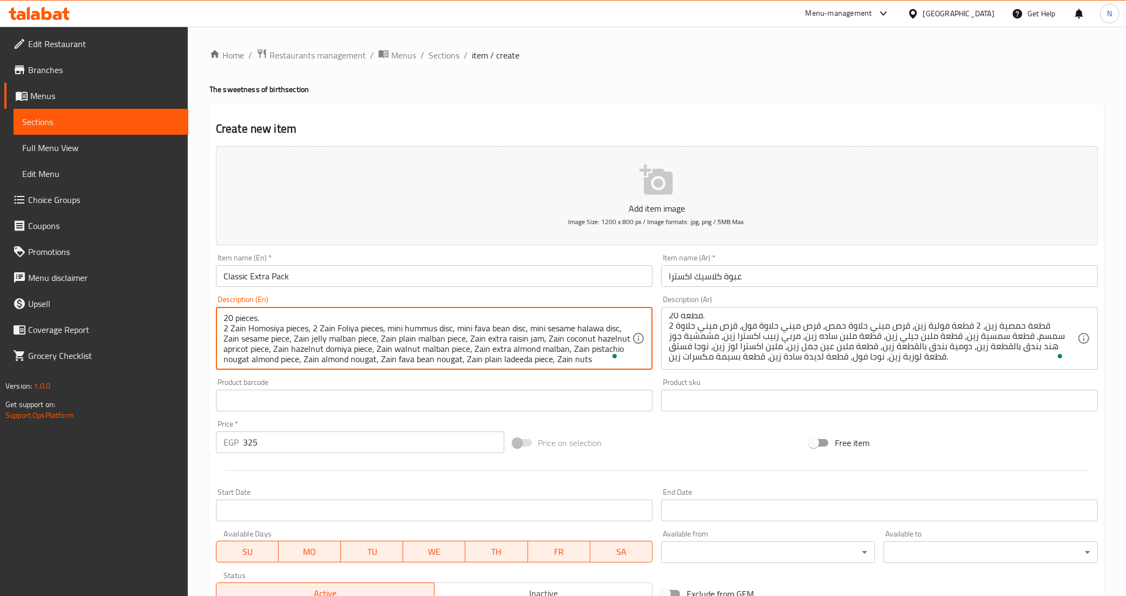
click at [417, 328] on textarea "20 pieces. 2 Zain Homosiya pieces, 2 Zain Foliya pieces, mini hummus disc, mini…" at bounding box center [427, 338] width 409 height 51
click at [404, 331] on textarea "20 pieces. 2 Zain Homosiya pieces, 2 Zain Foliya pieces, mini hummus disc, mini…" at bounding box center [427, 338] width 409 height 51
click at [434, 328] on textarea "20 pieces. 2 Zain Homosiya pieces, 2 Zain Foliya pieces, mini ors hummus disc, …" at bounding box center [427, 338] width 409 height 51
click at [504, 325] on textarea "20 pieces. 2 Zain Homosiya pieces, 2 Zain Foliya pieces, mini ors chickpea hala…" at bounding box center [427, 338] width 409 height 51
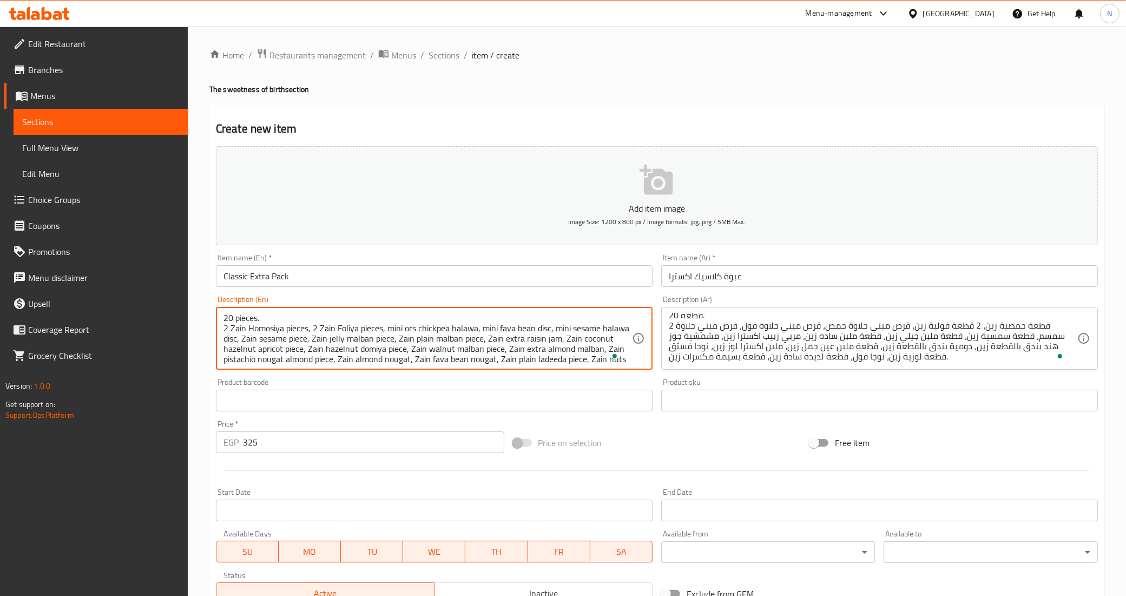
click at [504, 325] on textarea "20 pieces. 2 Zain Homosiya pieces, 2 Zain Foliya pieces, mini ors chickpea hala…" at bounding box center [427, 338] width 409 height 51
click at [504, 326] on textarea "20 pieces. 2 Zain Homosiya pieces, 2 Zain Foliya pieces, mini ors chickpea hala…" at bounding box center [427, 338] width 409 height 51
click at [506, 328] on textarea "20 pieces. 2 Zain Homosiya pieces, 2 Zain Foliya pieces, mini ors chickpea hala…" at bounding box center [427, 338] width 409 height 51
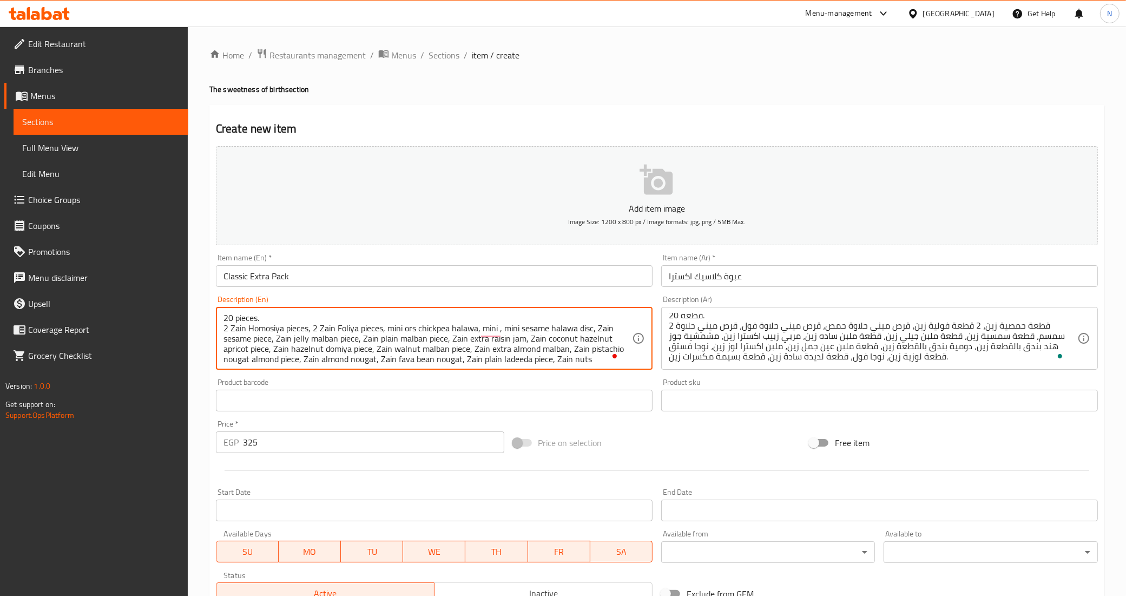
click at [407, 331] on textarea "20 pieces. 2 Zain Homosiya pieces, 2 Zain Foliya pieces, mini ors chickpea hala…" at bounding box center [427, 338] width 409 height 51
click at [499, 330] on textarea "20 pieces. 2 Zain Homosiya pieces, 2 Zain Foliya pieces, mini ors chickpea hala…" at bounding box center [427, 338] width 409 height 51
click at [474, 327] on textarea "20 pieces. 2 Zain Homosiya pieces, 2 Zain Foliya pieces, mini ors chickpea hala…" at bounding box center [427, 338] width 409 height 51
paste textarea "ors"
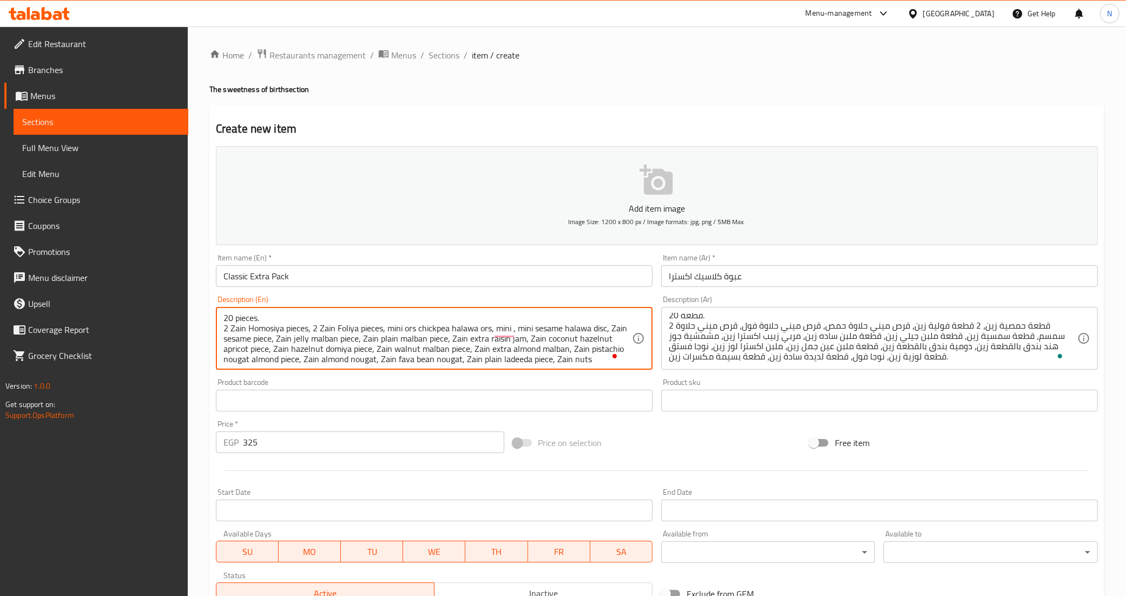
click at [407, 330] on textarea "20 pieces. 2 Zain Homosiya pieces, 2 Zain Foliya pieces, mini ors chickpea hala…" at bounding box center [427, 338] width 409 height 51
click at [496, 331] on textarea "20 pieces. 2 Zain Homosiya pieces, 2 Zain Foliya pieces, mini chickpea halawa o…" at bounding box center [427, 338] width 409 height 51
paste textarea "ors"
click at [453, 331] on textarea "20 pieces. 2 Zain Homosiya pieces, 2 Zain Foliya pieces, mini chickpea halawa o…" at bounding box center [427, 338] width 409 height 51
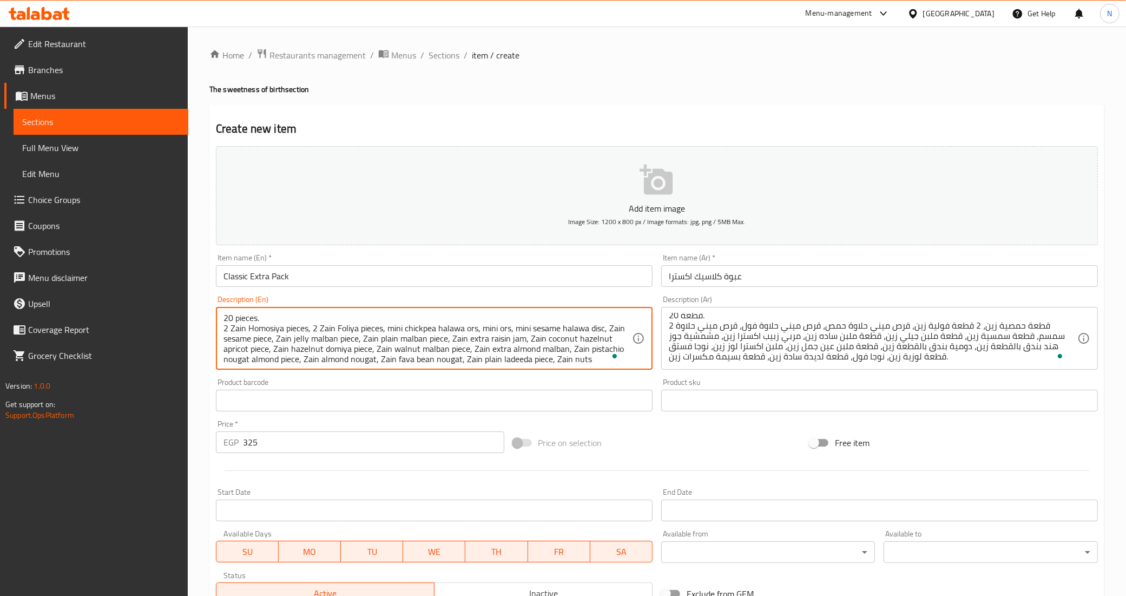
click at [453, 331] on textarea "20 pieces. 2 Zain Homosiya pieces, 2 Zain Foliya pieces, mini chickpea halawa o…" at bounding box center [427, 338] width 409 height 51
click at [501, 329] on textarea "20 pieces. 2 Zain Homosiya pieces, 2 Zain Foliya pieces, mini chickpea halawa o…" at bounding box center [427, 338] width 409 height 51
paste textarea "halawa"
click at [547, 329] on textarea "20 pieces. 2 Zain Homosiya pieces, 2 Zain Foliya pieces, mini chickpea halawa o…" at bounding box center [427, 338] width 409 height 51
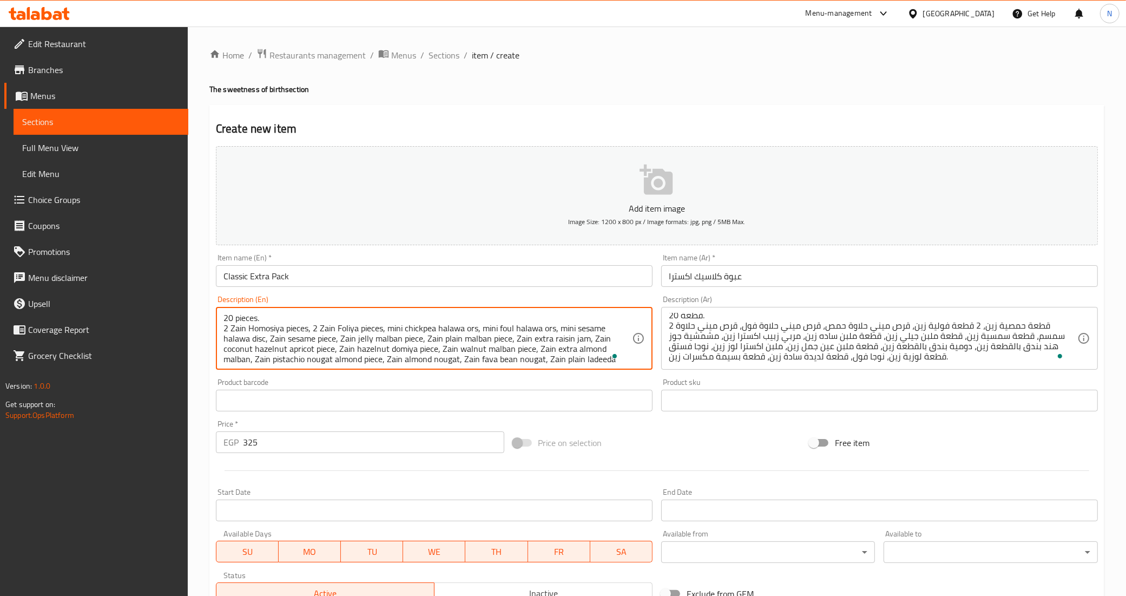
click at [259, 341] on textarea "20 pieces. 2 Zain Homosiya pieces, 2 Zain Foliya pieces, mini chickpea halawa o…" at bounding box center [427, 338] width 409 height 51
paste textarea "ors"
click at [521, 329] on textarea "20 pieces. 2 Zain Homosiya pieces, 2 Zain Foliya pieces, mini chickpea halawa o…" at bounding box center [427, 338] width 409 height 51
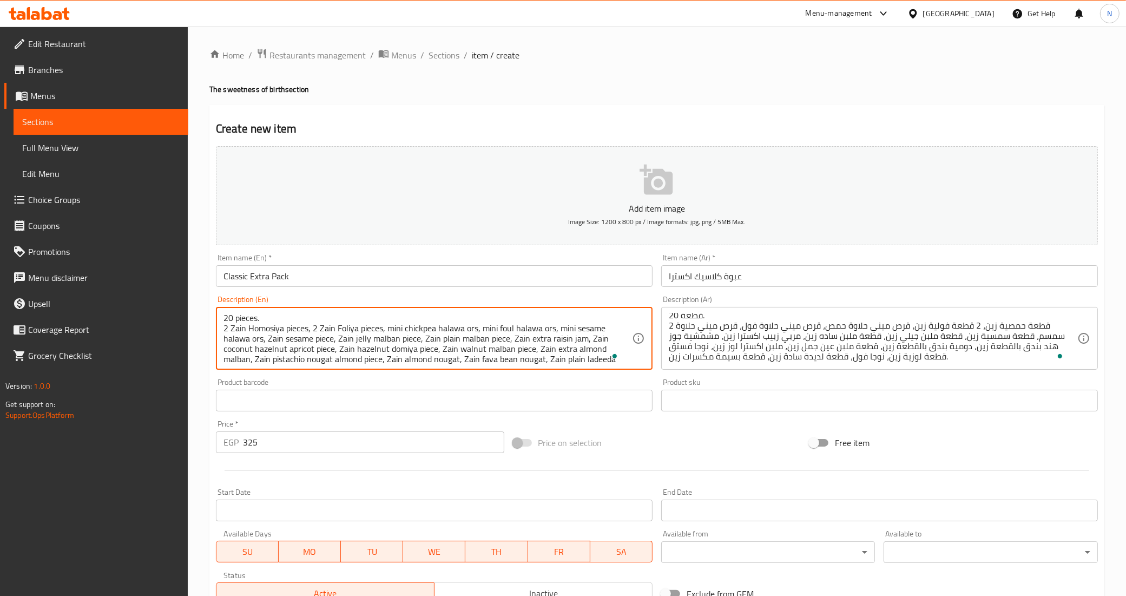
click at [304, 337] on textarea "20 pieces. 2 Zain Homosiya pieces, 2 Zain Foliya pieces, mini chickpea halawa o…" at bounding box center [427, 338] width 409 height 51
click at [301, 341] on textarea "20 pieces. 2 Zain Homosiya pieces, 2 Zain Foliya pieces, mini chickpea halawa o…" at bounding box center [427, 338] width 409 height 51
paste textarea "Semsemya"
click at [299, 349] on textarea "20 pieces. 2 Zain Homosiya pieces, 2 Zain Foliya pieces, mini chickpea halawa o…" at bounding box center [427, 338] width 409 height 51
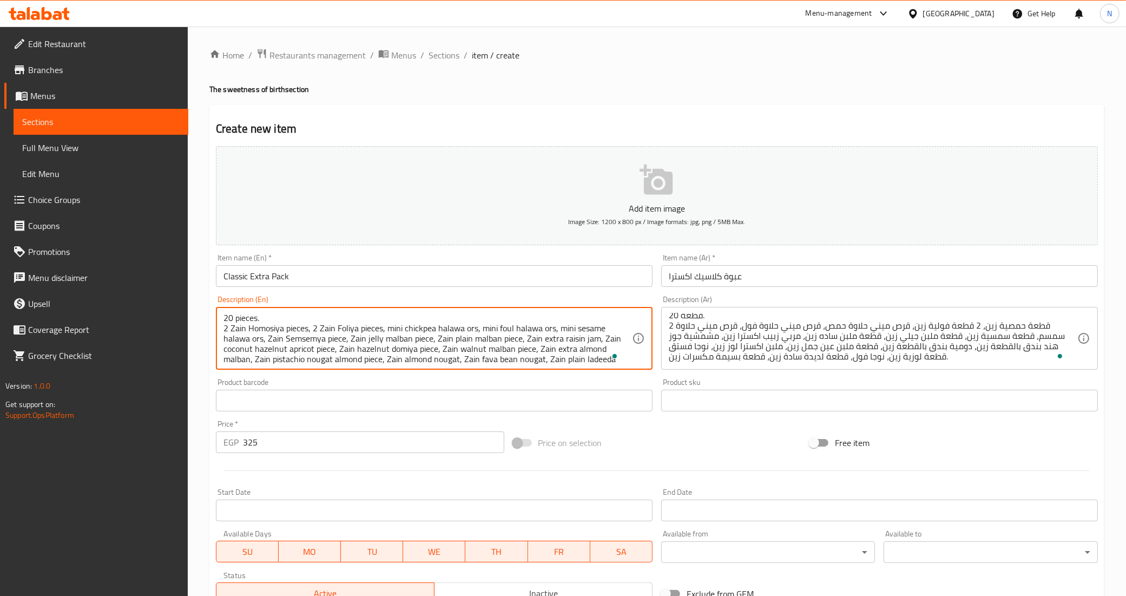
click at [299, 349] on textarea "20 pieces. 2 Zain Homosiya pieces, 2 Zain Foliya pieces, mini chickpea halawa o…" at bounding box center [427, 338] width 409 height 51
paste textarea "Meshmeshya"
click at [427, 345] on textarea "20 pieces. 2 Zain Homosiya pieces, 2 Zain Foliya pieces, mini chickpea halawa o…" at bounding box center [427, 338] width 409 height 51
click at [428, 353] on textarea "20 pieces. 2 Zain Homosiya pieces, 2 Zain Foliya pieces, mini chickpea halawa o…" at bounding box center [427, 338] width 409 height 51
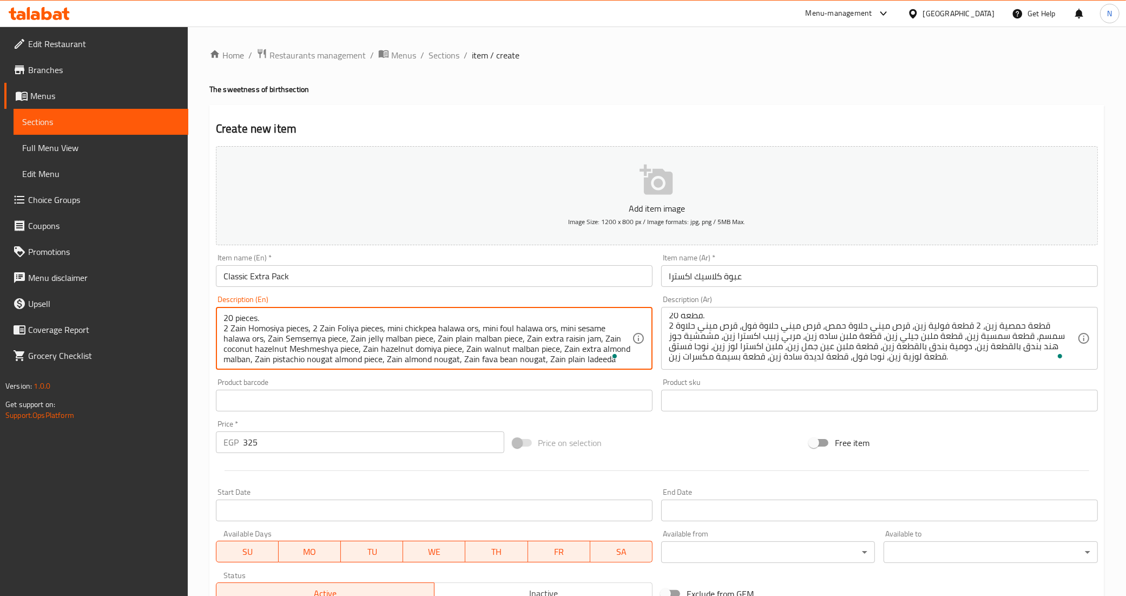
click at [428, 353] on textarea "20 pieces. 2 Zain Homosiya pieces, 2 Zain Foliya pieces, mini chickpea halawa o…" at bounding box center [427, 338] width 409 height 51
paste textarea "Domiya"
click at [293, 364] on div "20 pieces. 2 Zain Homosiya pieces, 2 Zain Foliya pieces, mini chickpea halawa o…" at bounding box center [434, 338] width 437 height 63
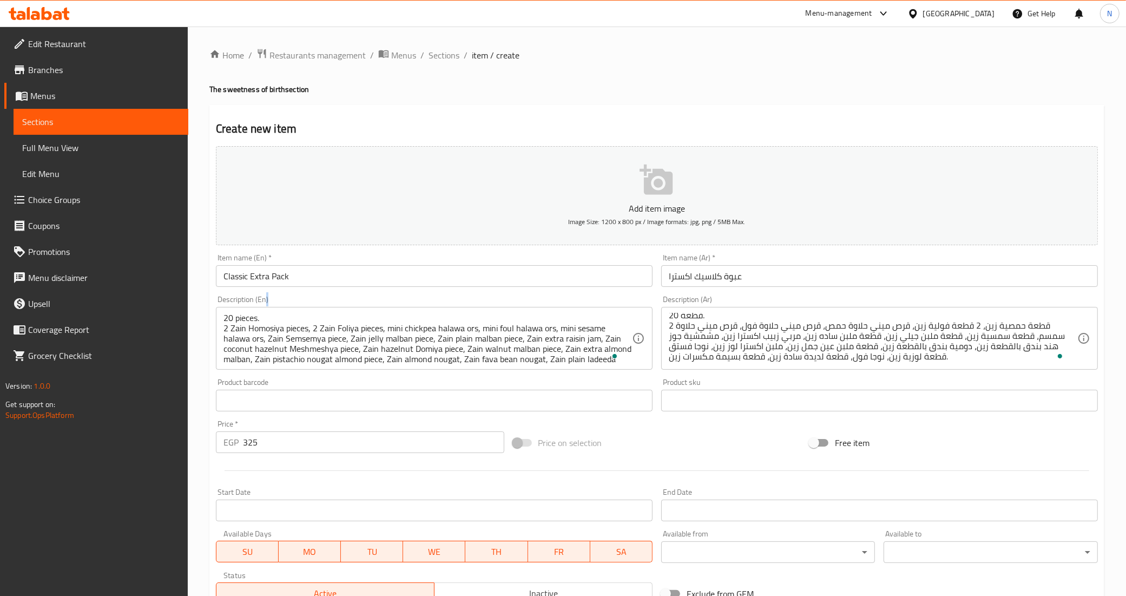
click at [293, 364] on div "20 pieces. 2 Zain Homosiya pieces, 2 Zain Foliya pieces, mini chickpea halawa o…" at bounding box center [434, 338] width 437 height 63
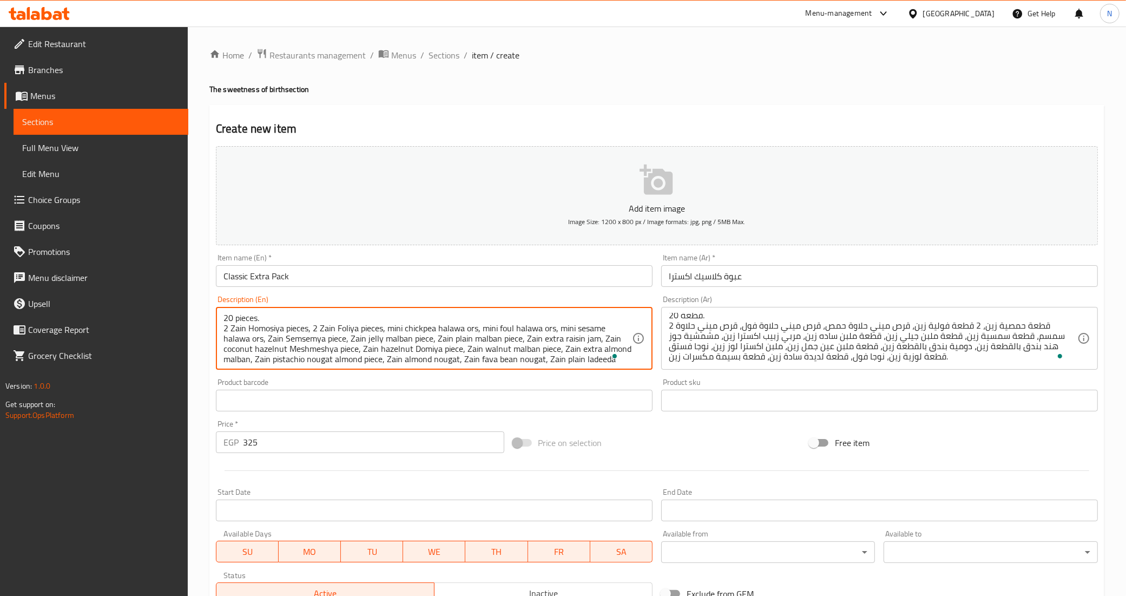
click at [293, 361] on textarea "20 pieces. 2 Zain Homosiya pieces, 2 Zain Foliya pieces, mini chickpea halawa o…" at bounding box center [427, 338] width 409 height 51
click at [332, 359] on textarea "20 pieces. 2 Zain Homosiya pieces, 2 Zain Foliya pieces, mini chickpea halawa o…" at bounding box center [427, 338] width 409 height 51
click at [336, 358] on textarea "20 pieces. 2 Zain Homosiya pieces, 2 Zain Foliya pieces, mini chickpea halawa o…" at bounding box center [427, 338] width 409 height 51
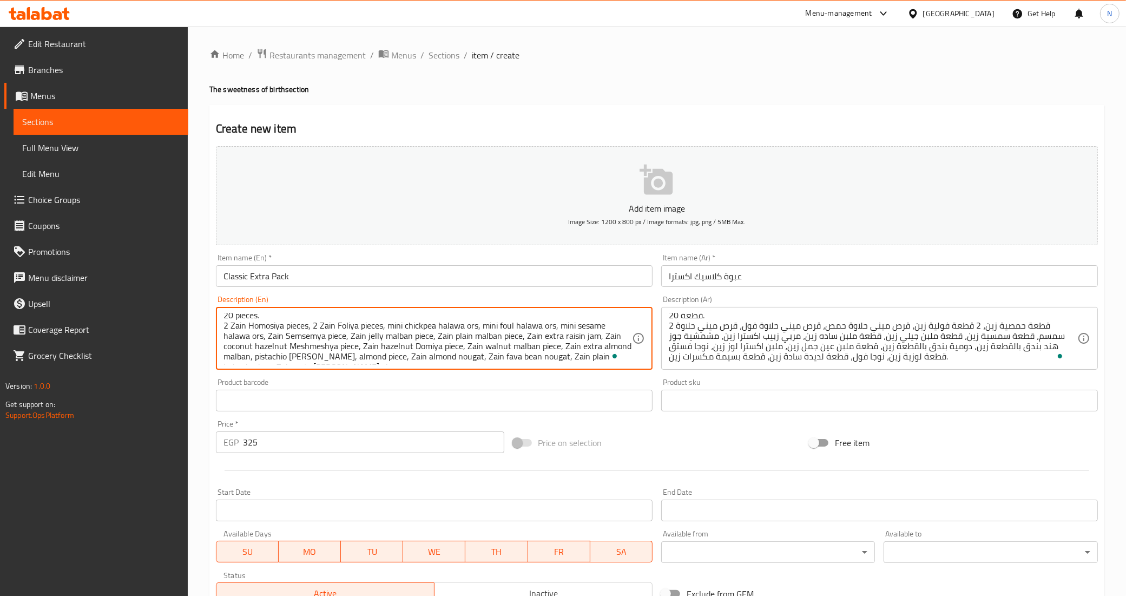
click at [360, 356] on textarea "20 pieces. 2 Zain Homosiya pieces, 2 Zain Foliya pieces, mini chickpea halawa o…" at bounding box center [427, 338] width 409 height 51
paste textarea "Loziya"
click at [399, 358] on textarea "20 pieces. 2 Zain Homosiya pieces, 2 Zain Foliya pieces, mini chickpea halawa o…" at bounding box center [427, 338] width 409 height 51
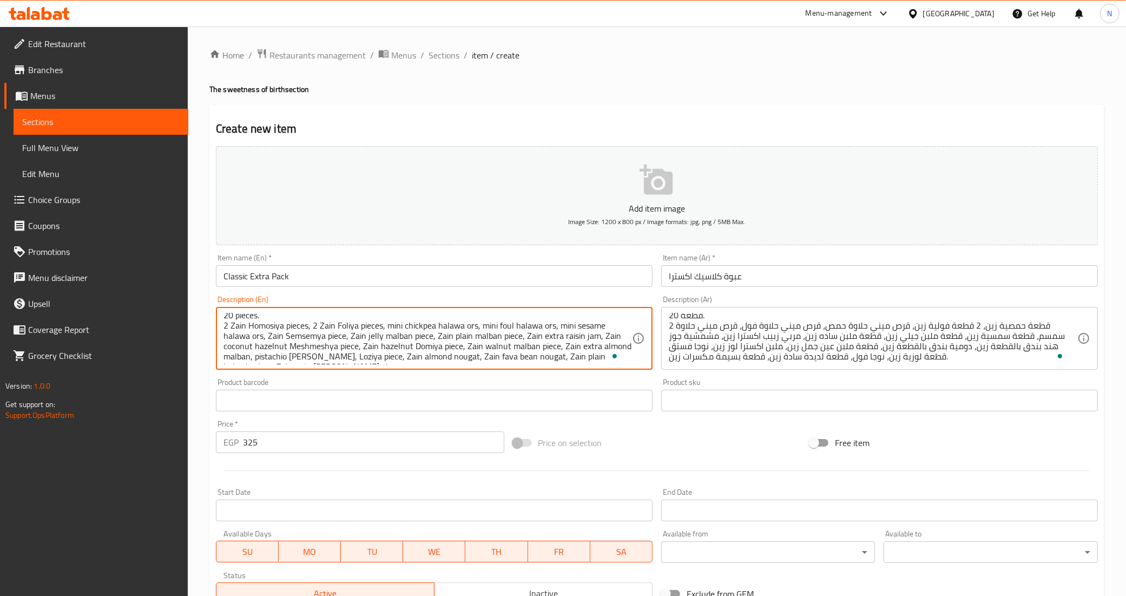
click at [385, 357] on textarea "20 pieces. 2 Zain Homosiya pieces, 2 Zain Foliya pieces, mini chickpea halawa o…" at bounding box center [427, 338] width 409 height 51
paste textarea "Zain"
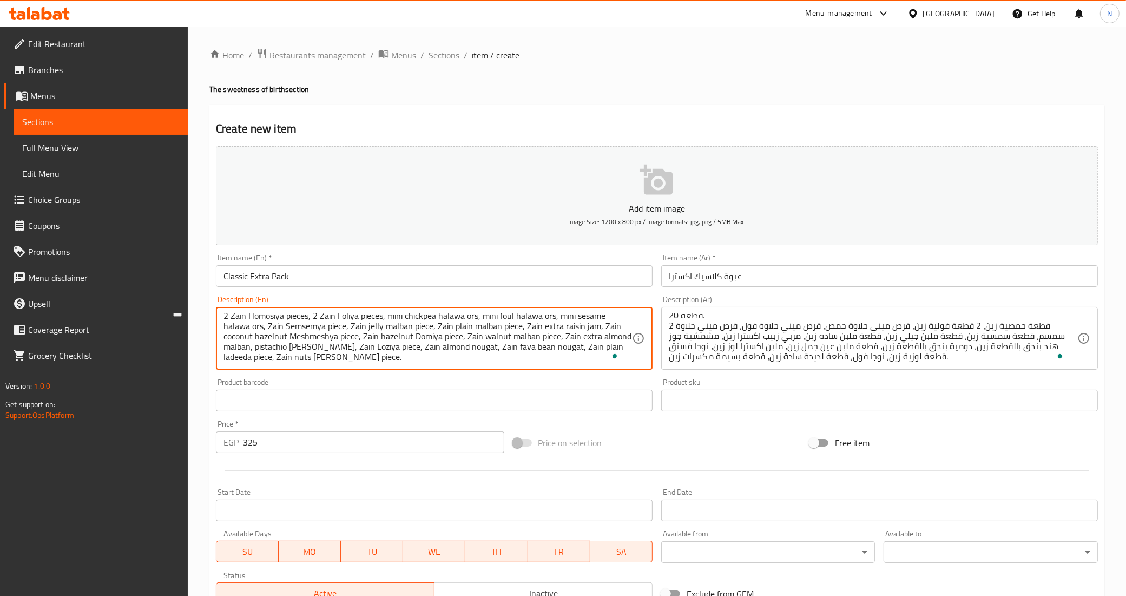
drag, startPoint x: 406, startPoint y: 358, endPoint x: 534, endPoint y: 346, distance: 128.3
click at [534, 346] on textarea "20 pieces. 2 Zain Homosiya pieces, 2 Zain Foliya pieces, mini chickpea halawa o…" at bounding box center [427, 338] width 409 height 51
click at [433, 348] on textarea "20 pieces. 2 Zain Homosiya pieces, 2 Zain Foliya pieces, mini chickpea halawa o…" at bounding box center [427, 338] width 409 height 51
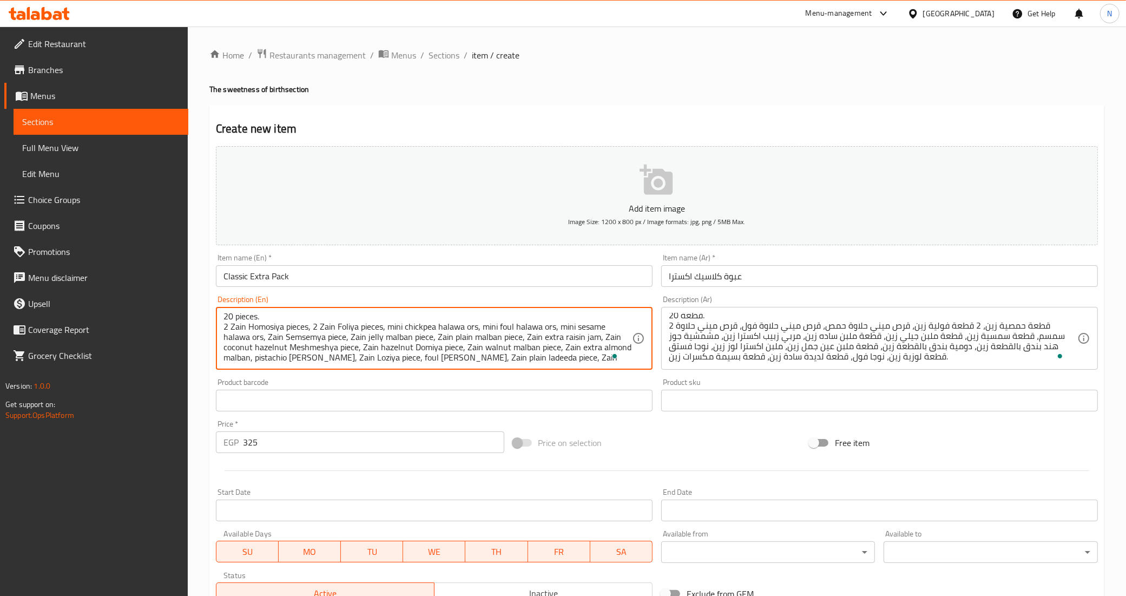
scroll to position [2, 0]
type textarea "20 pieces. 2 Zain Homosiya pieces, 2 Zain Foliya pieces, mini chickpea halawa o…"
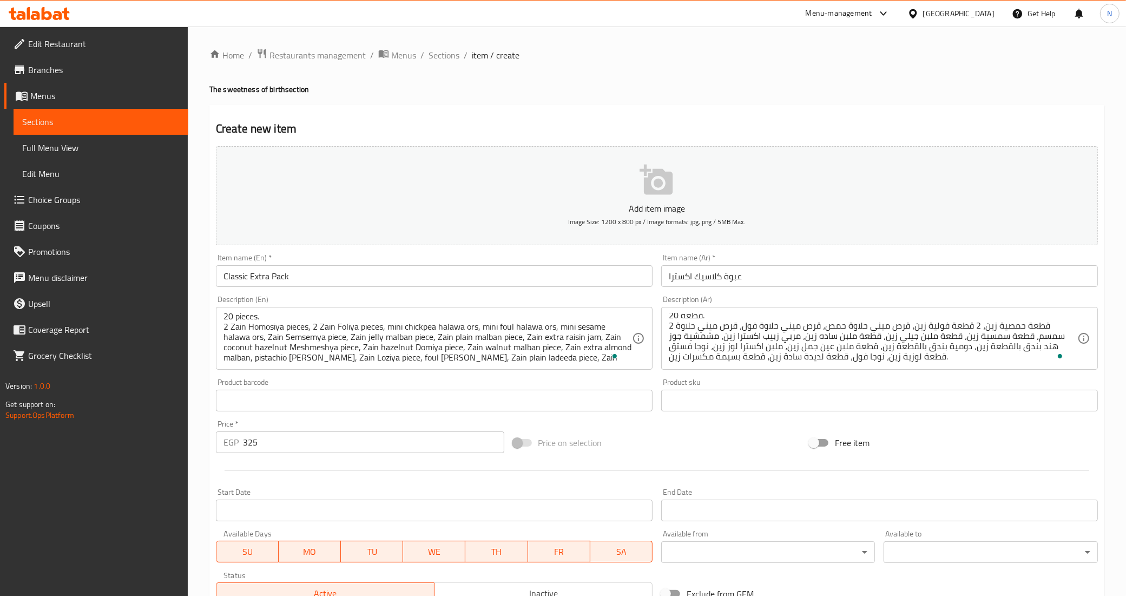
click at [678, 442] on div "Price on selection" at bounding box center [657, 442] width 297 height 29
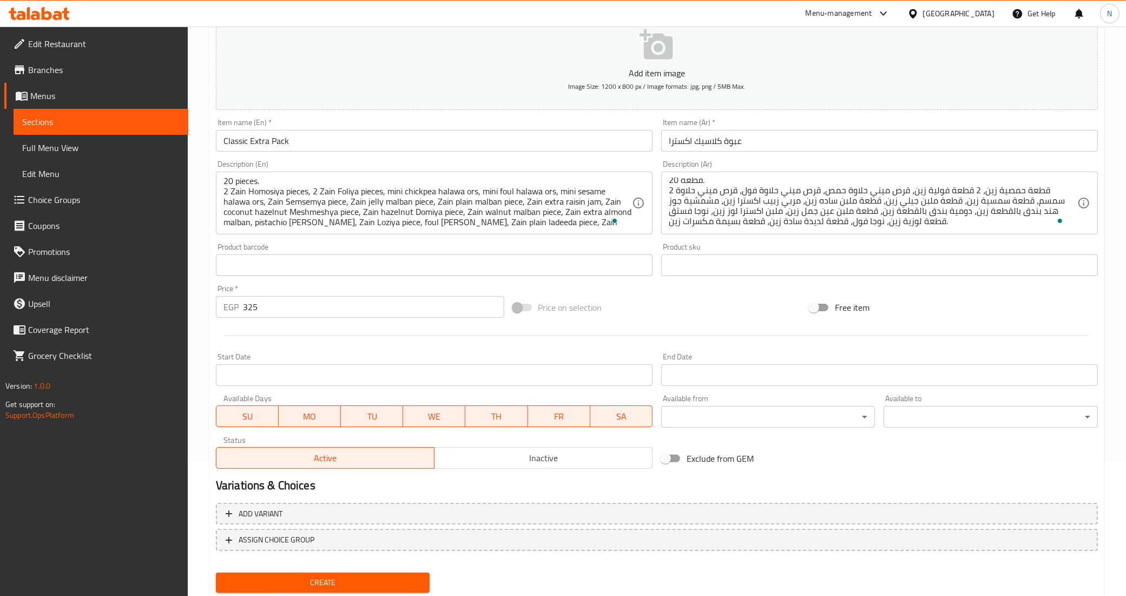
scroll to position [167, 0]
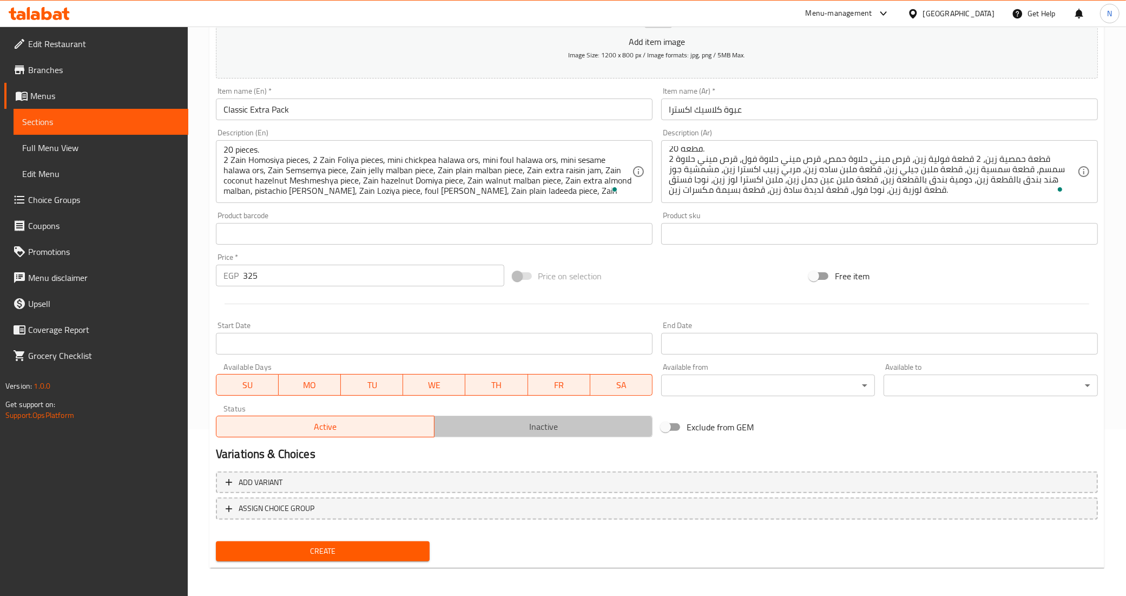
click at [501, 432] on span "Inactive" at bounding box center [543, 427] width 209 height 16
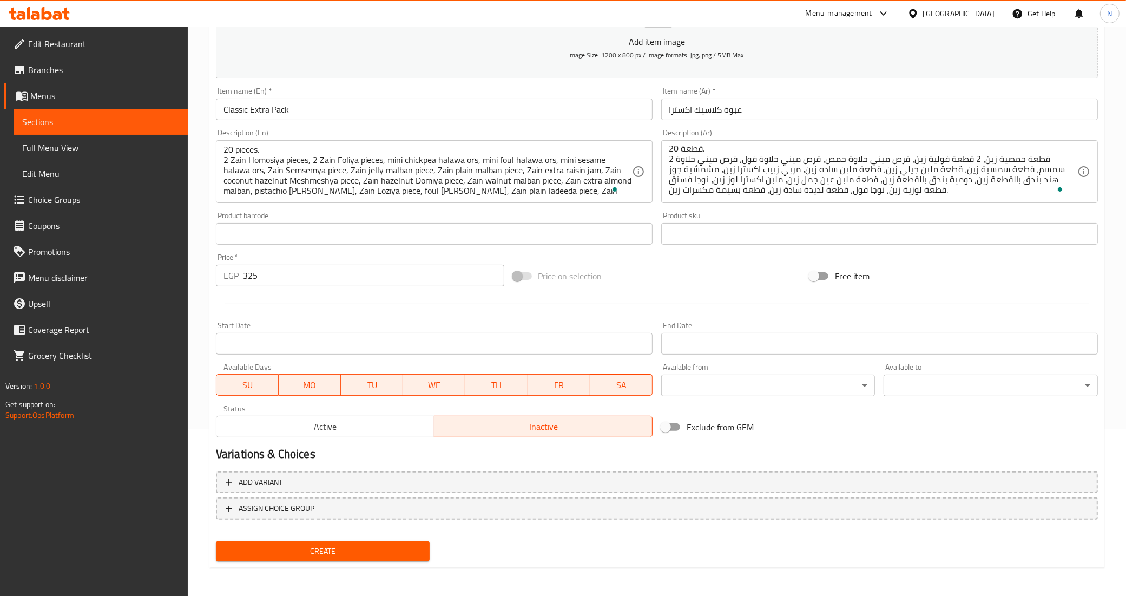
click at [332, 339] on input "Start Date" at bounding box center [434, 344] width 437 height 22
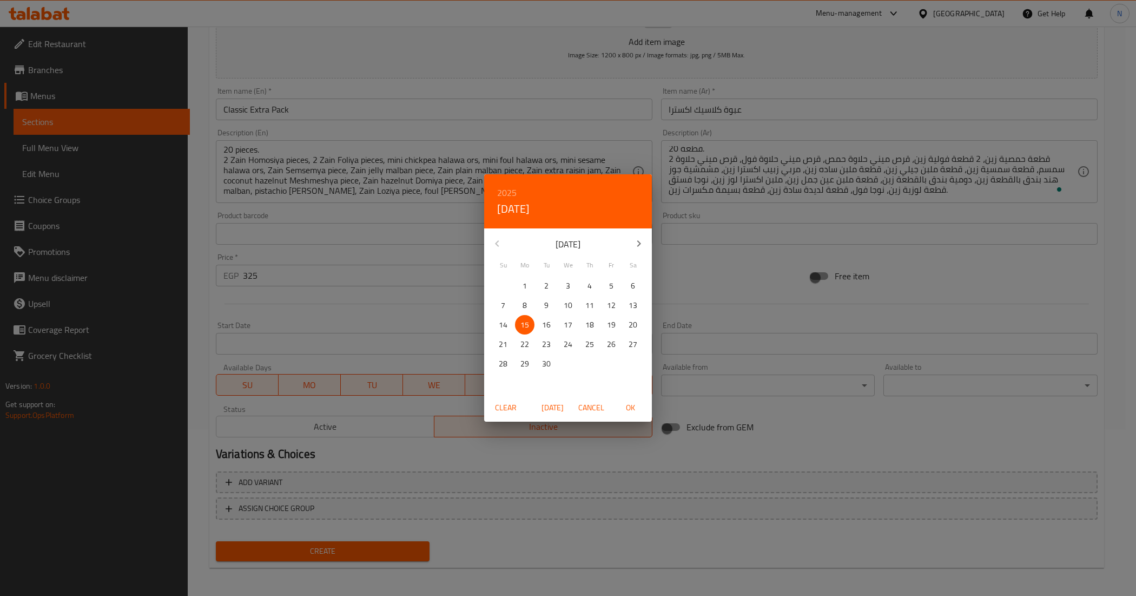
click at [636, 407] on span "OK" at bounding box center [630, 408] width 26 height 14
type input "[DATE]"
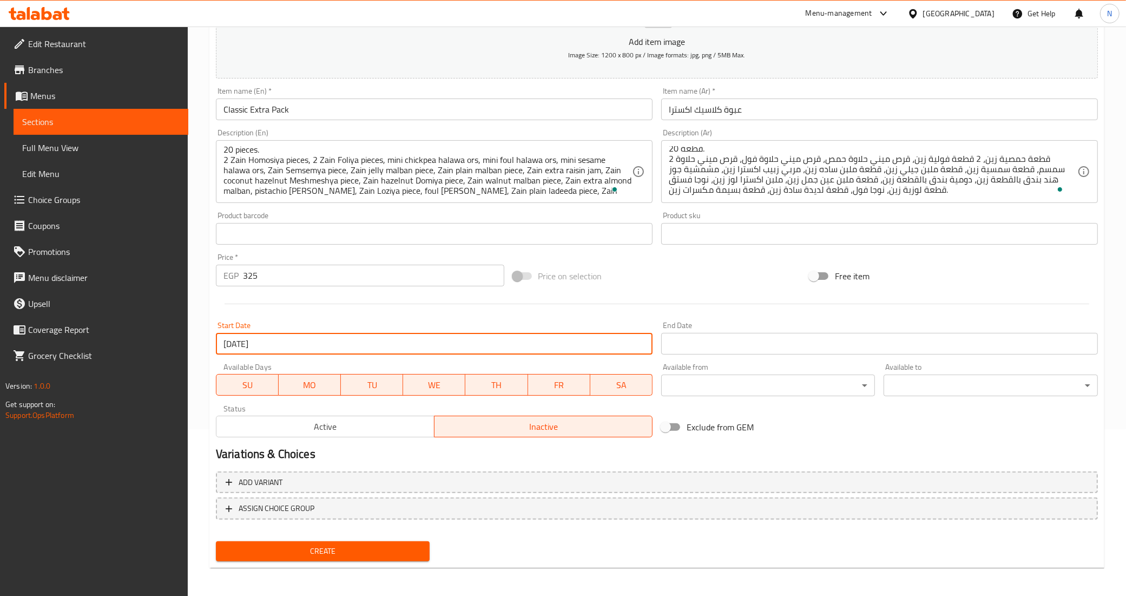
click at [727, 345] on input "Start Date" at bounding box center [879, 344] width 437 height 22
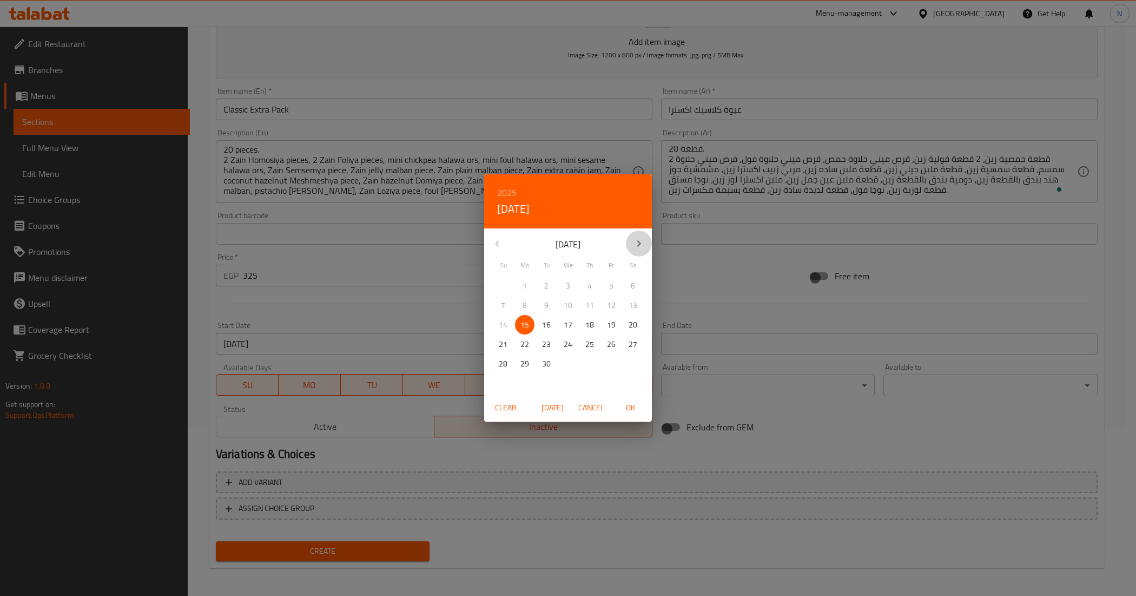
click at [640, 245] on icon "button" at bounding box center [639, 243] width 13 height 13
click at [561, 322] on span "15" at bounding box center [567, 325] width 19 height 14
click at [630, 410] on span "OK" at bounding box center [630, 408] width 26 height 14
type input "[DATE]"
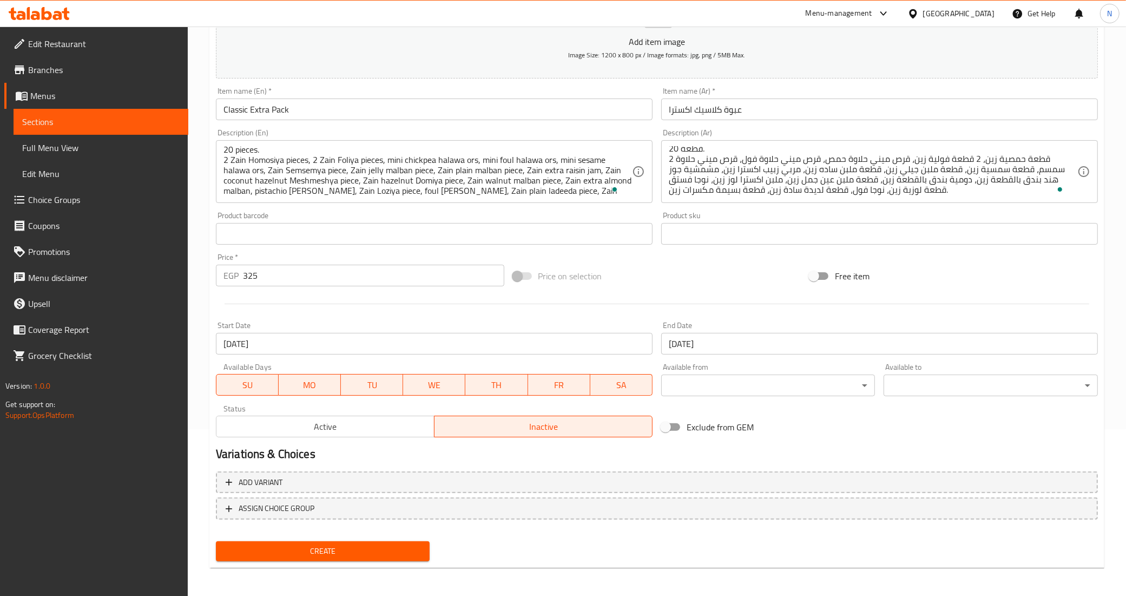
click at [589, 320] on div "Start Date 15-09-2025 Start Date" at bounding box center [434, 338] width 445 height 42
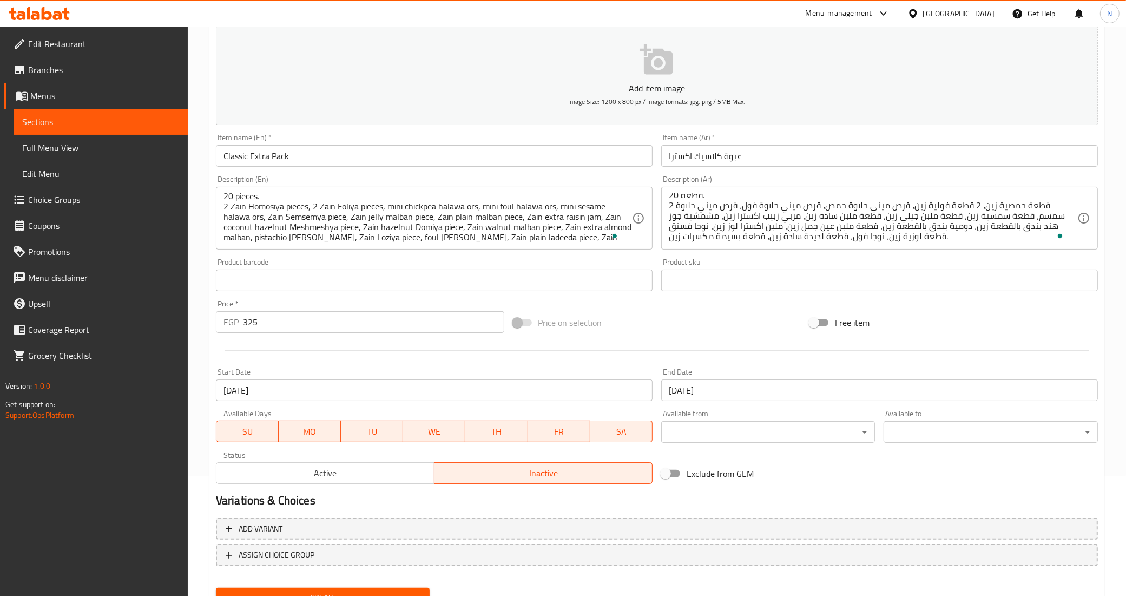
scroll to position [99, 0]
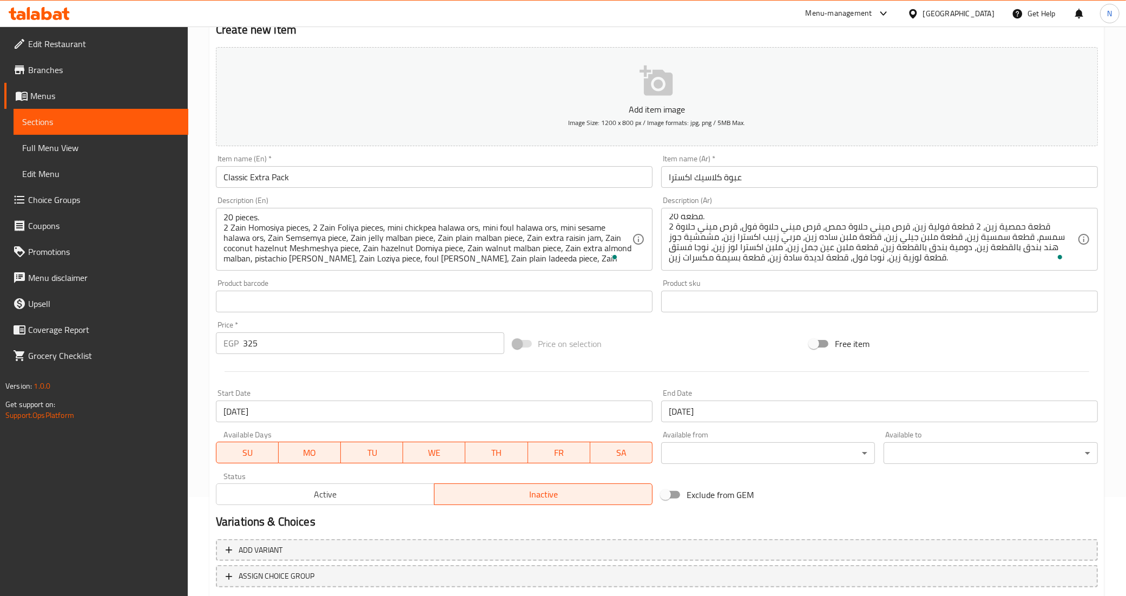
click at [378, 180] on input "Classic Extra Pack" at bounding box center [434, 177] width 437 height 22
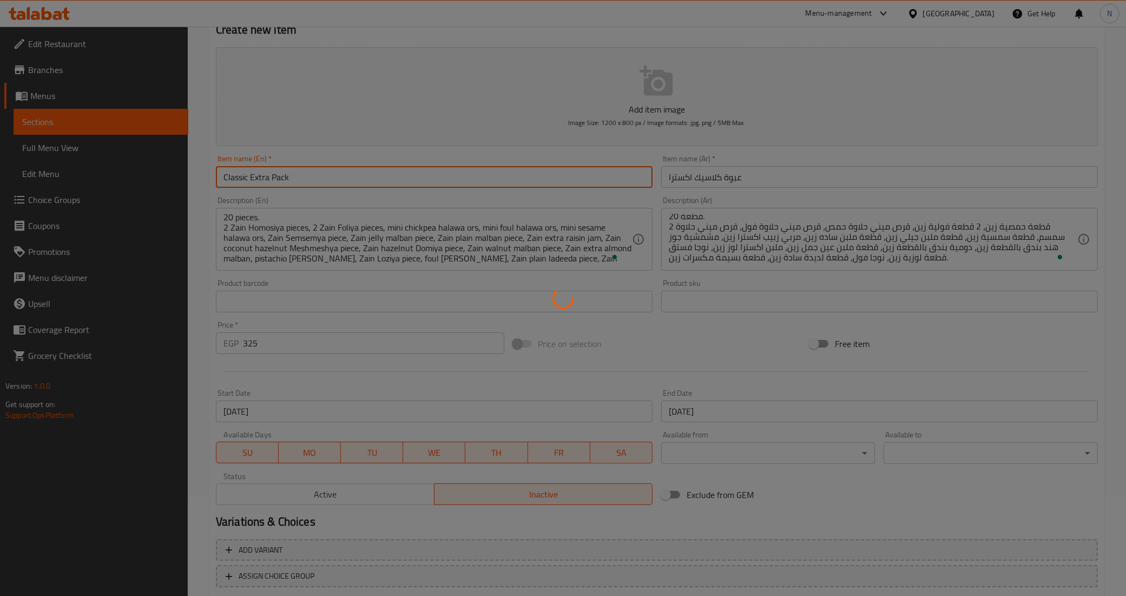
type input "0"
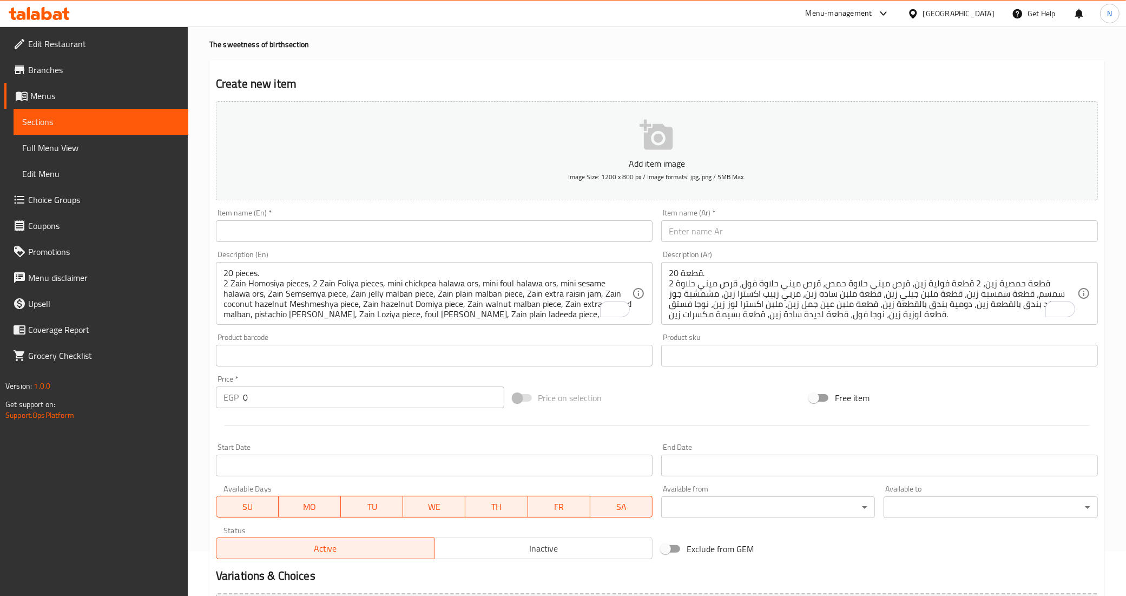
scroll to position [0, 0]
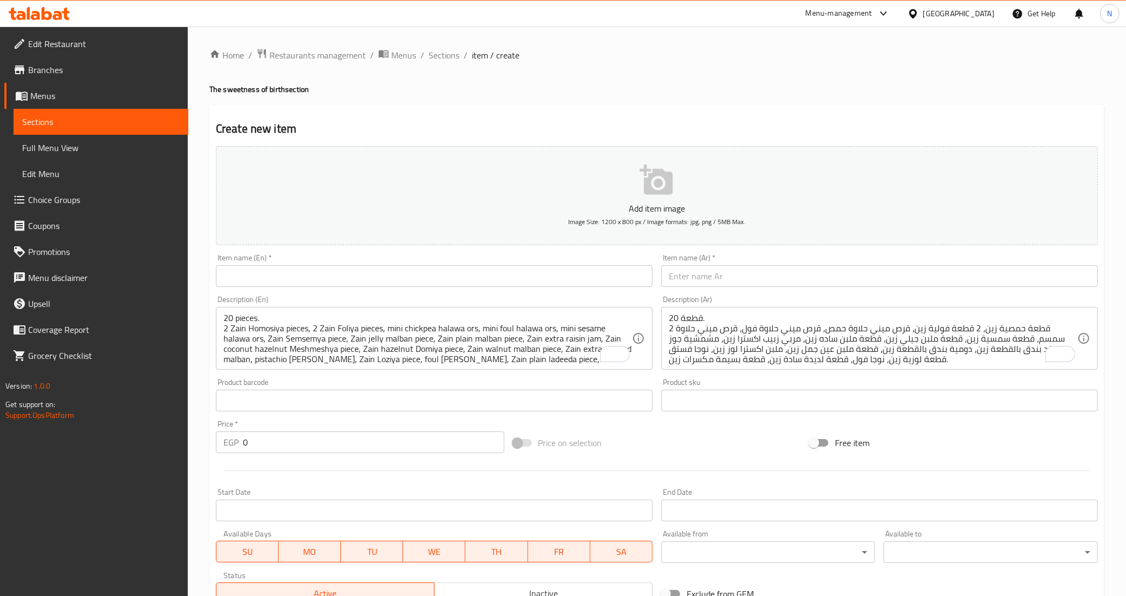
click at [79, 142] on span "Full Menu View" at bounding box center [100, 147] width 157 height 13
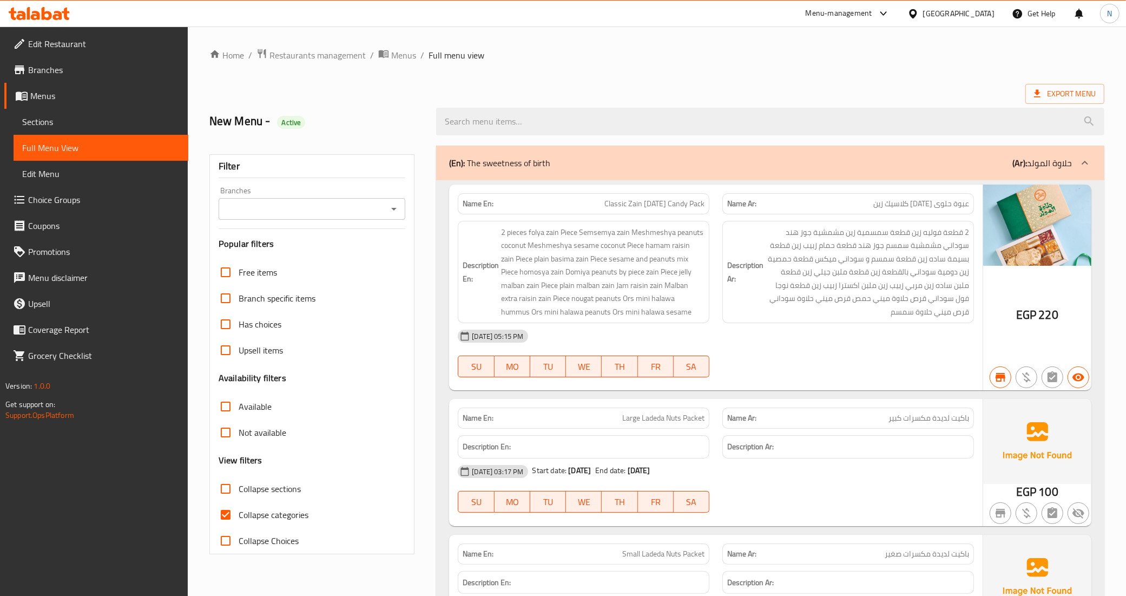
click at [373, 209] on input "Branches" at bounding box center [303, 208] width 163 height 15
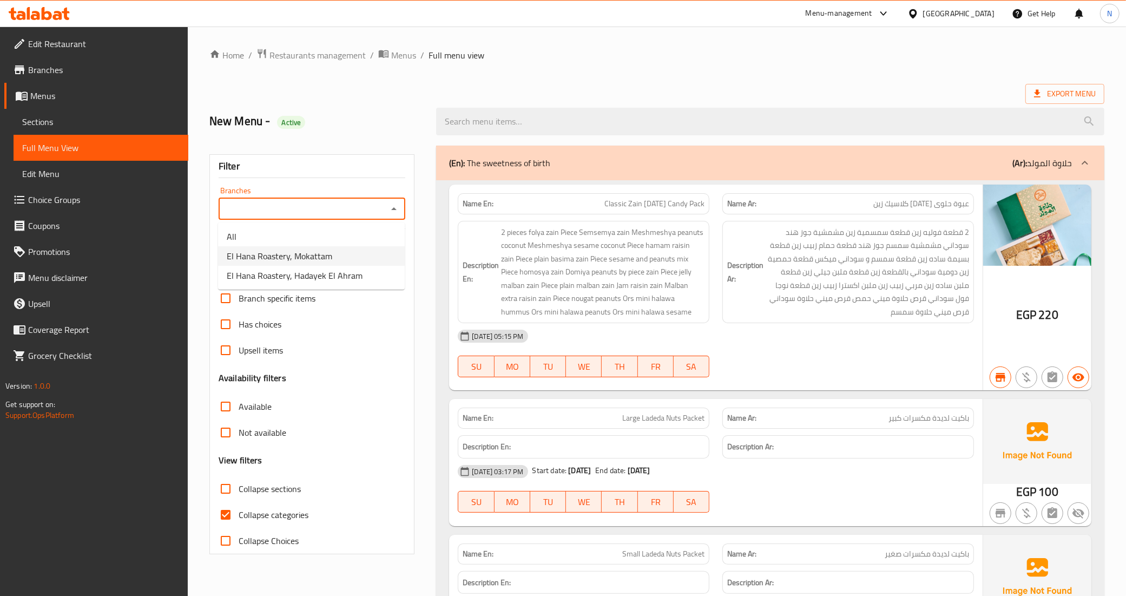
click at [349, 250] on li "El Hana Roastery, Mokattam" at bounding box center [311, 255] width 187 height 19
type input "El Hana Roastery, Mokattam"
drag, startPoint x: 243, startPoint y: 489, endPoint x: 380, endPoint y: 460, distance: 139.9
click at [243, 489] on span "Collapse sections" at bounding box center [270, 488] width 62 height 13
click at [239, 489] on input "Collapse sections" at bounding box center [226, 489] width 26 height 26
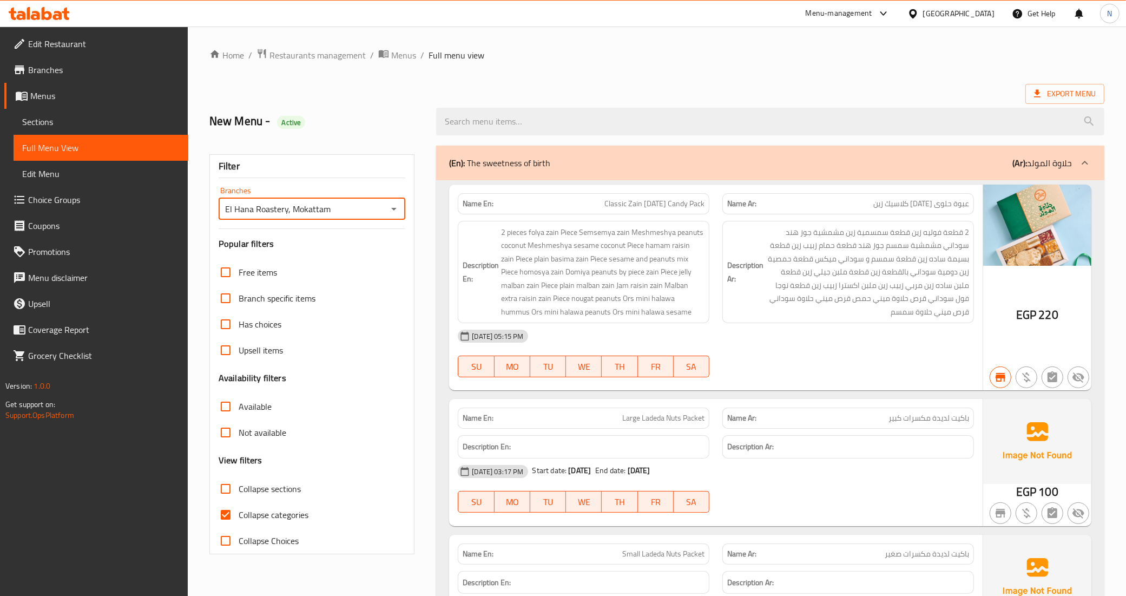
checkbox input "true"
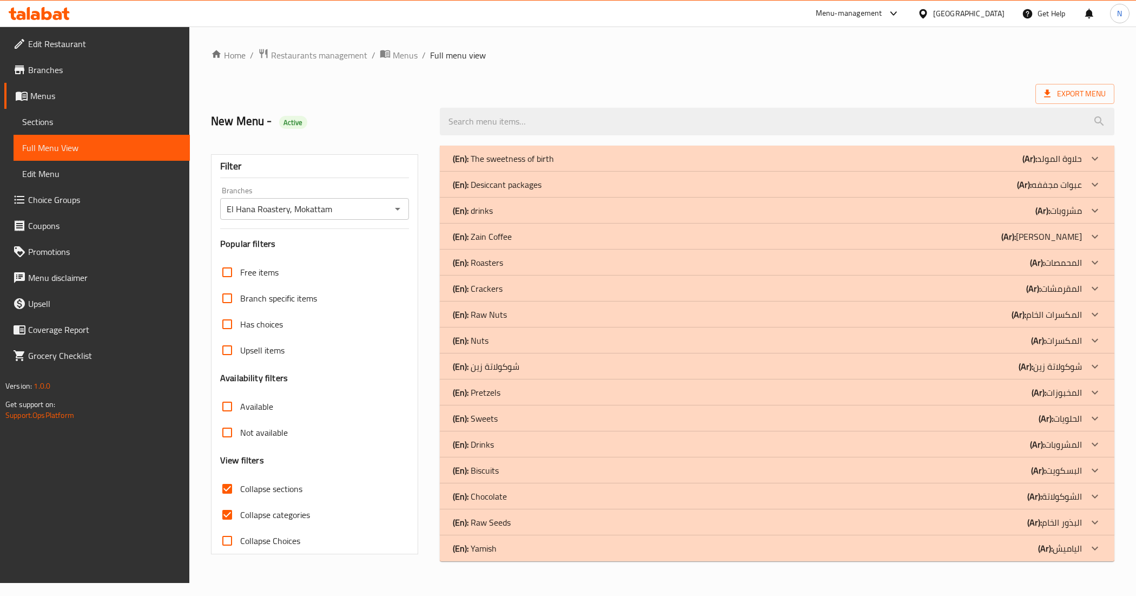
click at [1072, 162] on p "(Ar): حلاوة المولد" at bounding box center [1053, 158] width 60 height 13
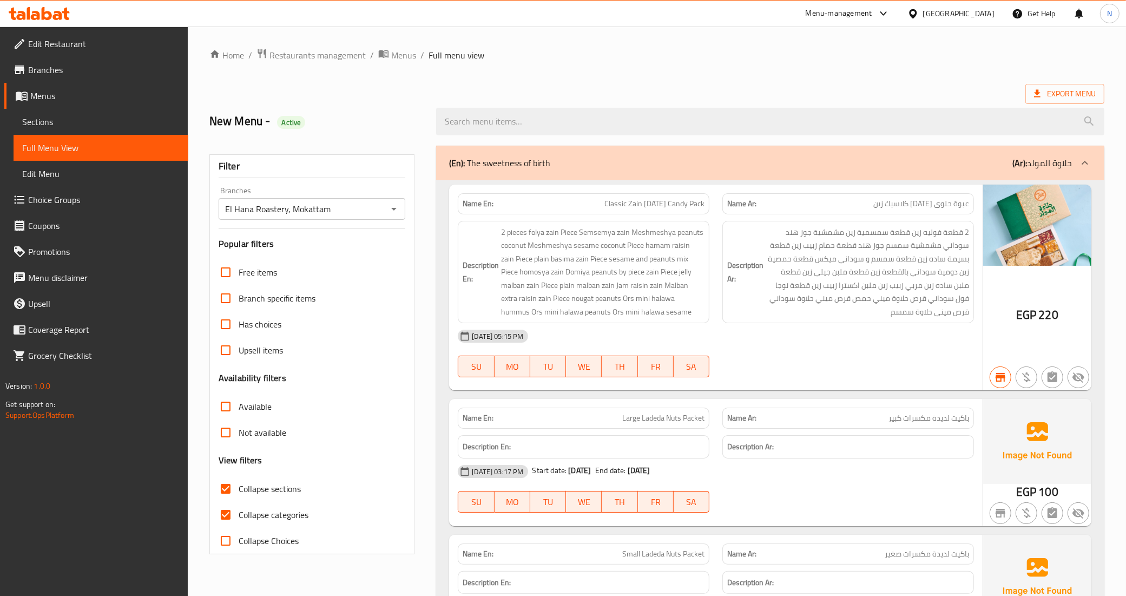
click at [258, 518] on span "Collapse categories" at bounding box center [274, 514] width 70 height 13
click at [239, 518] on input "Collapse categories" at bounding box center [226, 515] width 26 height 26
checkbox input "false"
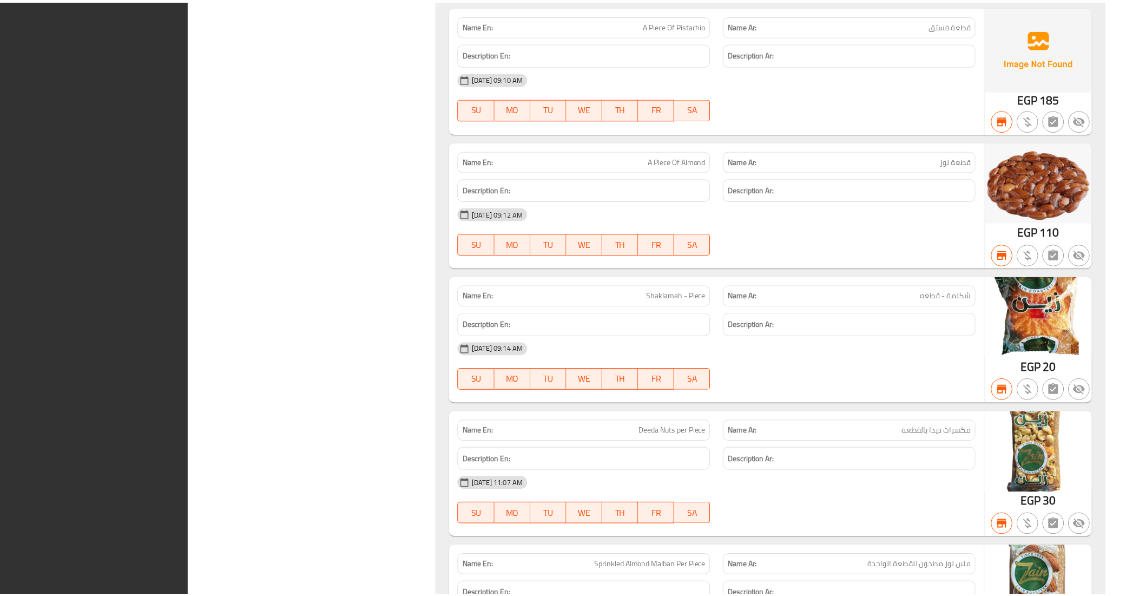
scroll to position [6810, 0]
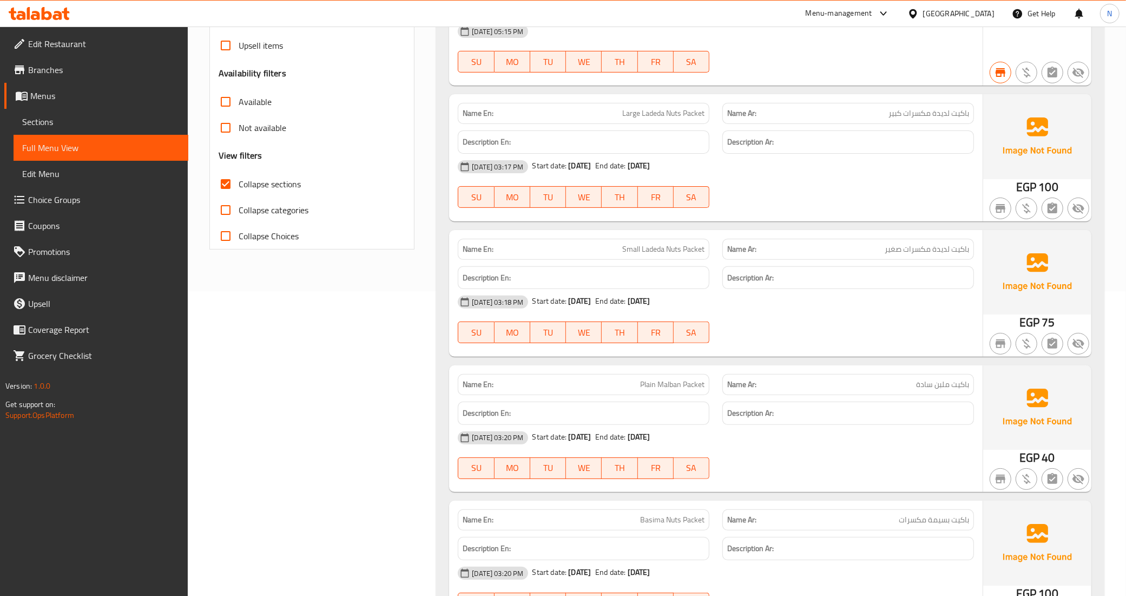
scroll to position [0, 0]
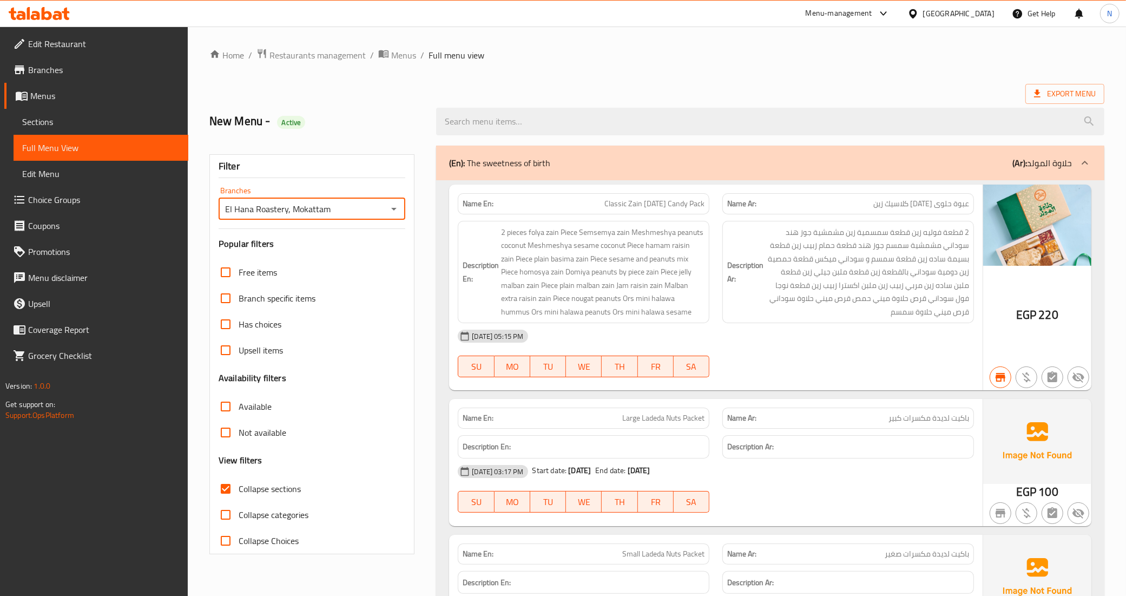
click at [282, 214] on input "El Hana Roastery, Mokattam" at bounding box center [303, 208] width 163 height 15
click at [363, 213] on input "El Hana Roastery, Mokattam" at bounding box center [303, 208] width 163 height 15
click at [387, 212] on button "Open" at bounding box center [393, 208] width 15 height 15
click at [349, 271] on span "El Hana Roastery, Hadayek El Ahram" at bounding box center [295, 275] width 136 height 13
type input "El Hana Roastery, Hadayek El Ahram"
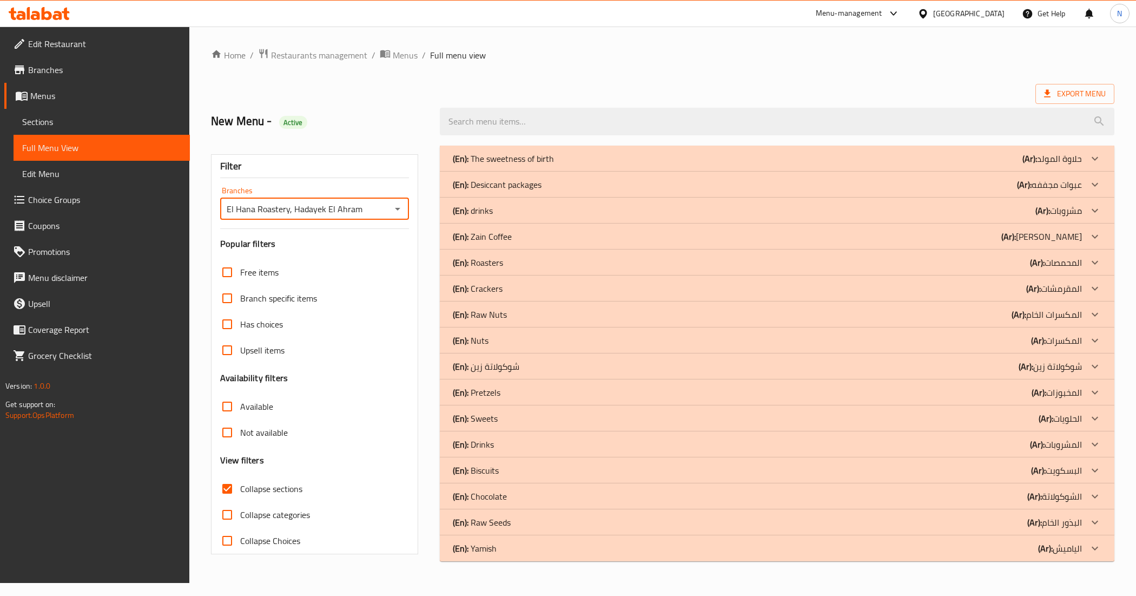
click at [792, 155] on div "(En): The sweetness of birth (Ar): حلاوة المولد" at bounding box center [767, 158] width 629 height 13
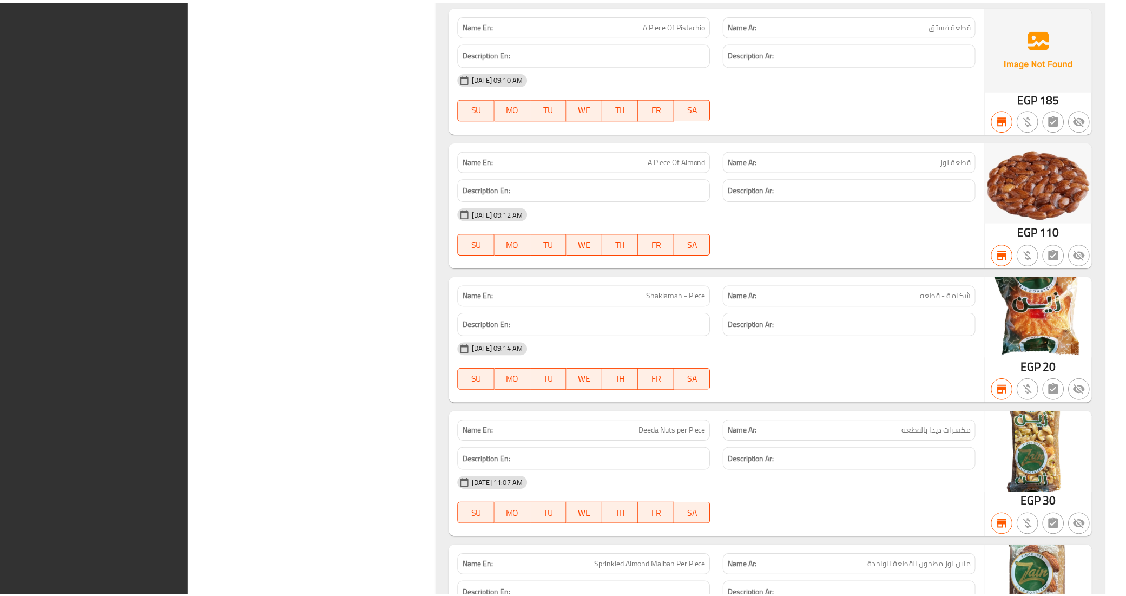
scroll to position [6810, 0]
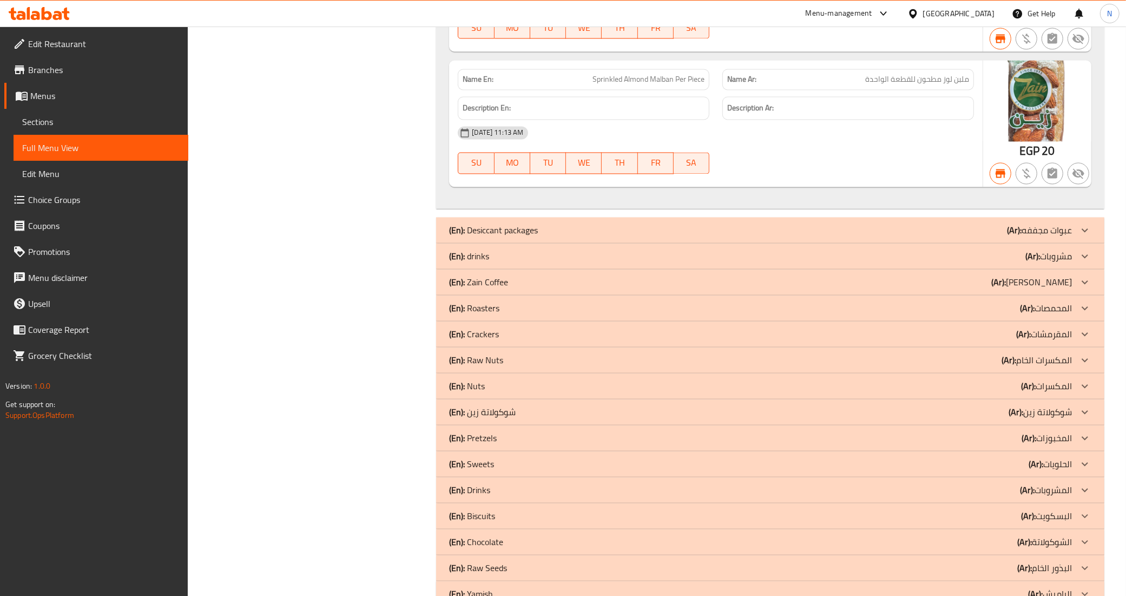
click at [74, 121] on span "Sections" at bounding box center [100, 121] width 157 height 13
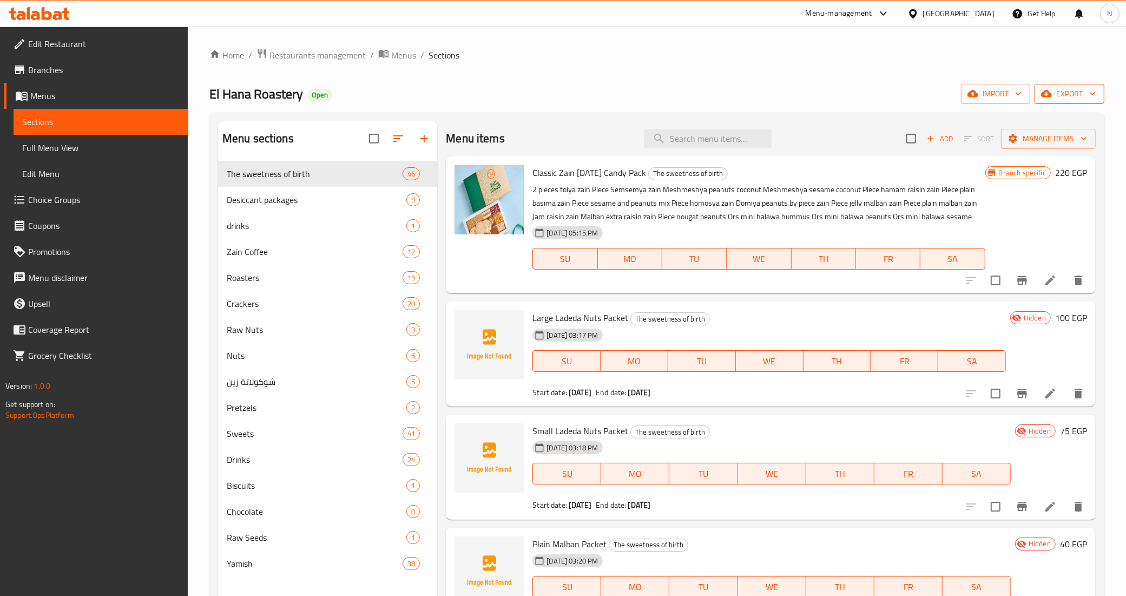
click at [1051, 92] on icon "button" at bounding box center [1046, 93] width 11 height 11
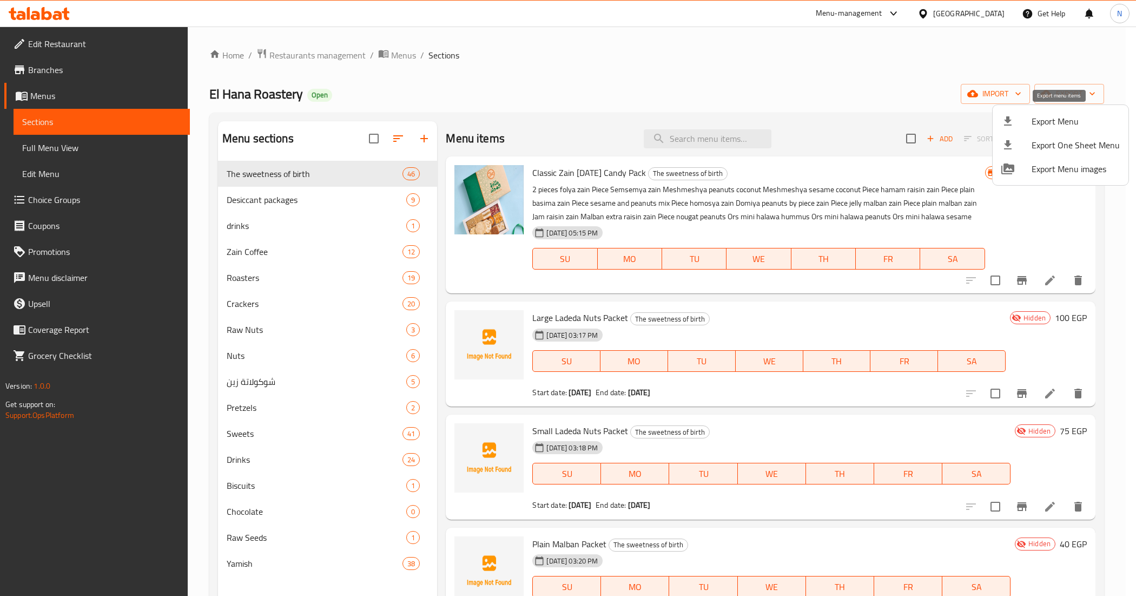
click at [1059, 125] on span "Export Menu" at bounding box center [1076, 121] width 88 height 13
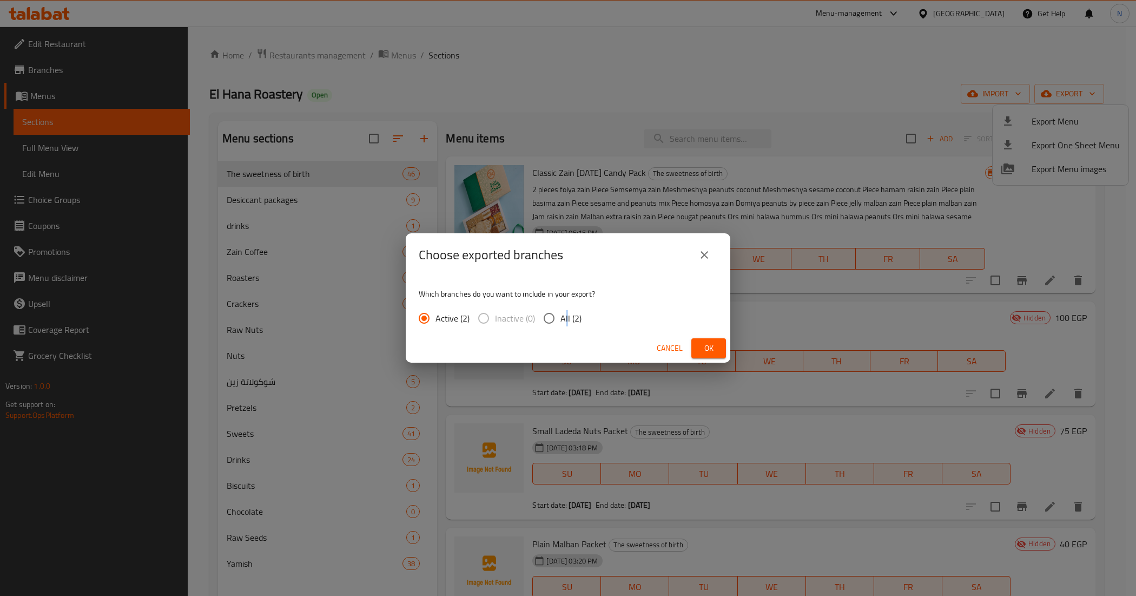
click at [566, 315] on span "All (2)" at bounding box center [571, 318] width 21 height 13
click at [549, 320] on input "All (2)" at bounding box center [549, 318] width 23 height 23
radio input "true"
click at [699, 345] on button "Ok" at bounding box center [709, 348] width 35 height 20
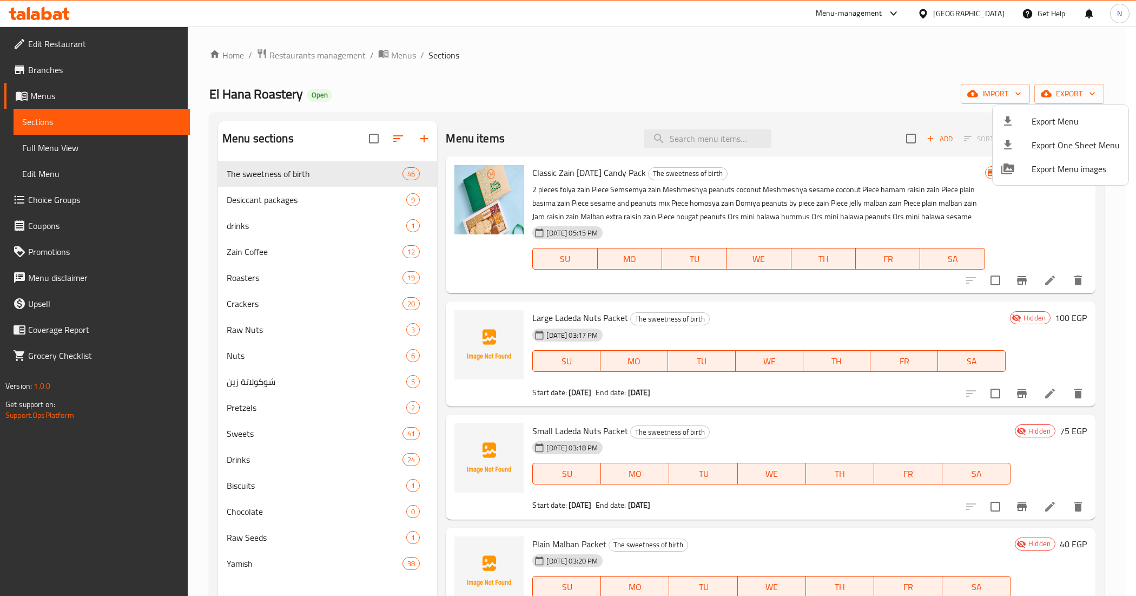
click at [106, 68] on div at bounding box center [568, 298] width 1136 height 596
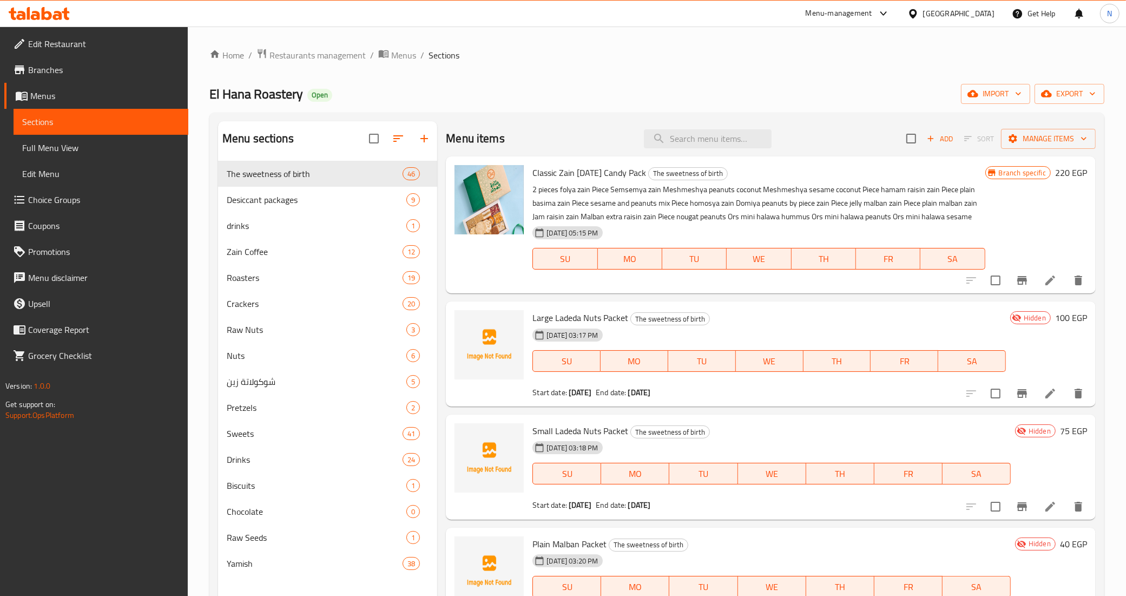
click at [98, 70] on span "Branches" at bounding box center [104, 69] width 152 height 13
